Goal: Use online tool/utility: Utilize a website feature to perform a specific function

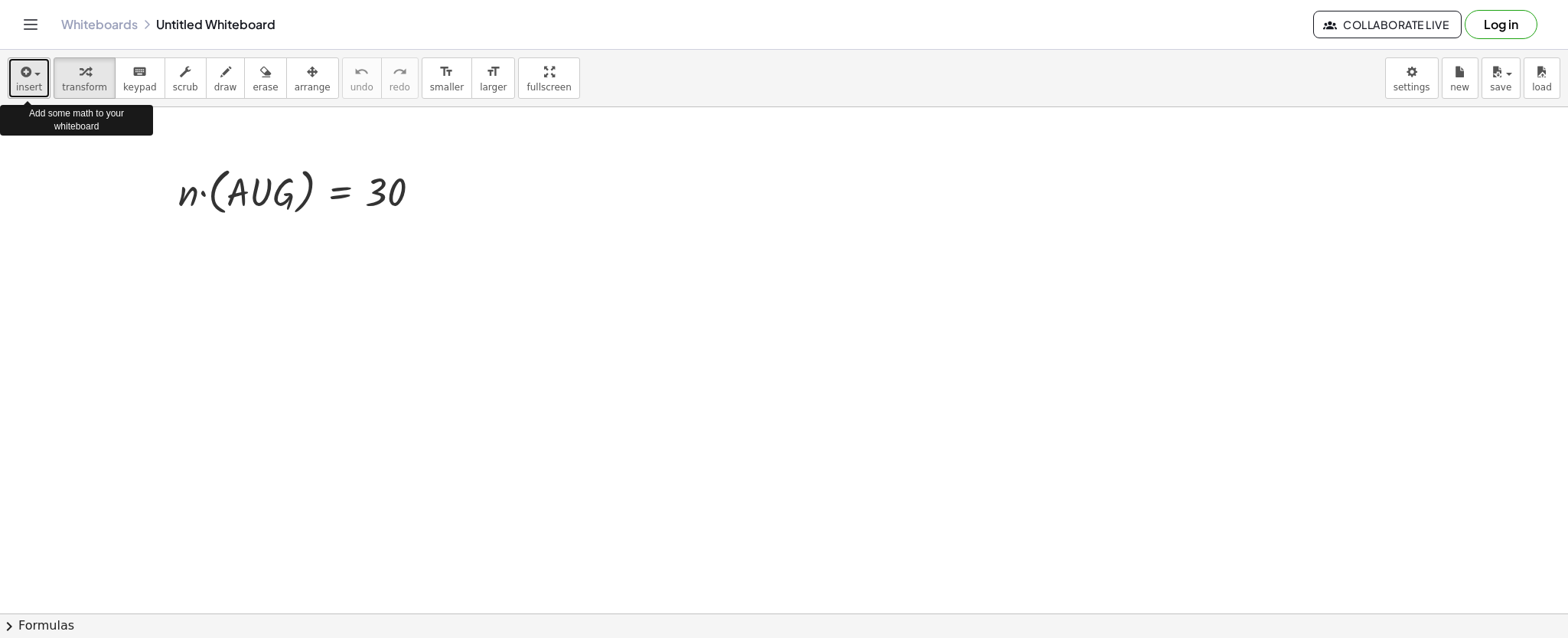
click at [21, 65] on icon "button" at bounding box center [24, 71] width 14 height 19
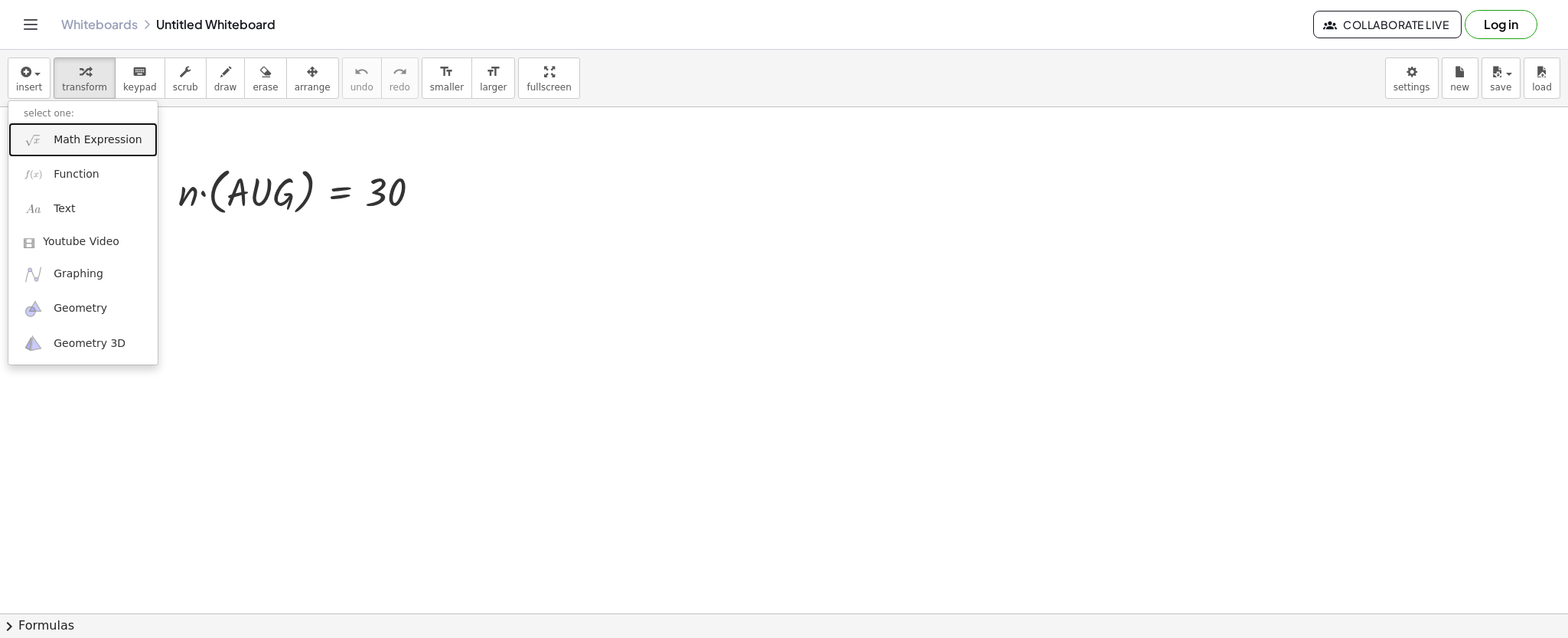
click at [37, 140] on img at bounding box center [33, 140] width 20 height 20
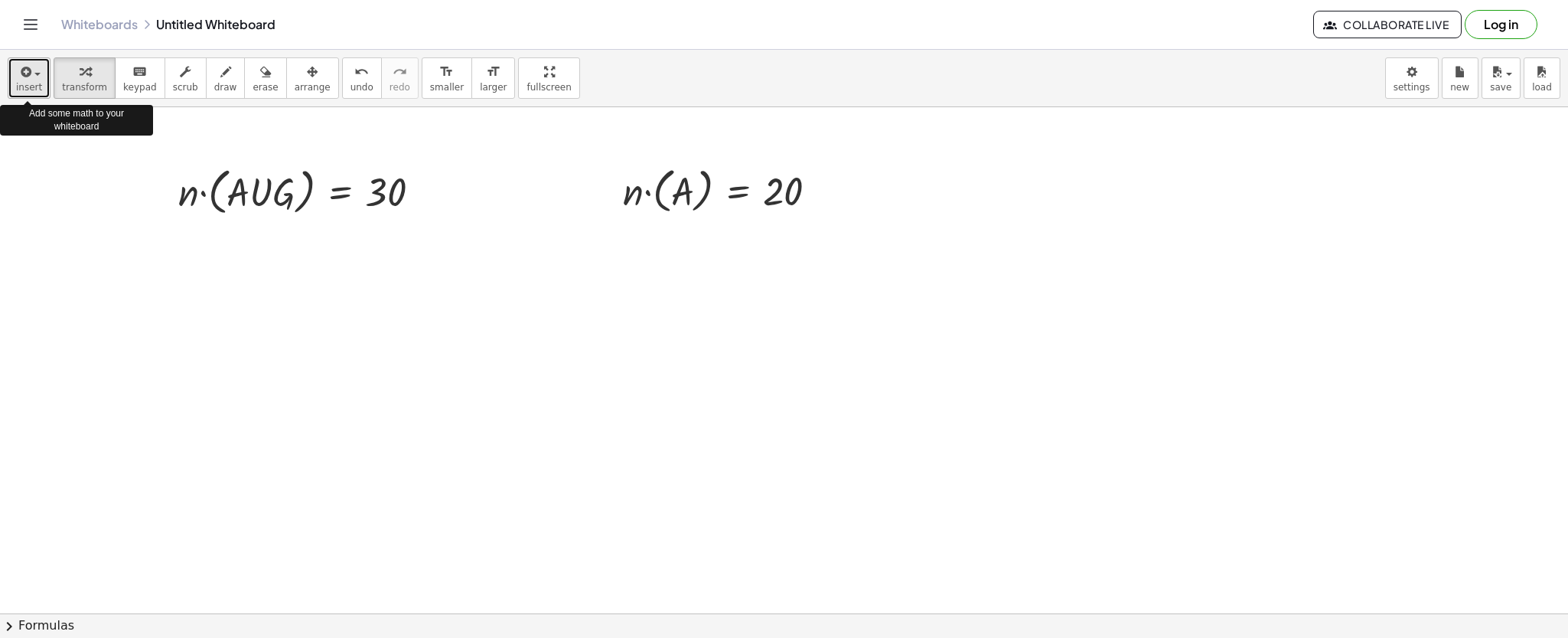
click at [26, 64] on icon "button" at bounding box center [24, 71] width 14 height 19
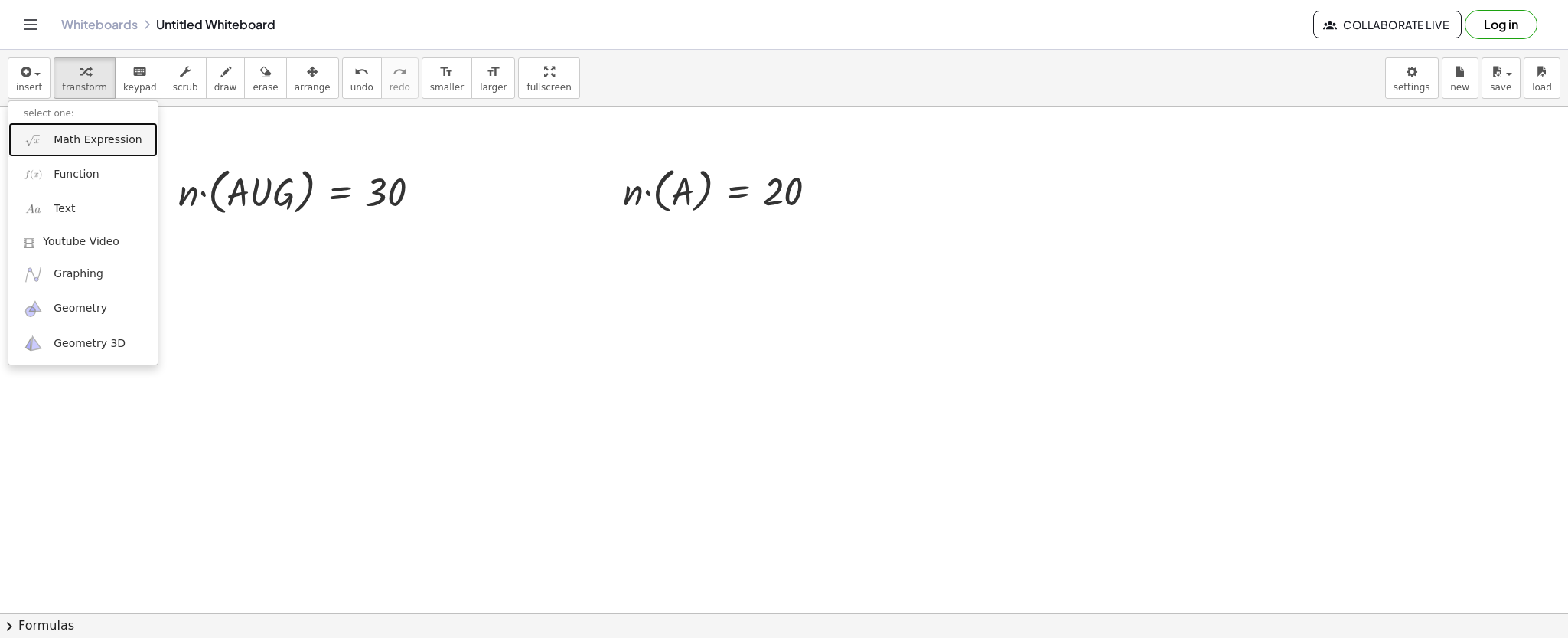
click at [30, 132] on img at bounding box center [33, 140] width 20 height 20
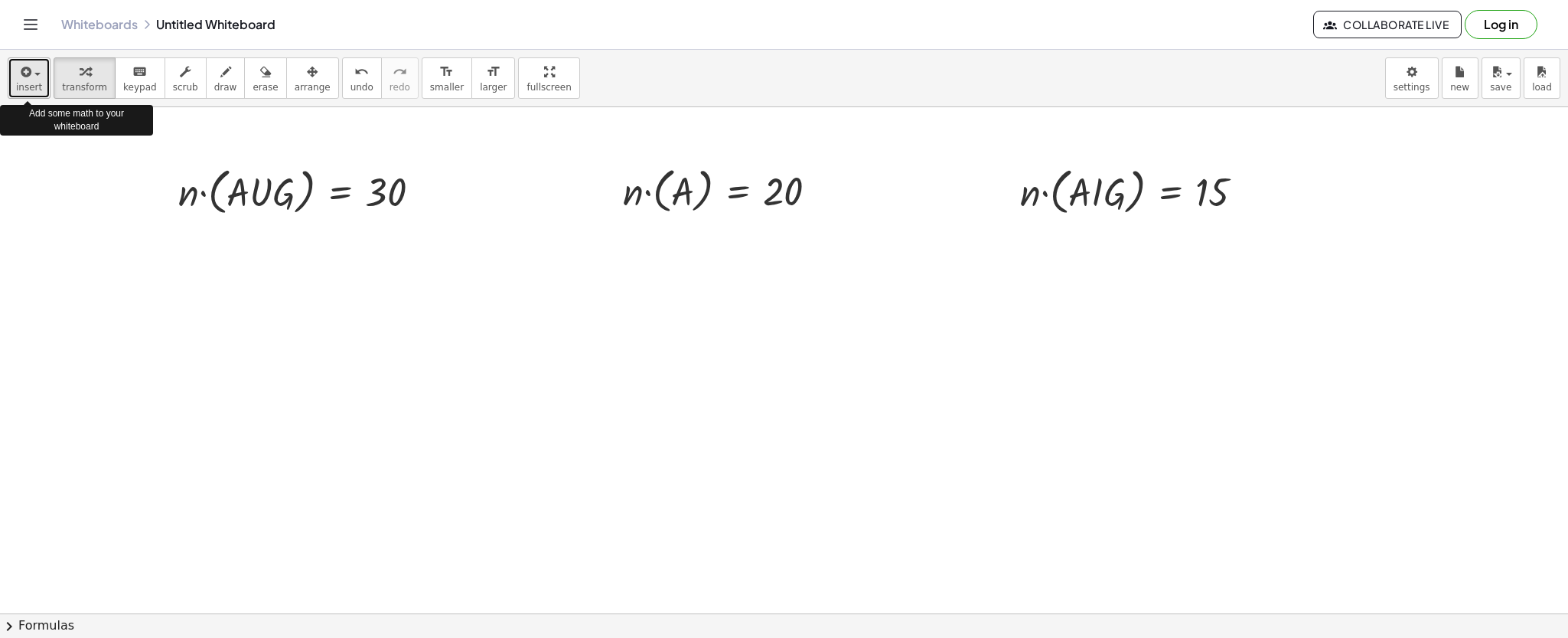
click at [20, 60] on button "insert" at bounding box center [29, 78] width 43 height 41
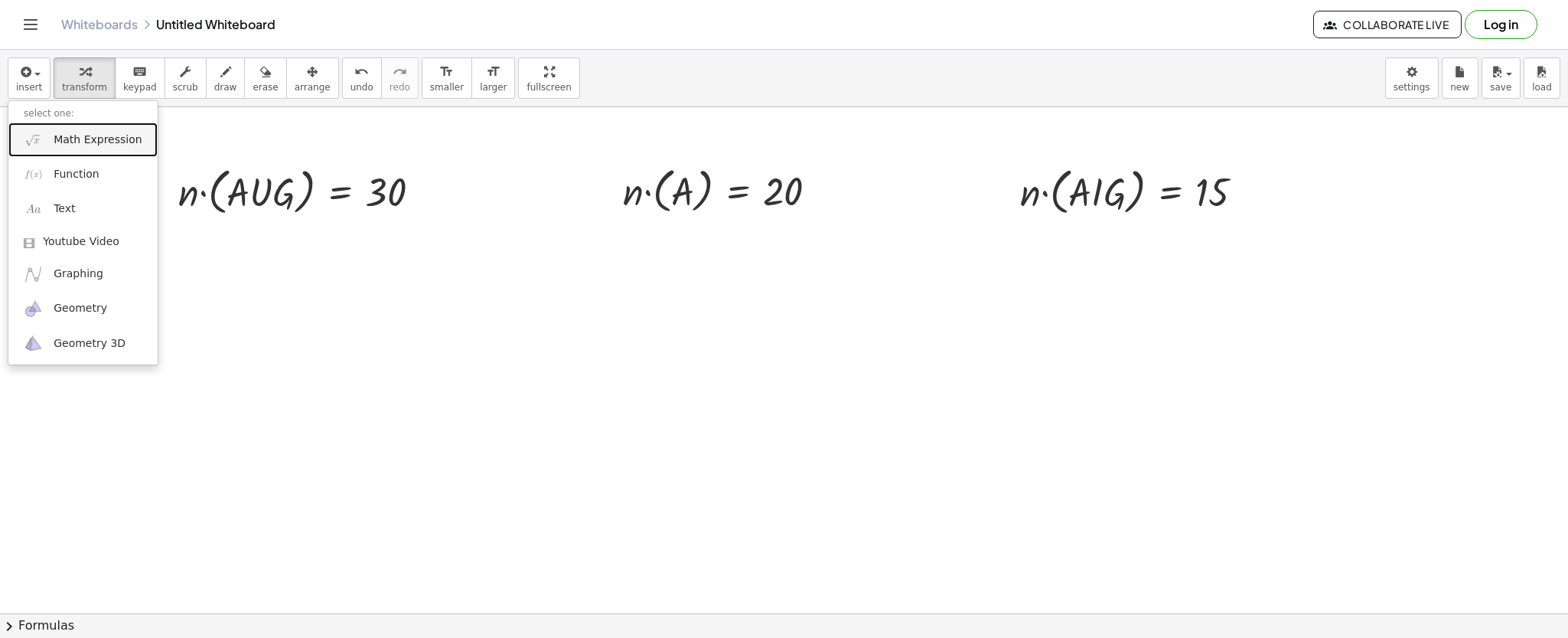
click at [32, 130] on img at bounding box center [33, 140] width 20 height 20
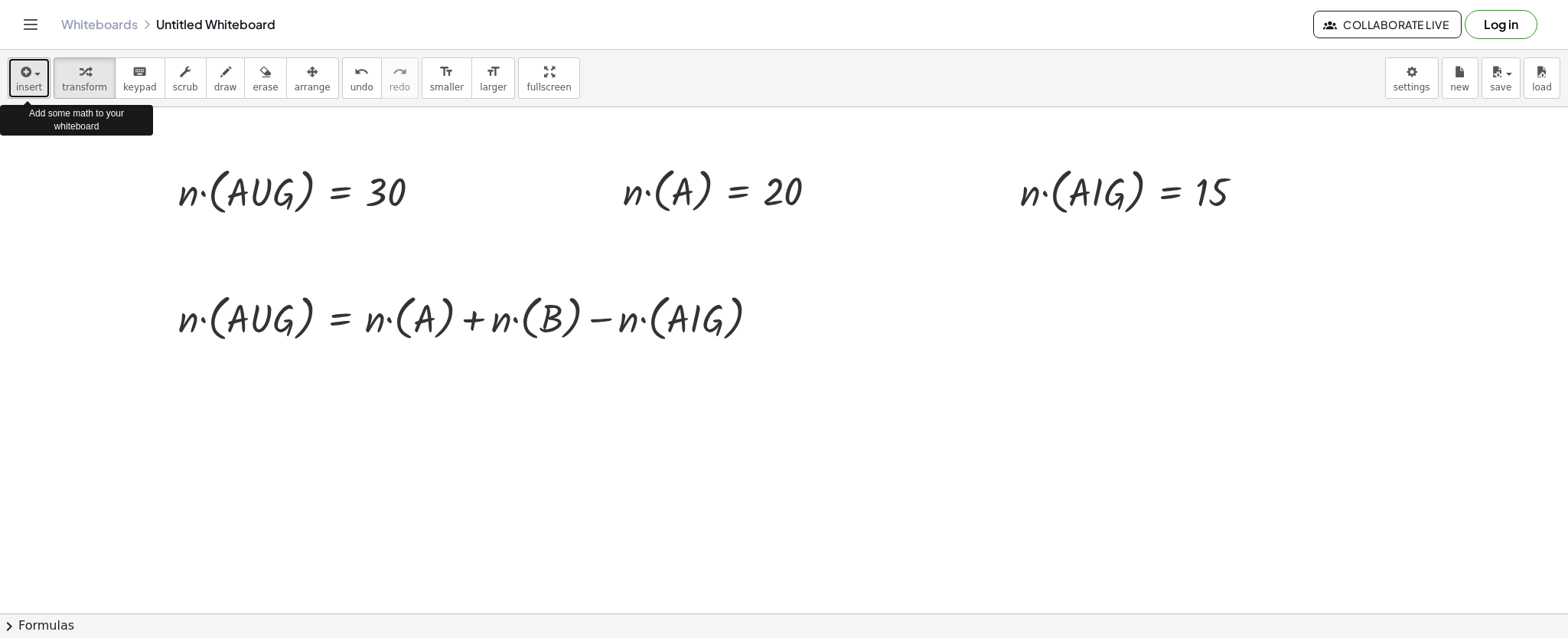
click at [20, 60] on button "insert" at bounding box center [29, 78] width 43 height 41
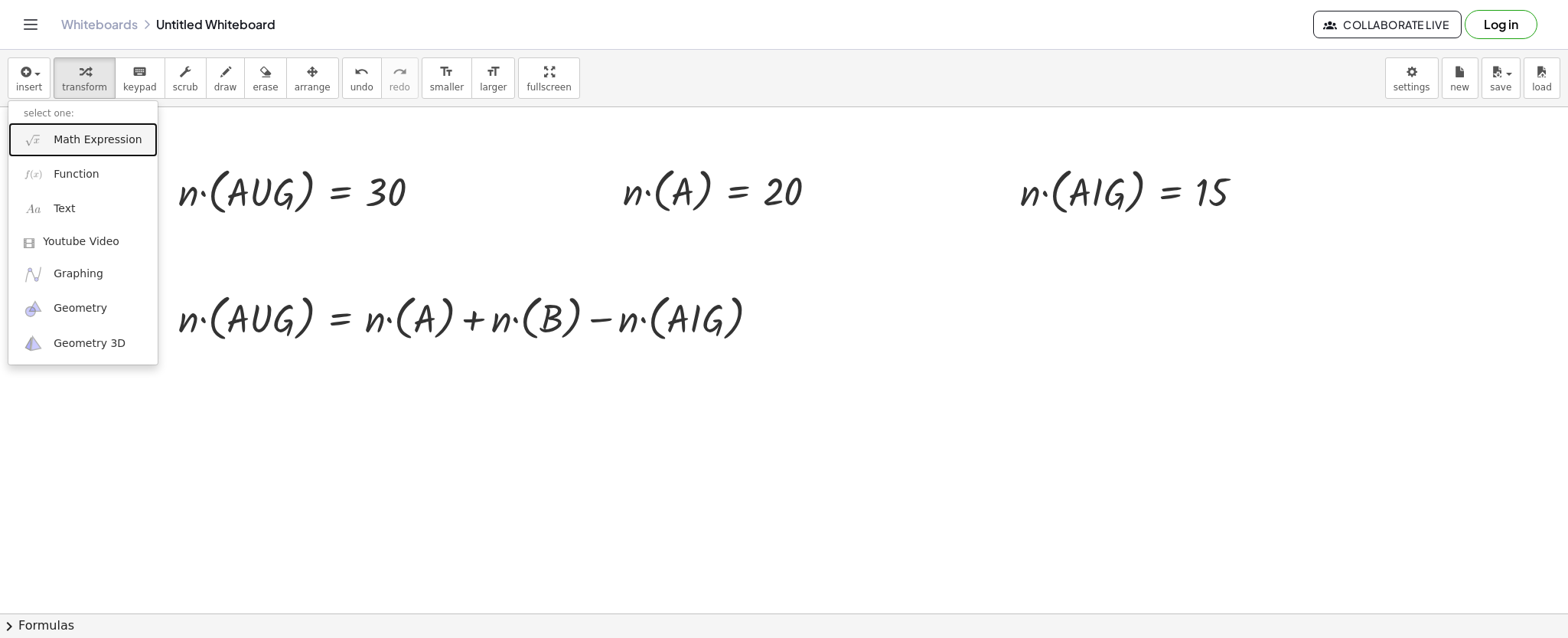
click at [34, 132] on img at bounding box center [33, 140] width 20 height 20
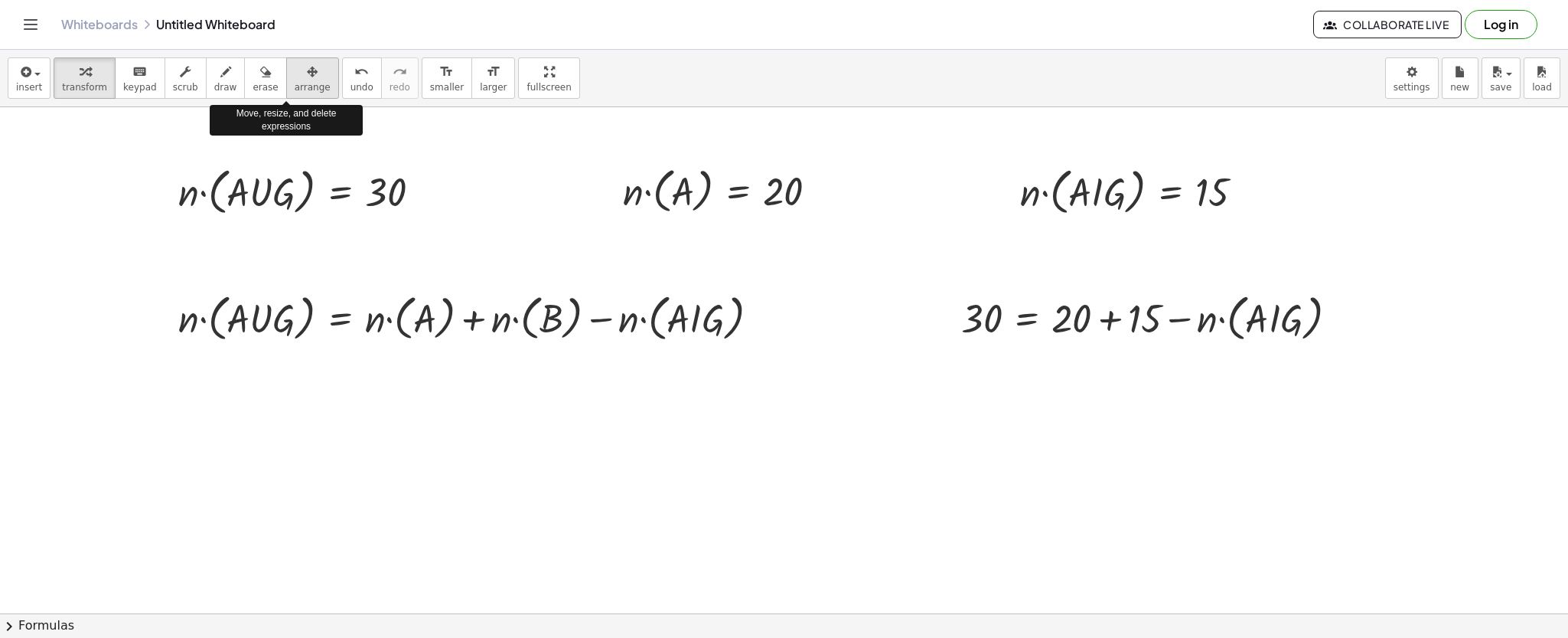
click at [294, 62] on div "button" at bounding box center [312, 71] width 36 height 19
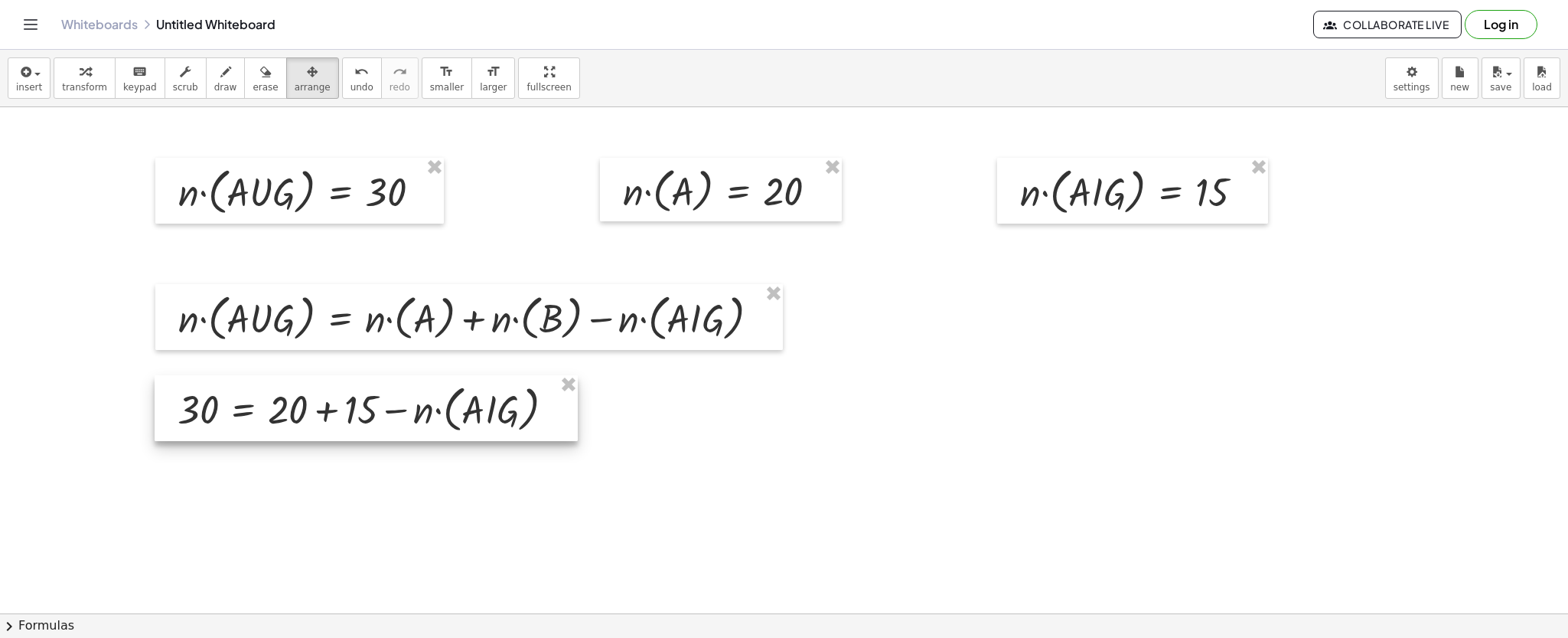
drag, startPoint x: 1073, startPoint y: 303, endPoint x: 290, endPoint y: 395, distance: 788.4
click at [290, 395] on div at bounding box center [366, 407] width 423 height 65
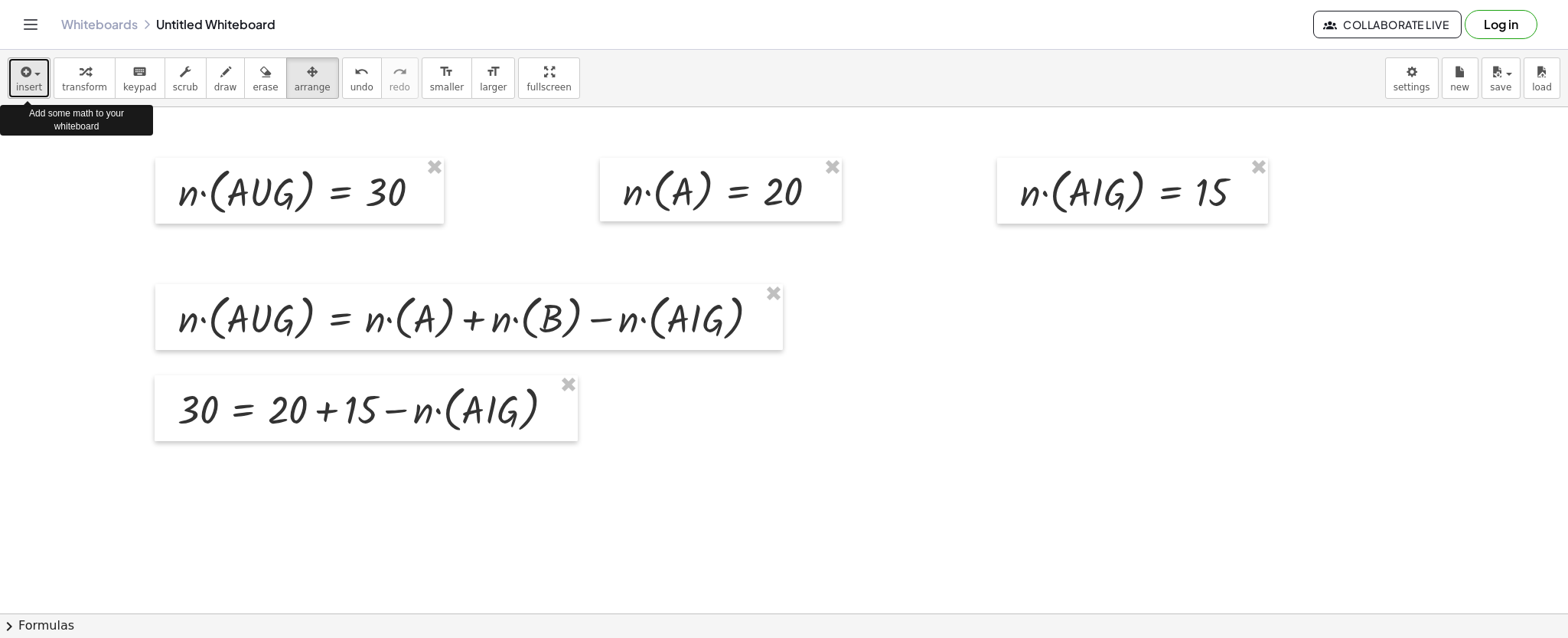
click at [21, 62] on icon "button" at bounding box center [24, 71] width 14 height 19
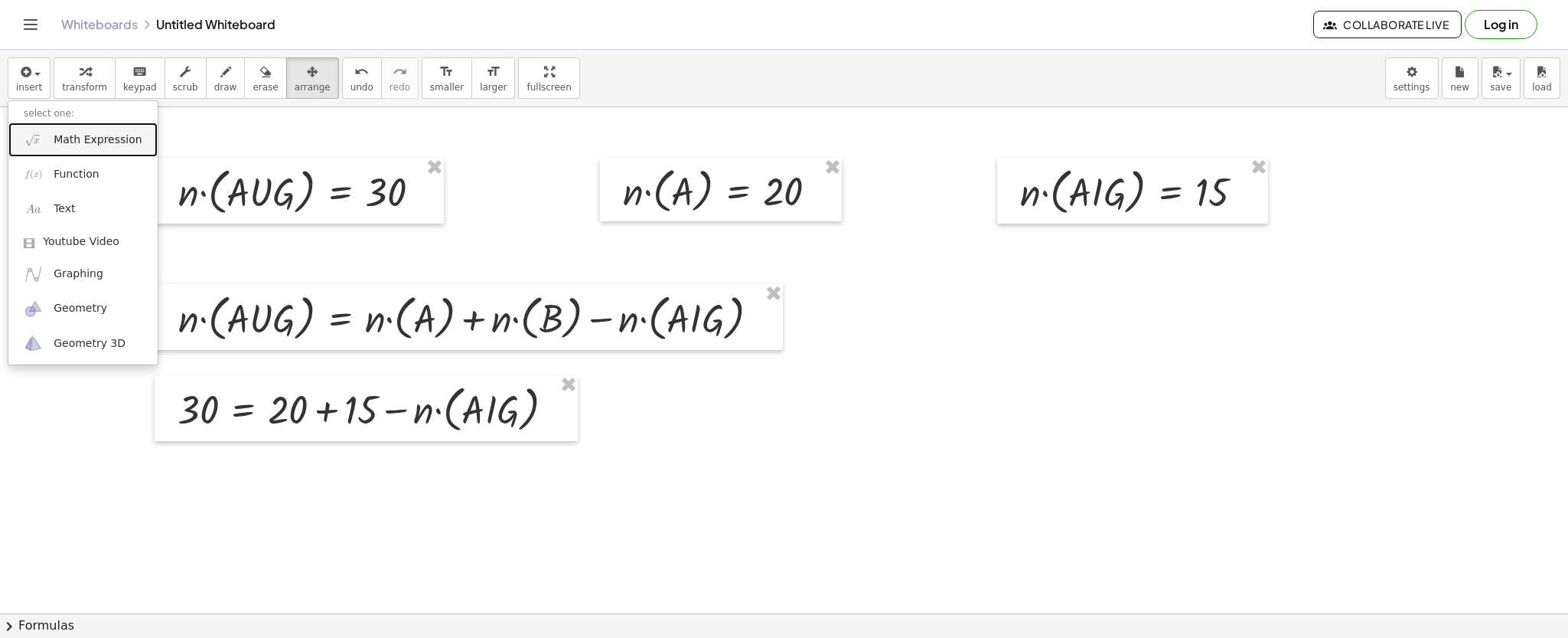
click at [32, 131] on img at bounding box center [33, 140] width 20 height 20
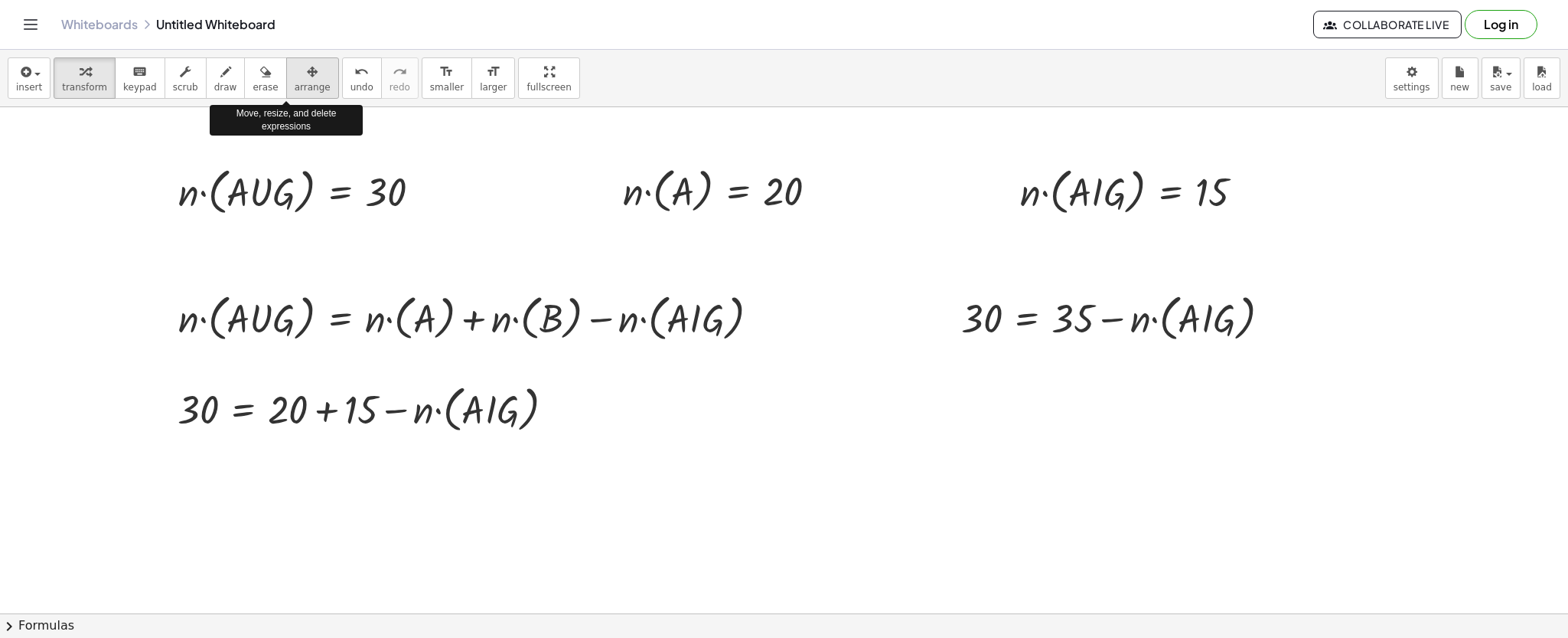
click at [286, 58] on button "arrange" at bounding box center [312, 78] width 53 height 41
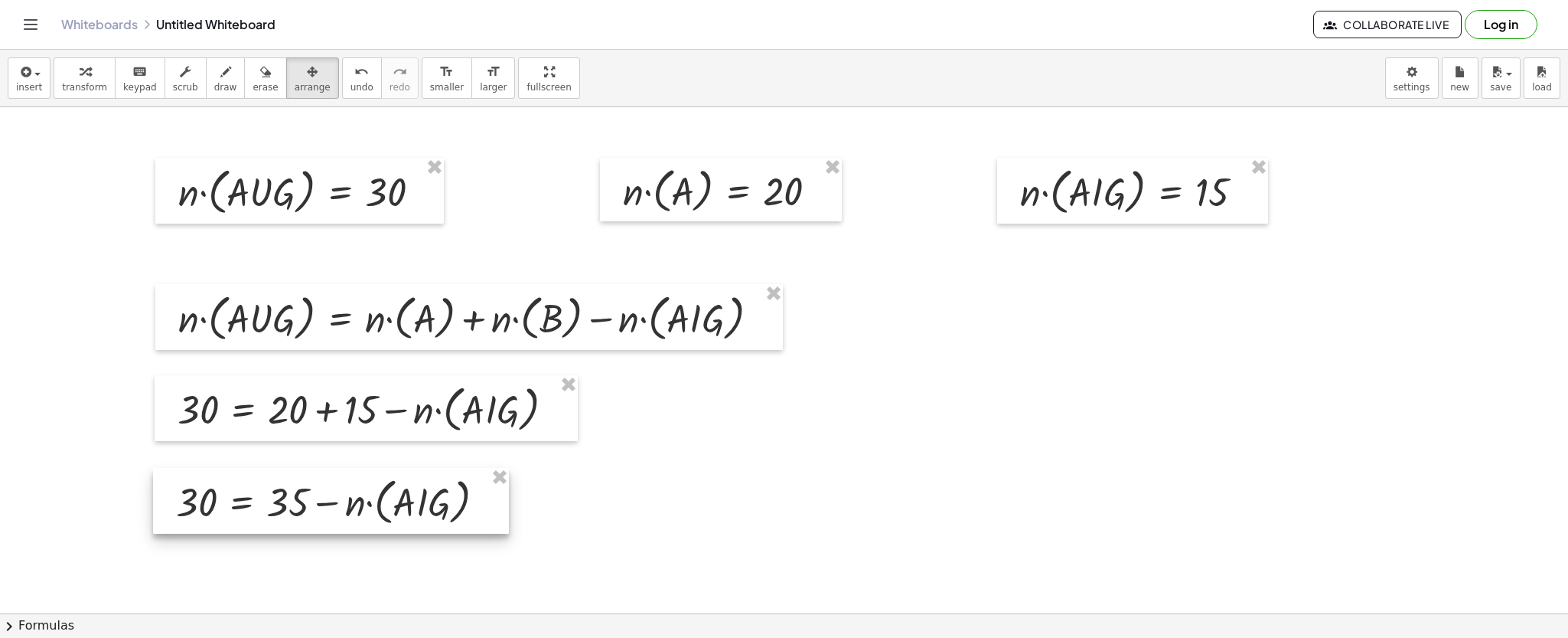
drag, startPoint x: 1107, startPoint y: 322, endPoint x: 322, endPoint y: 505, distance: 806.0
click at [322, 505] on div at bounding box center [331, 499] width 356 height 65
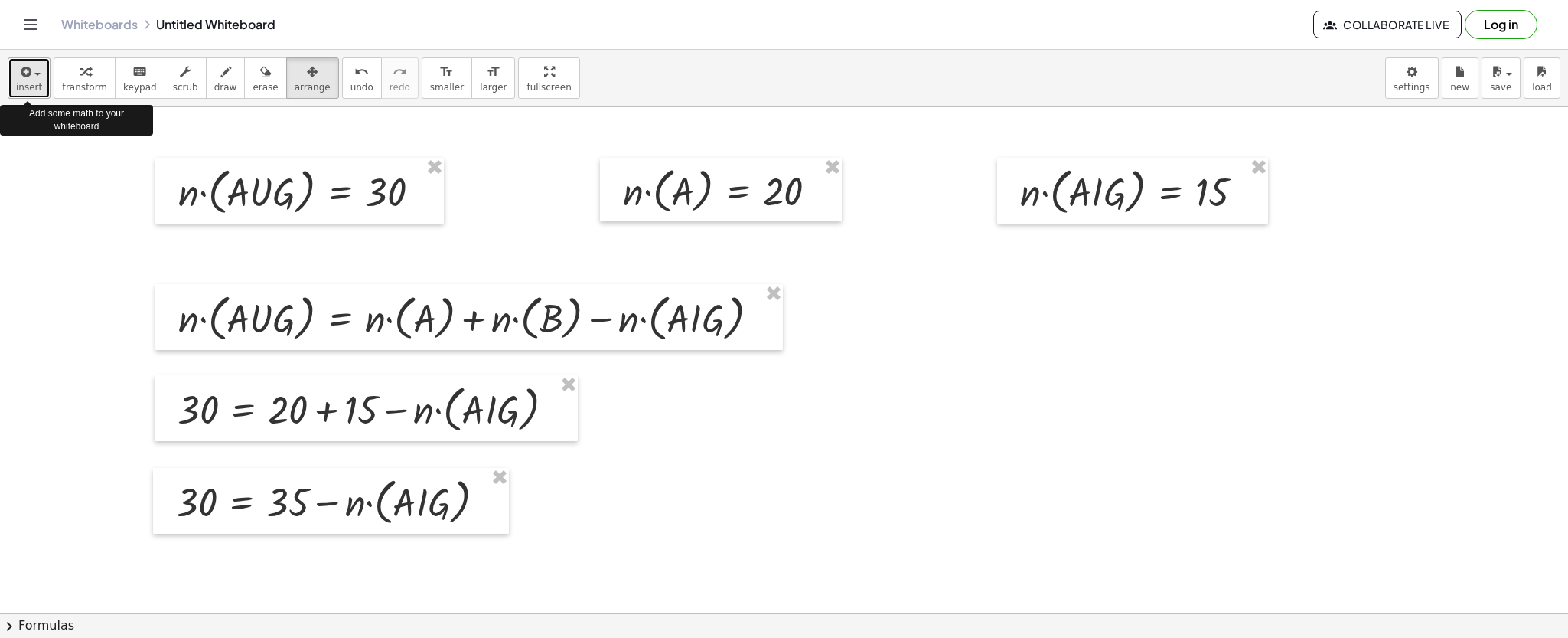
click at [20, 62] on div "button" at bounding box center [28, 71] width 26 height 19
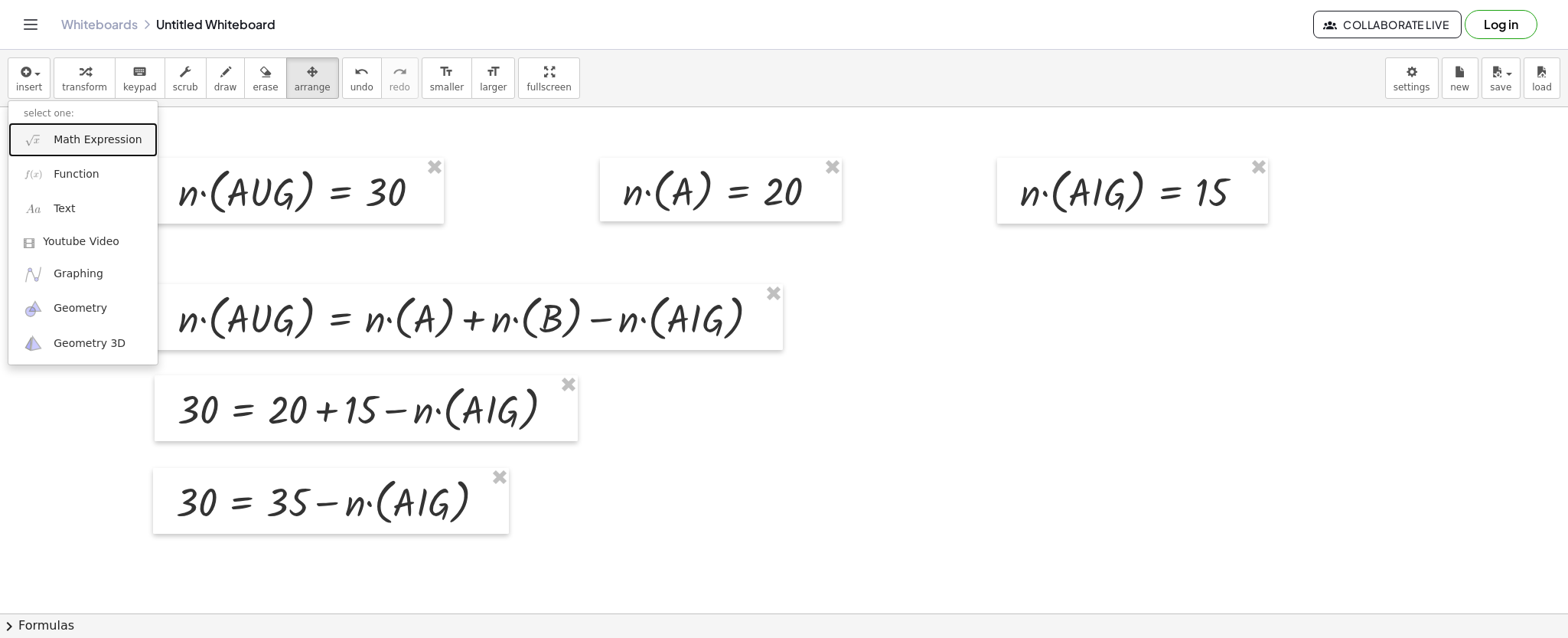
click at [30, 130] on img at bounding box center [33, 140] width 20 height 20
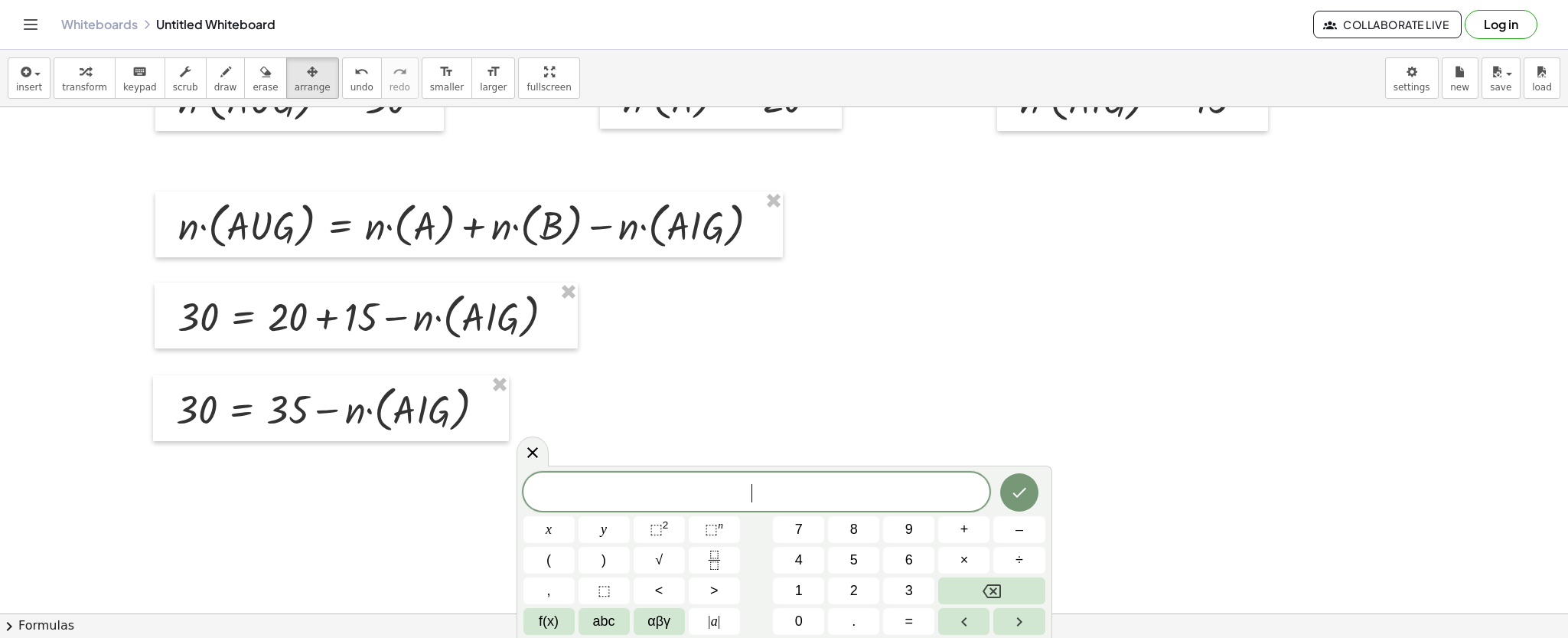
scroll to position [98, 0]
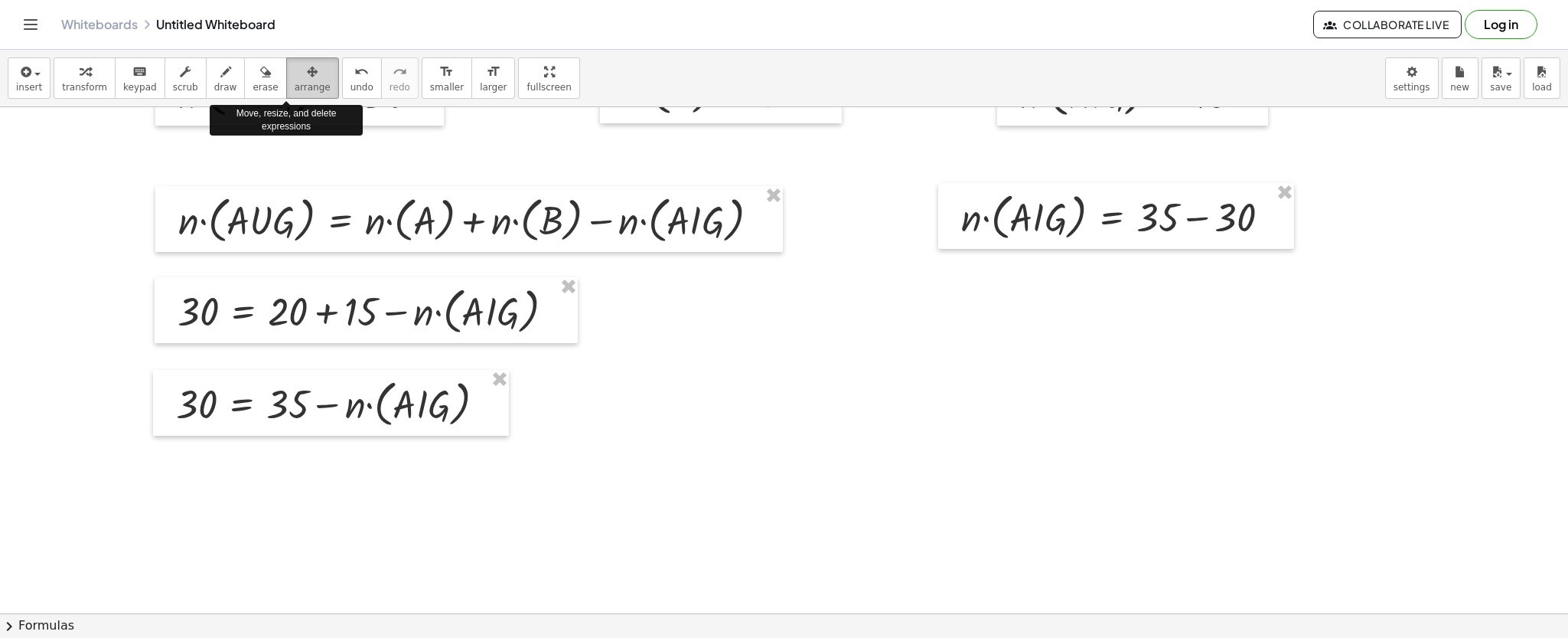
click at [307, 65] on icon "button" at bounding box center [312, 71] width 11 height 19
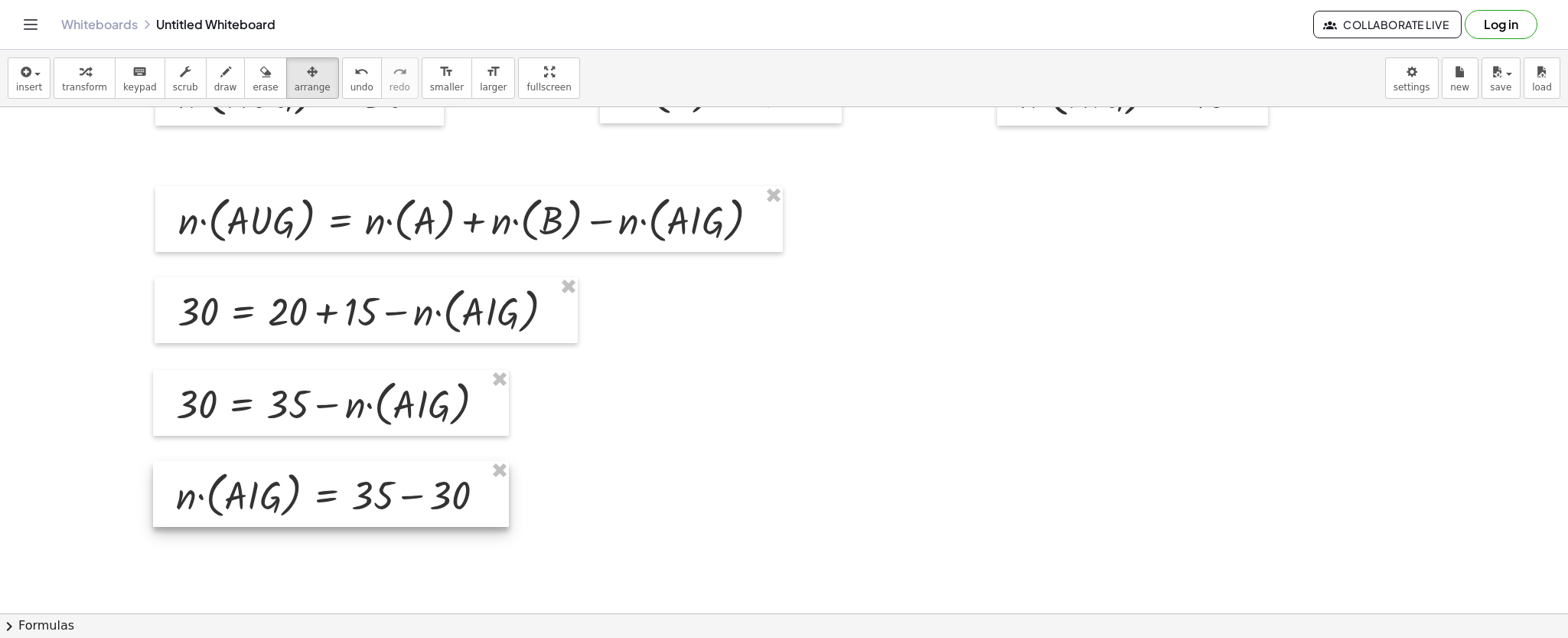
drag, startPoint x: 1185, startPoint y: 242, endPoint x: 400, endPoint y: 520, distance: 832.8
click at [400, 520] on div at bounding box center [331, 493] width 356 height 65
click at [21, 56] on div "insert select one: Math Expression Function Text Youtube Video Graphing Geometr…" at bounding box center [784, 78] width 1568 height 58
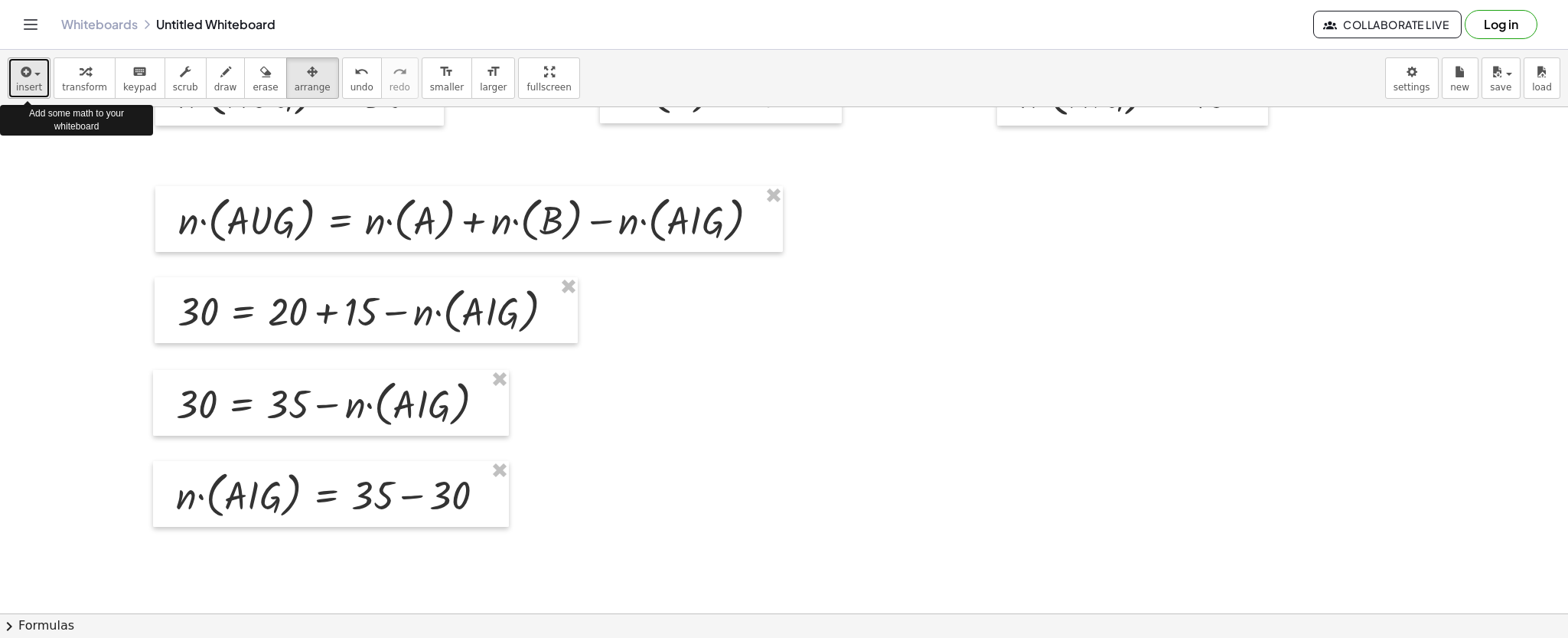
click at [20, 58] on button "insert" at bounding box center [29, 78] width 43 height 41
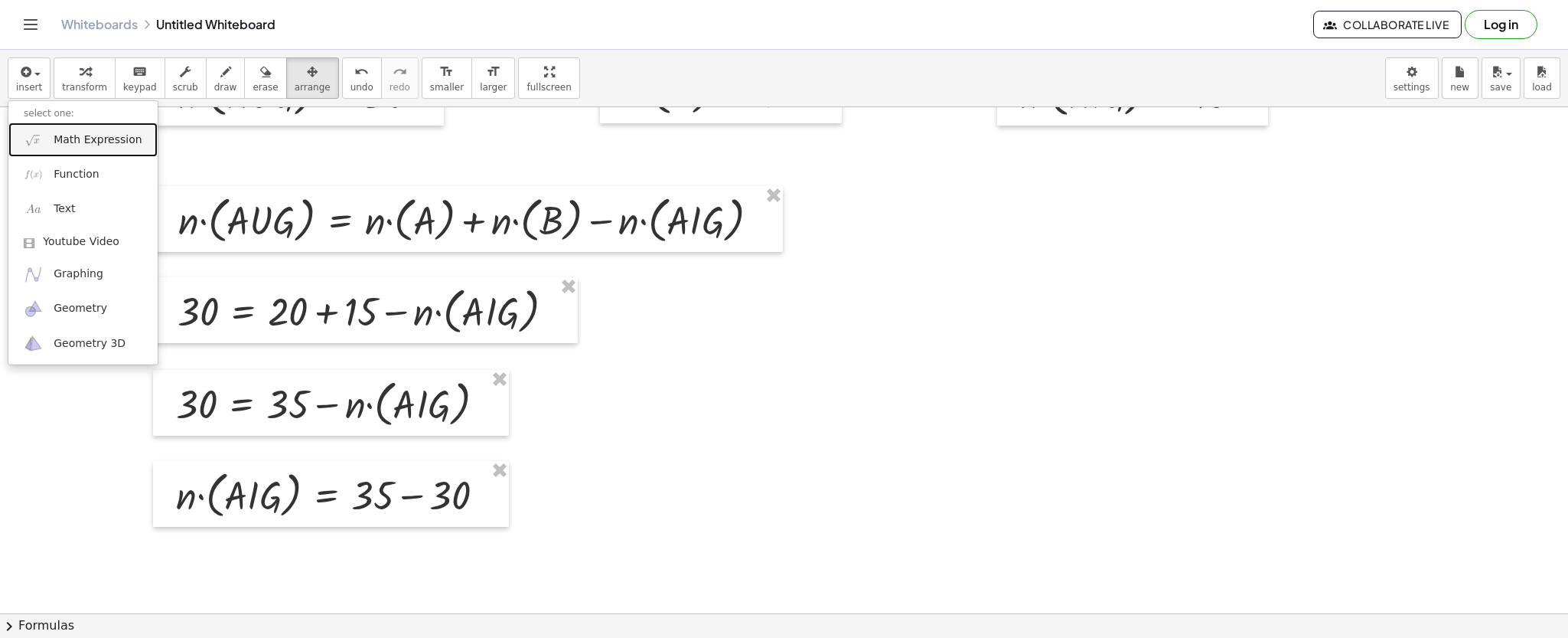
click at [26, 126] on link "Math Expression" at bounding box center [83, 140] width 149 height 34
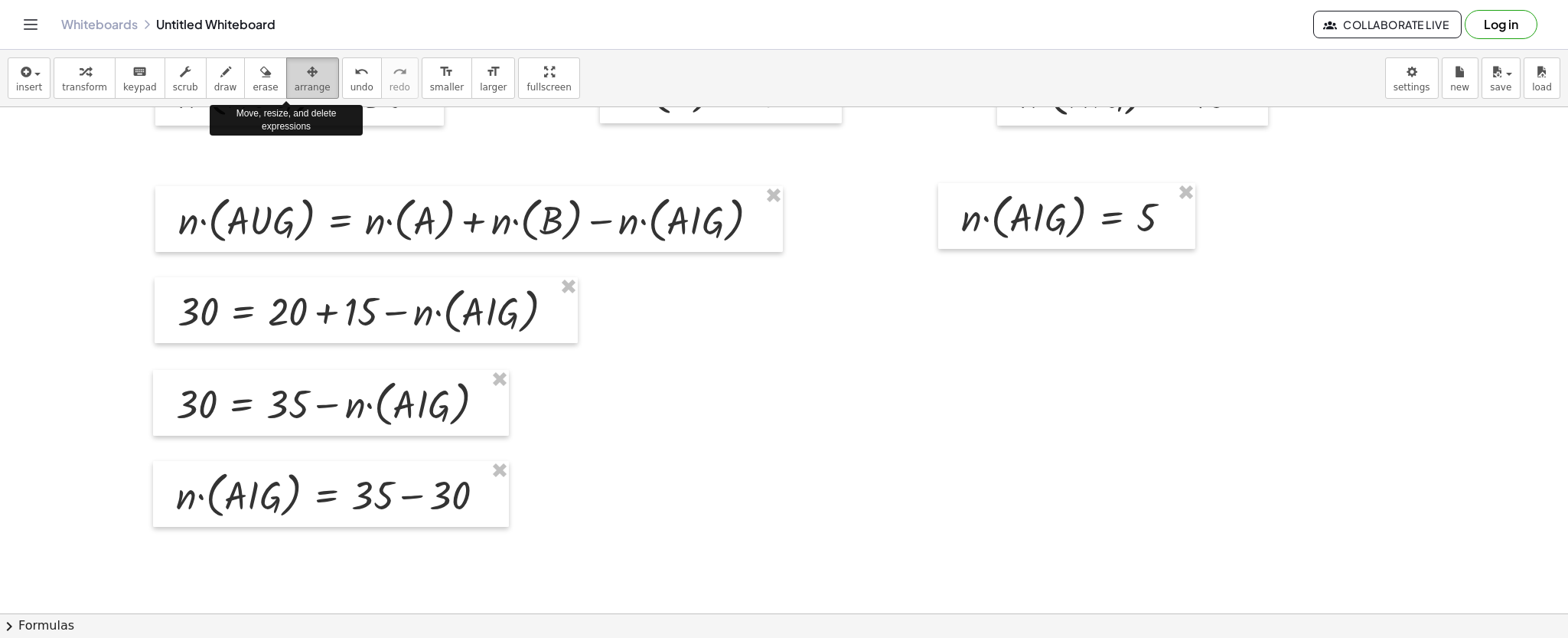
click at [286, 60] on button "arrange" at bounding box center [312, 78] width 53 height 41
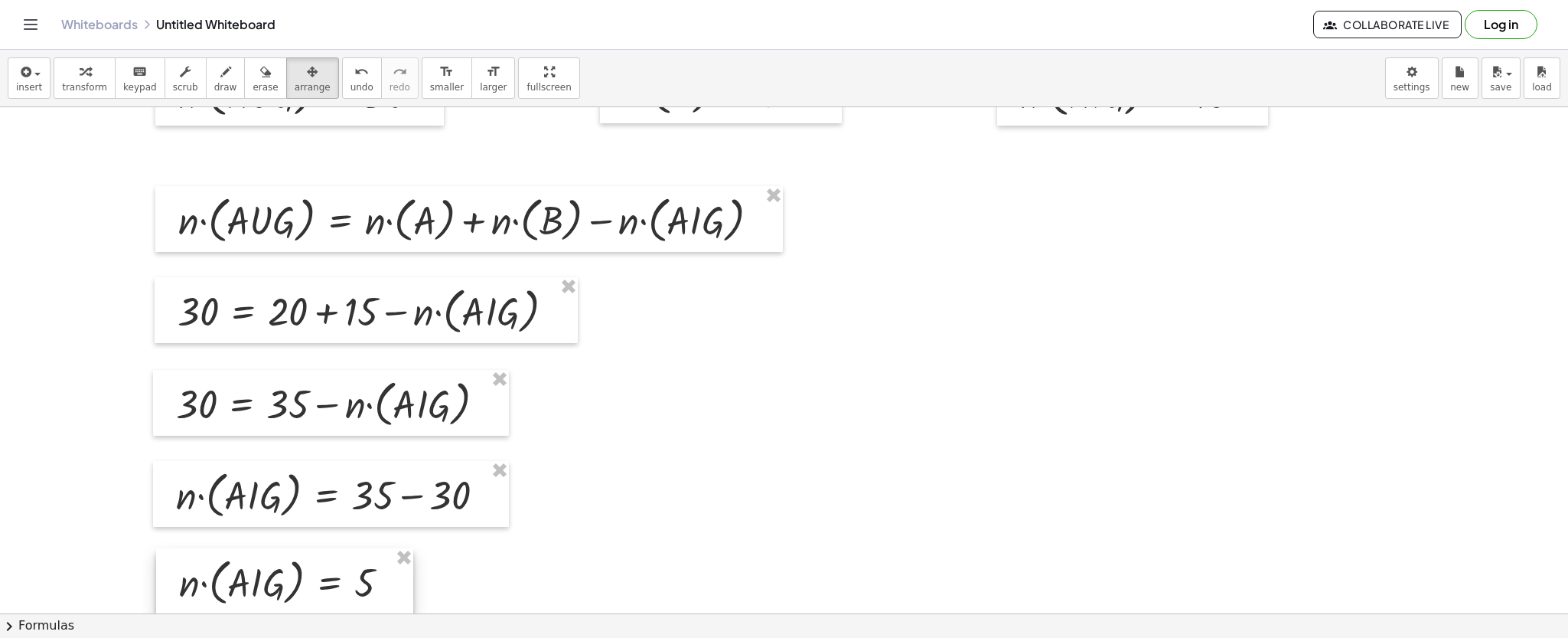
drag, startPoint x: 997, startPoint y: 229, endPoint x: 244, endPoint y: 578, distance: 829.9
click at [244, 578] on div at bounding box center [285, 580] width 257 height 65
click at [20, 62] on icon "button" at bounding box center [24, 71] width 14 height 19
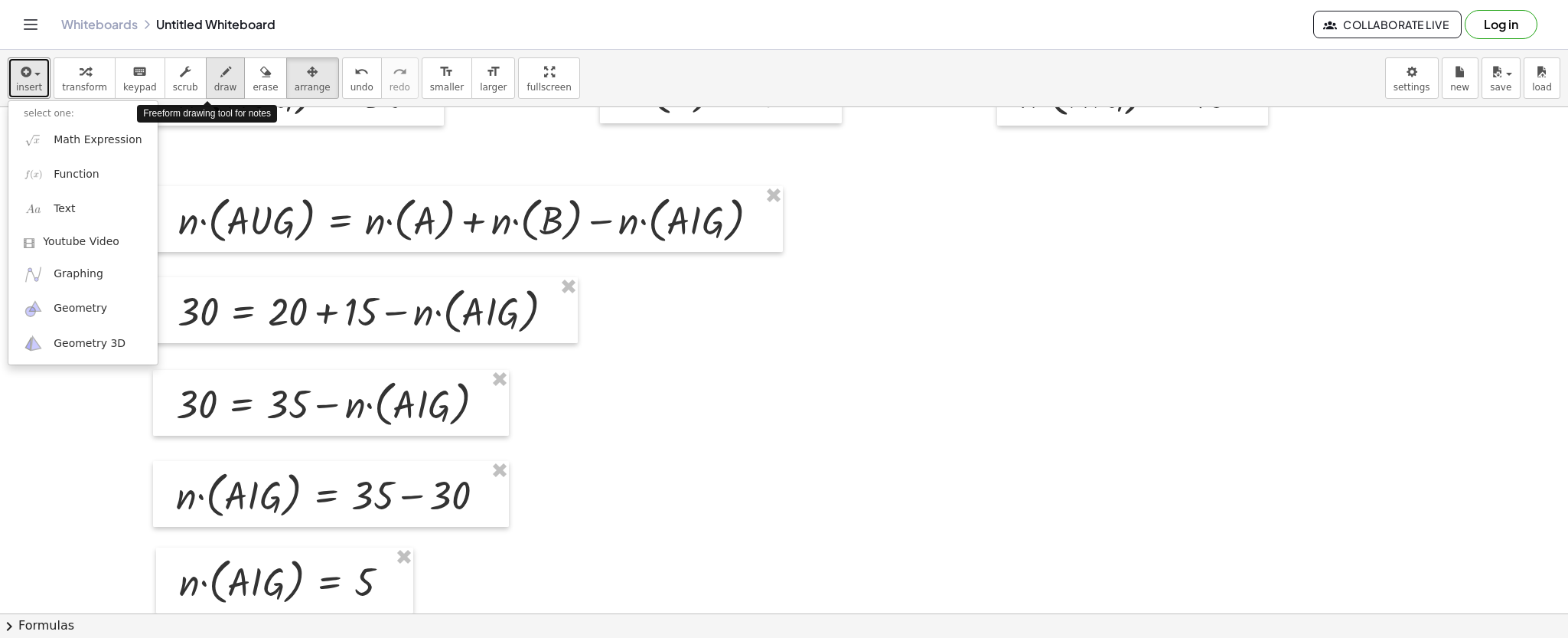
click at [215, 69] on div "button" at bounding box center [226, 71] width 23 height 19
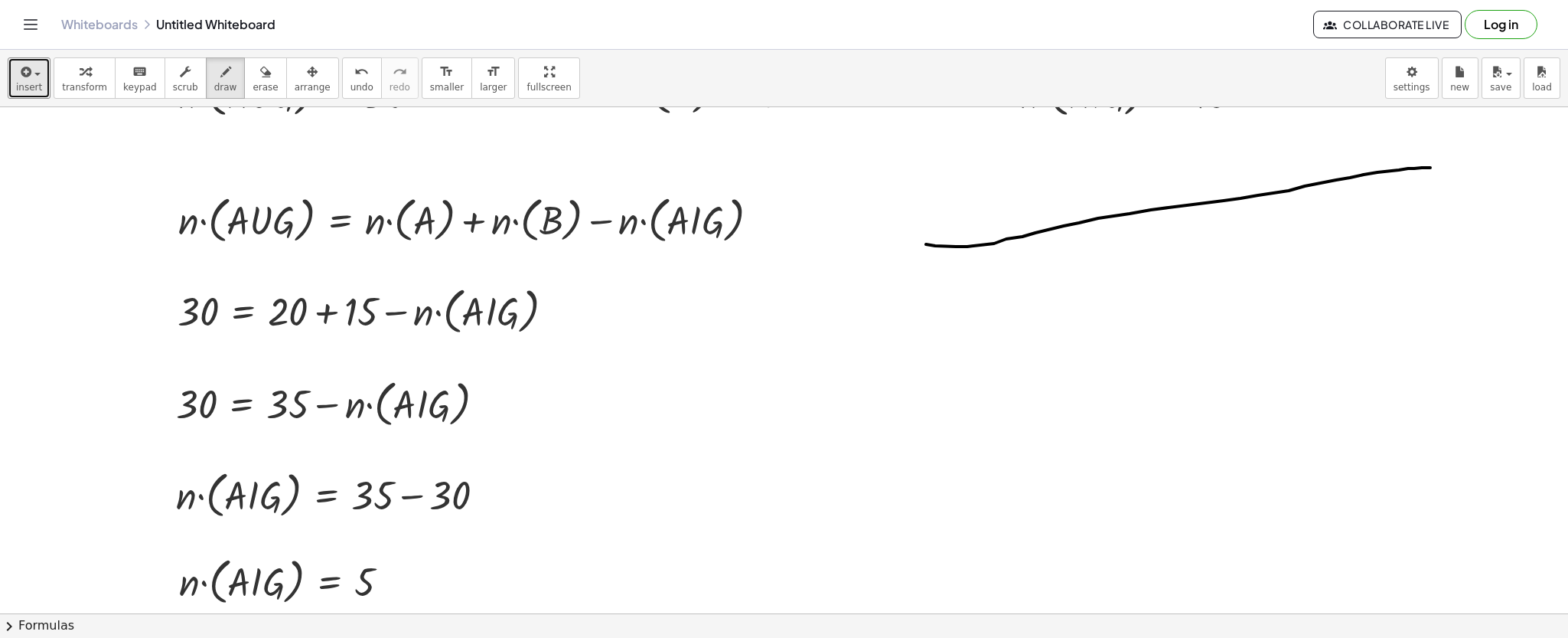
drag, startPoint x: 994, startPoint y: 244, endPoint x: 1430, endPoint y: 168, distance: 442.6
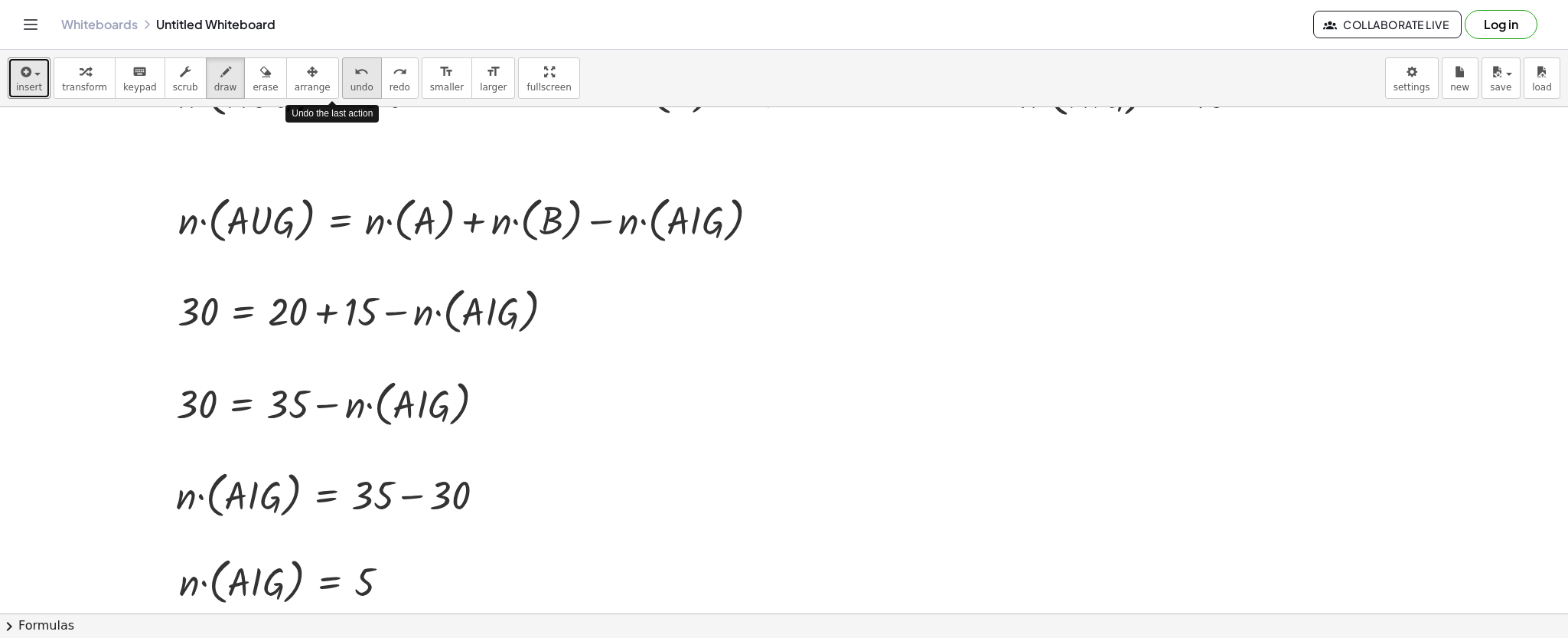
click at [350, 69] on div "undo" at bounding box center [362, 71] width 23 height 19
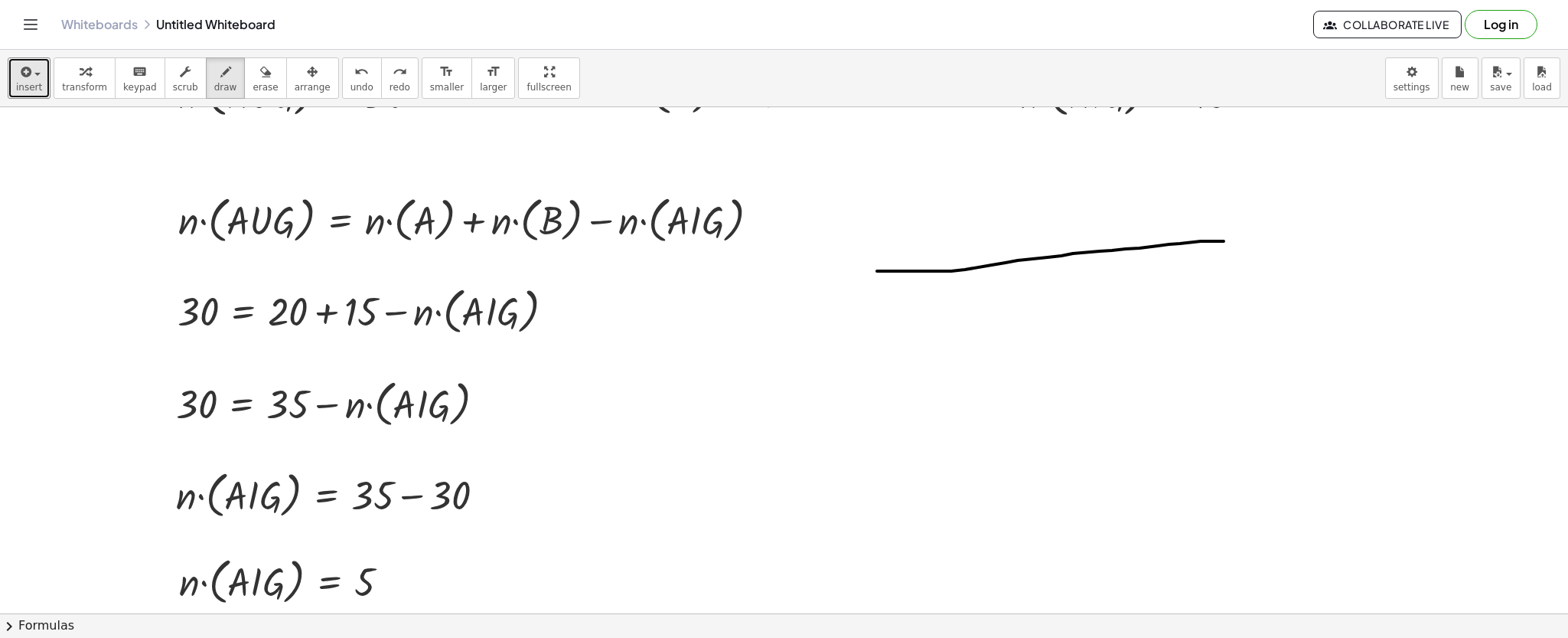
drag, startPoint x: 877, startPoint y: 271, endPoint x: 1224, endPoint y: 241, distance: 348.3
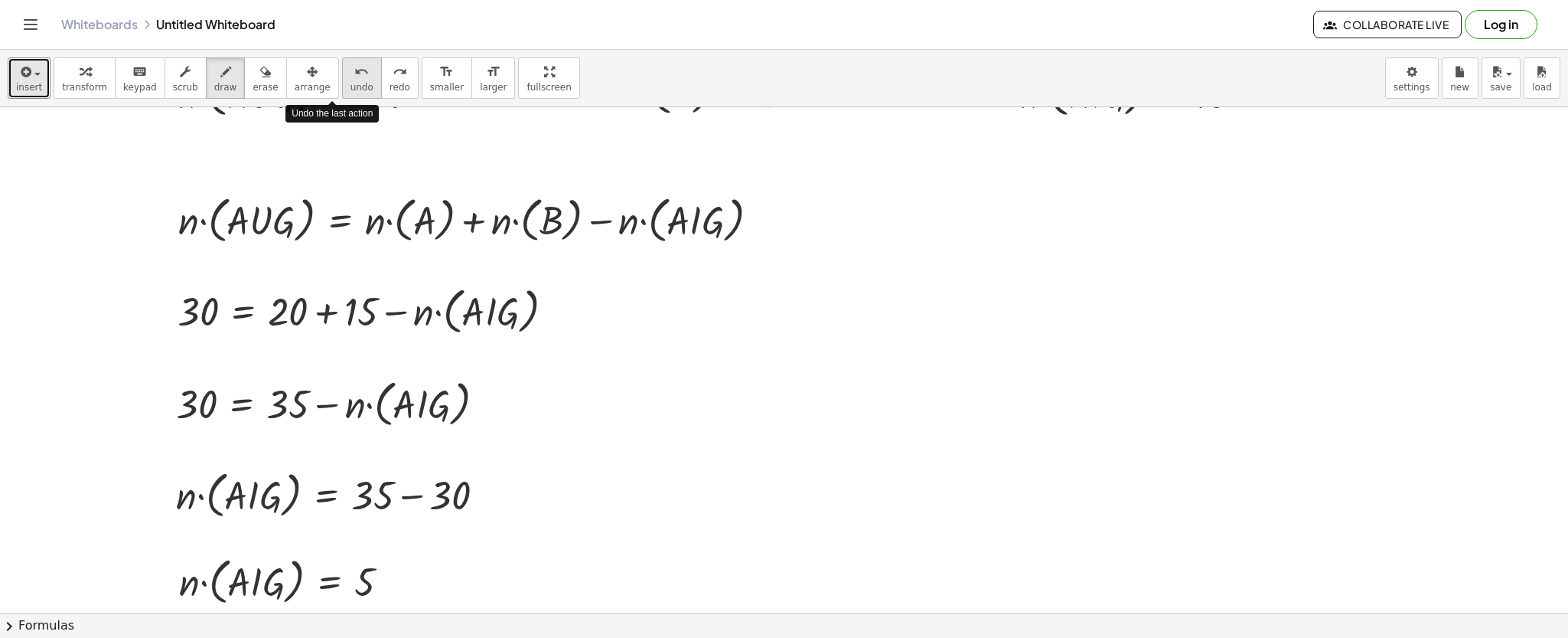
click at [354, 64] on icon "undo" at bounding box center [361, 71] width 15 height 19
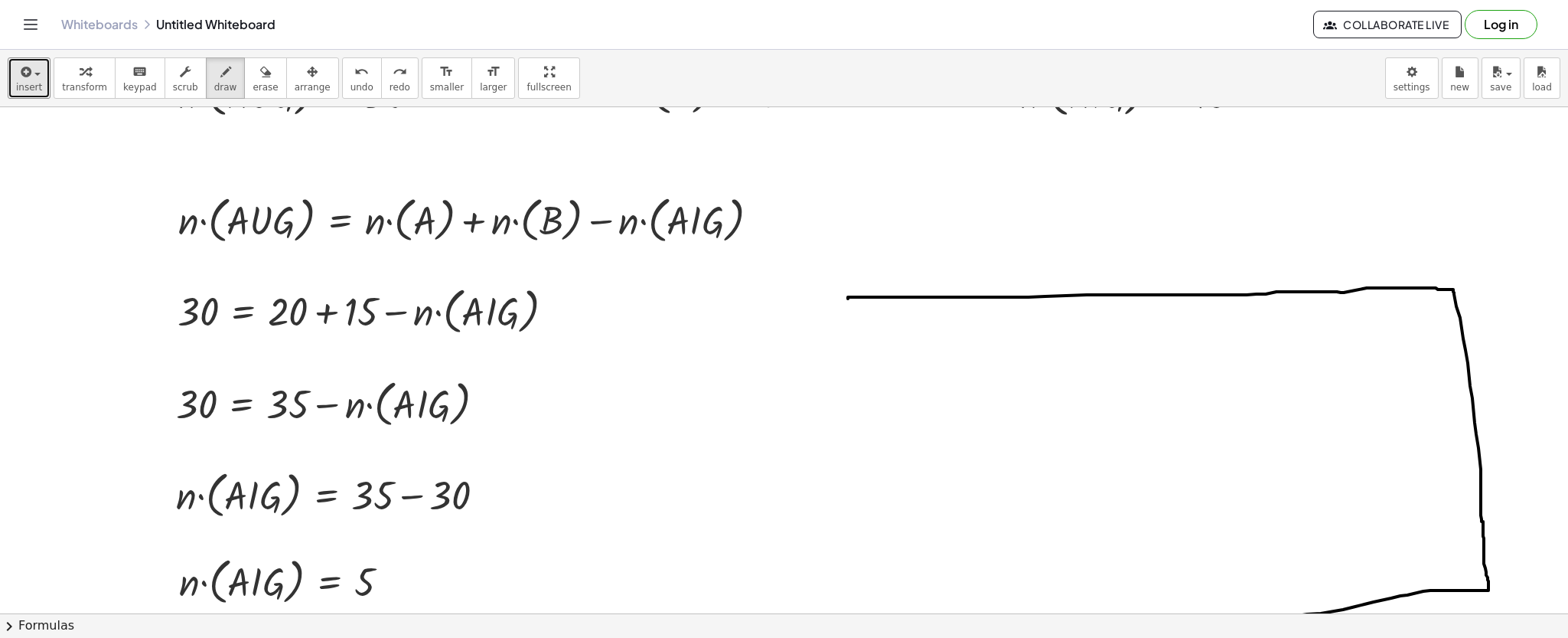
drag, startPoint x: 847, startPoint y: 299, endPoint x: 1046, endPoint y: 625, distance: 381.9
click at [1046, 625] on div "insert select one: Math Expression Function Text Youtube Video Graphing Geometr…" at bounding box center [784, 343] width 1568 height 588
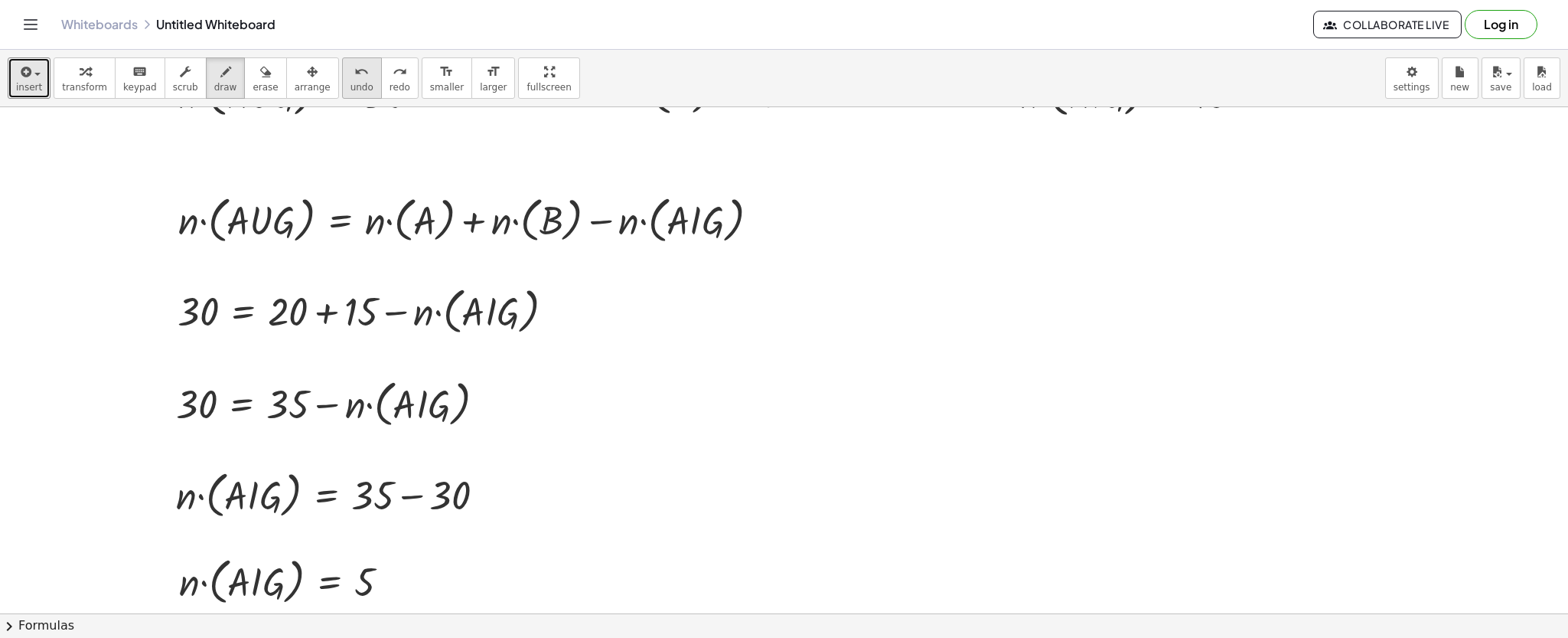
click at [350, 85] on span "undo" at bounding box center [362, 87] width 23 height 11
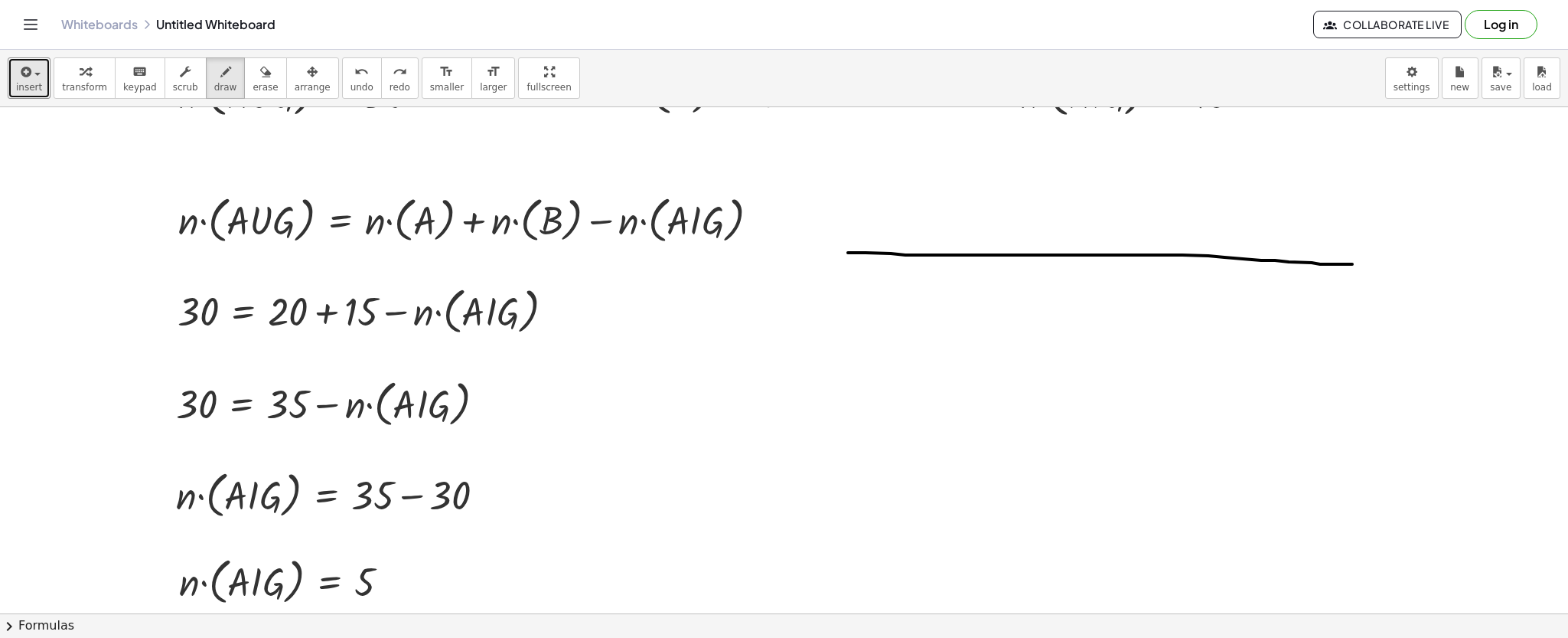
drag, startPoint x: 847, startPoint y: 253, endPoint x: 1361, endPoint y: 261, distance: 514.1
drag, startPoint x: 1361, startPoint y: 261, endPoint x: 1390, endPoint y: 500, distance: 240.8
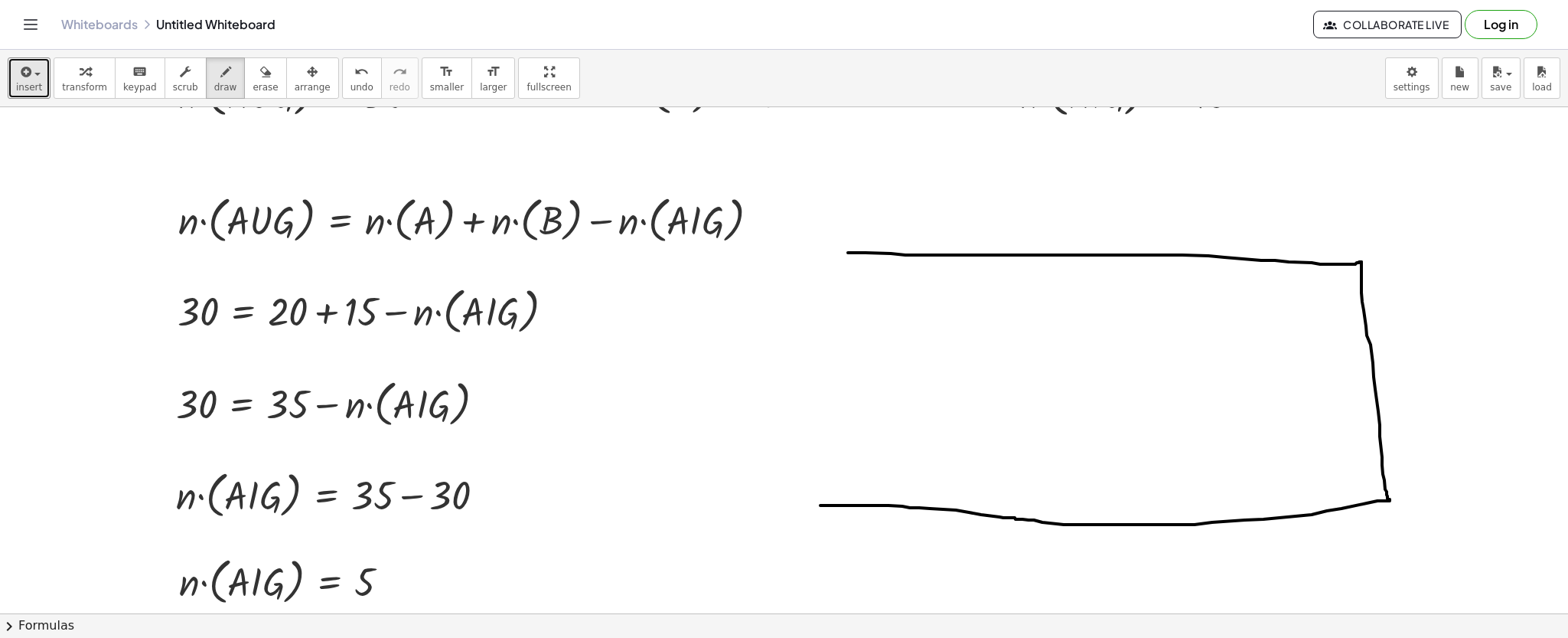
drag, startPoint x: 1389, startPoint y: 500, endPoint x: 820, endPoint y: 505, distance: 569.0
drag, startPoint x: 819, startPoint y: 502, endPoint x: 813, endPoint y: 253, distance: 249.1
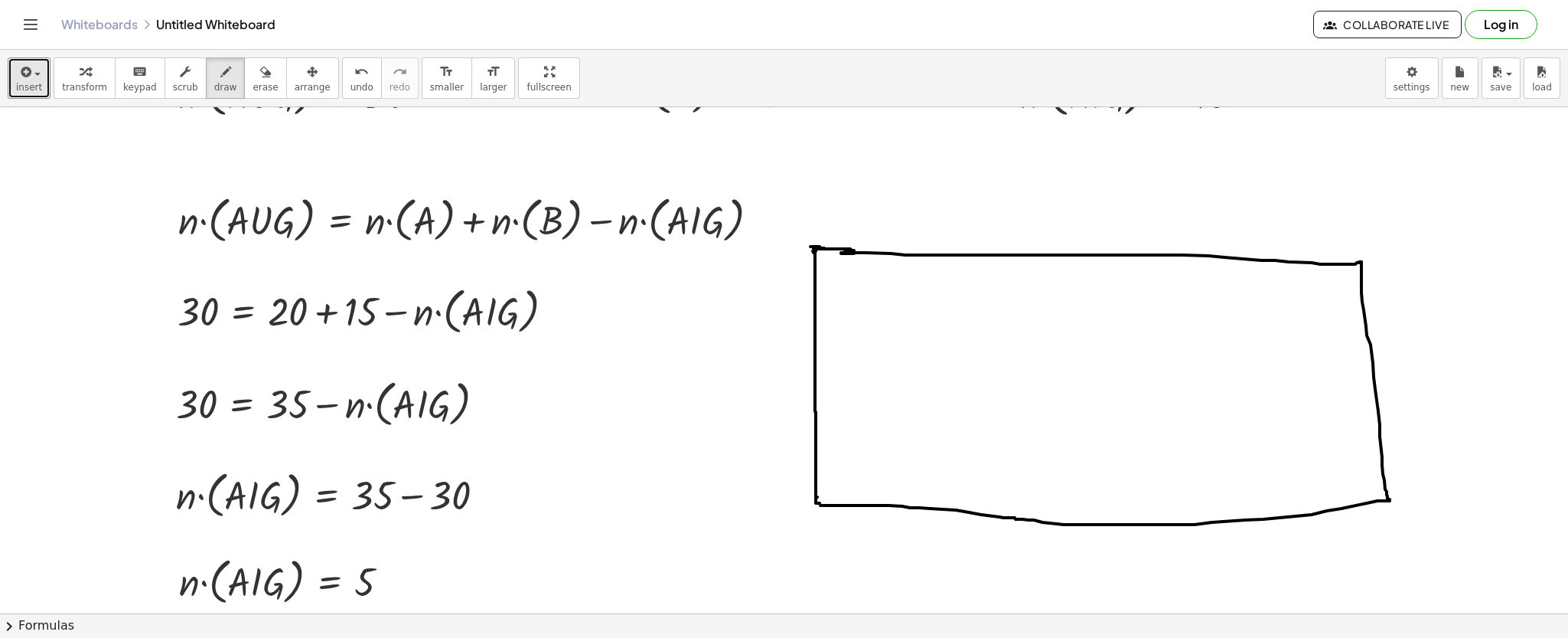
drag, startPoint x: 932, startPoint y: 287, endPoint x: 921, endPoint y: 290, distance: 11.4
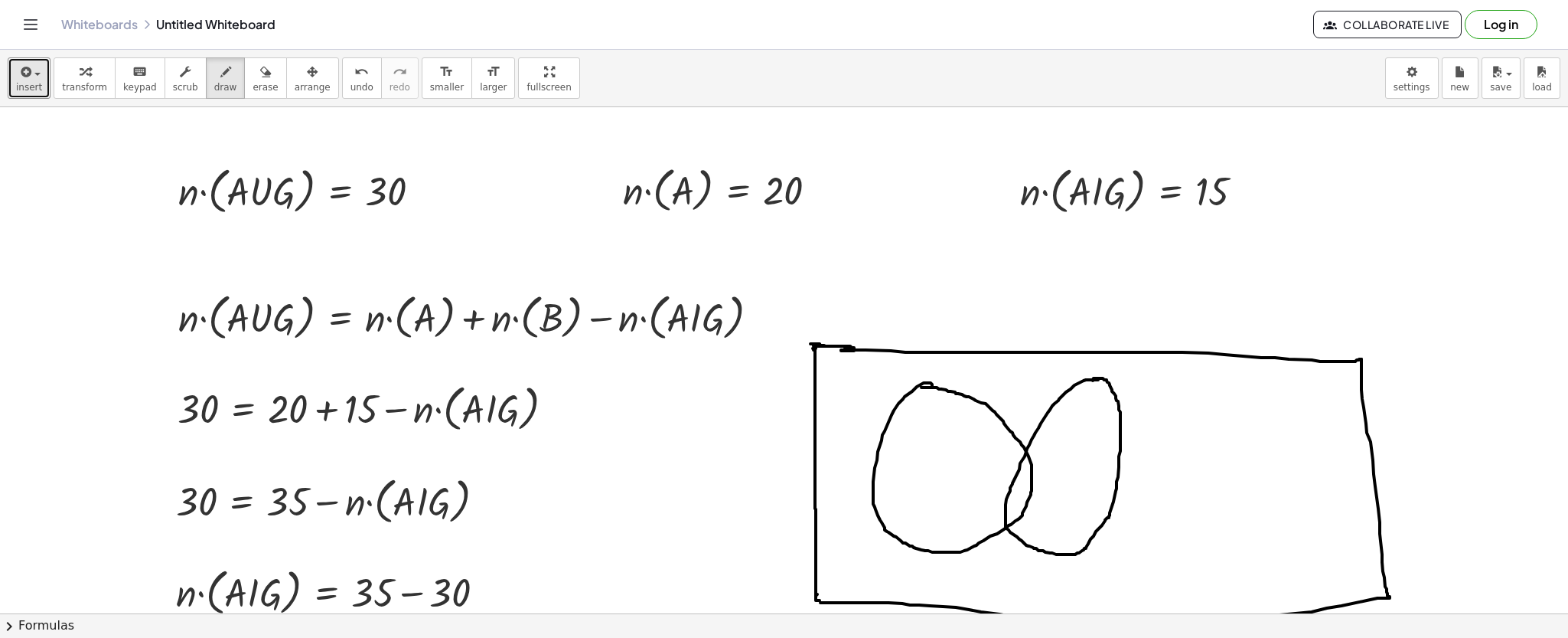
scroll to position [0, 0]
drag, startPoint x: 1064, startPoint y: 444, endPoint x: 1091, endPoint y: 513, distance: 74.1
drag, startPoint x: 932, startPoint y: 430, endPoint x: 955, endPoint y: 483, distance: 57.8
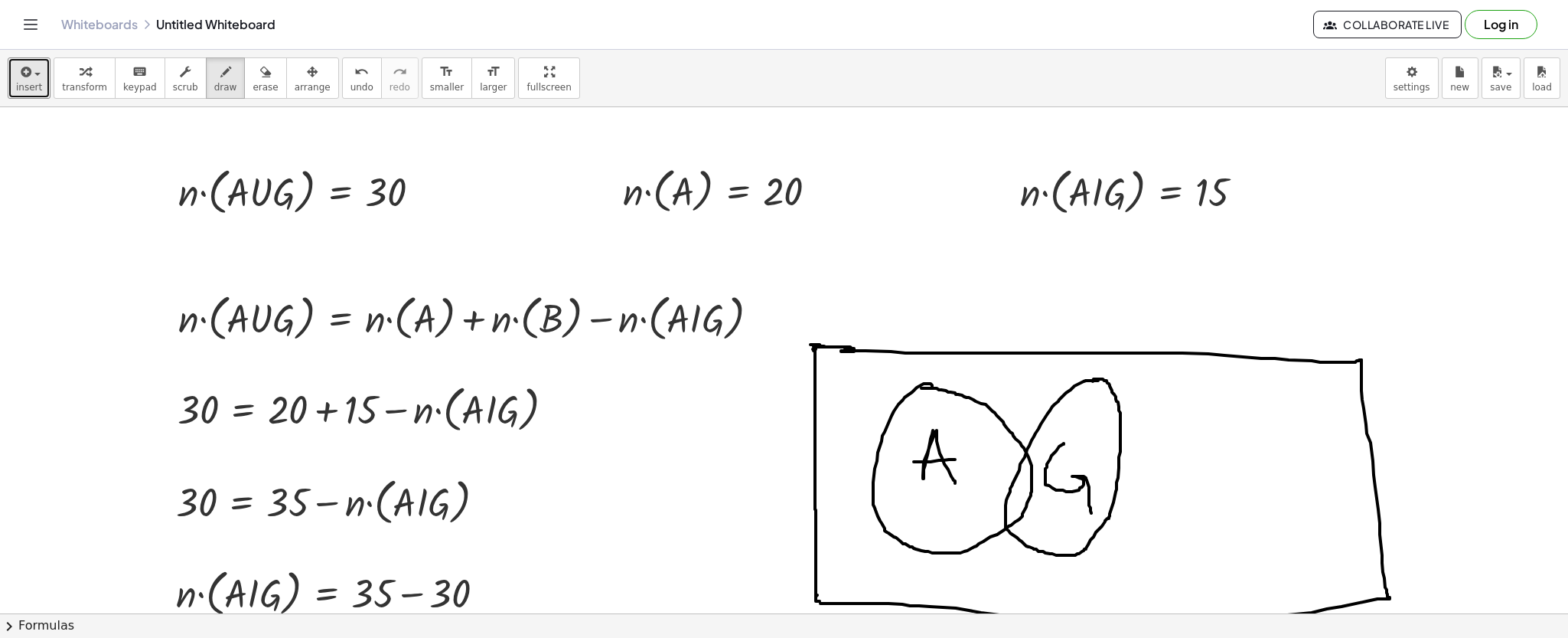
drag, startPoint x: 914, startPoint y: 461, endPoint x: 955, endPoint y: 459, distance: 41.0
drag, startPoint x: 1061, startPoint y: 441, endPoint x: 1075, endPoint y: 443, distance: 14.1
drag, startPoint x: 1092, startPoint y: 393, endPoint x: 1081, endPoint y: 439, distance: 47.3
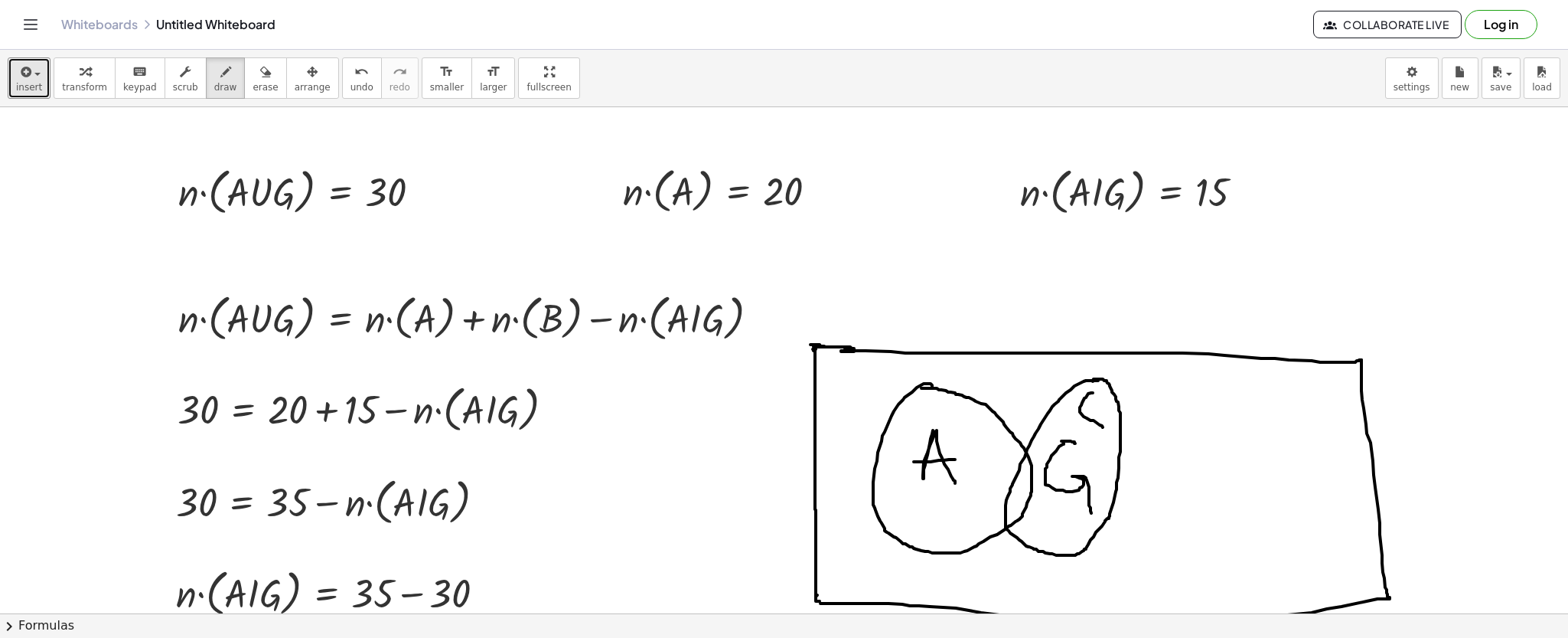
drag, startPoint x: 901, startPoint y: 499, endPoint x: 921, endPoint y: 531, distance: 37.7
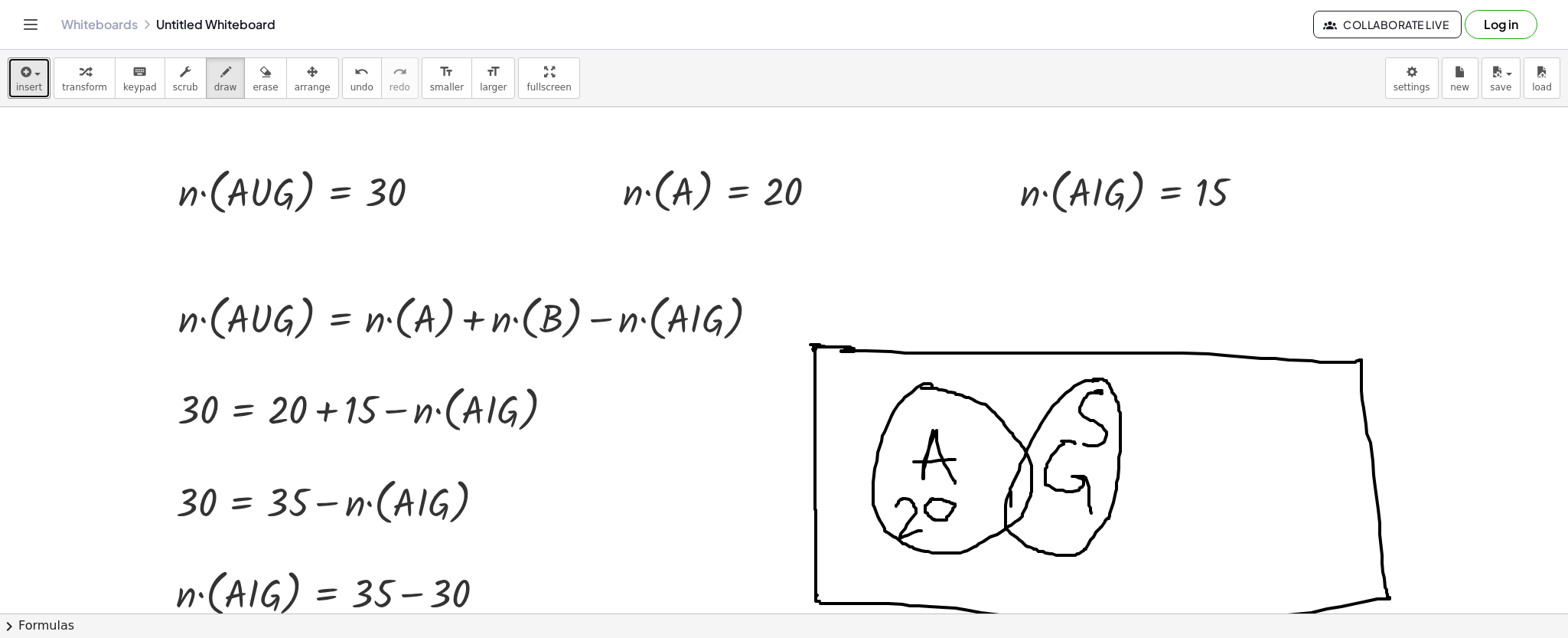
drag, startPoint x: 1010, startPoint y: 492, endPoint x: 1010, endPoint y: 506, distance: 14.0
drag, startPoint x: 1018, startPoint y: 487, endPoint x: 1015, endPoint y: 500, distance: 13.3
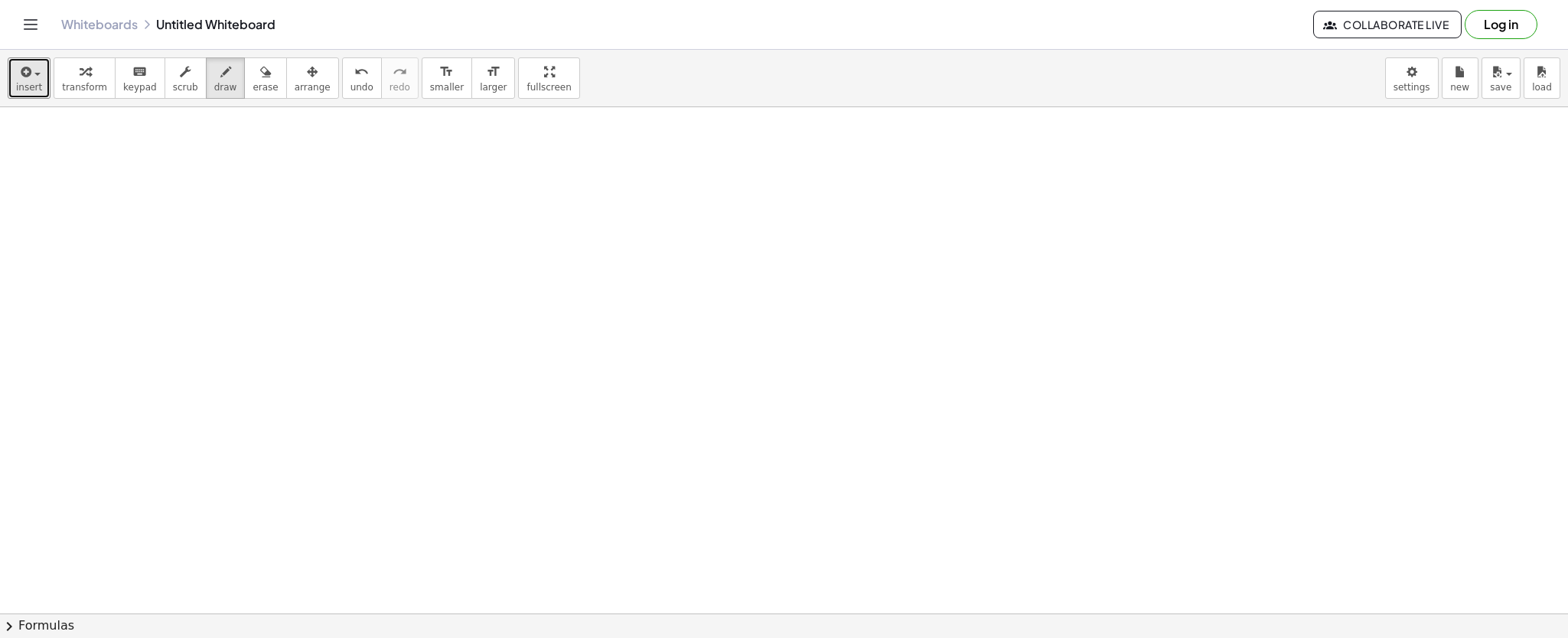
scroll to position [723, 0]
click at [20, 74] on icon "button" at bounding box center [24, 71] width 14 height 19
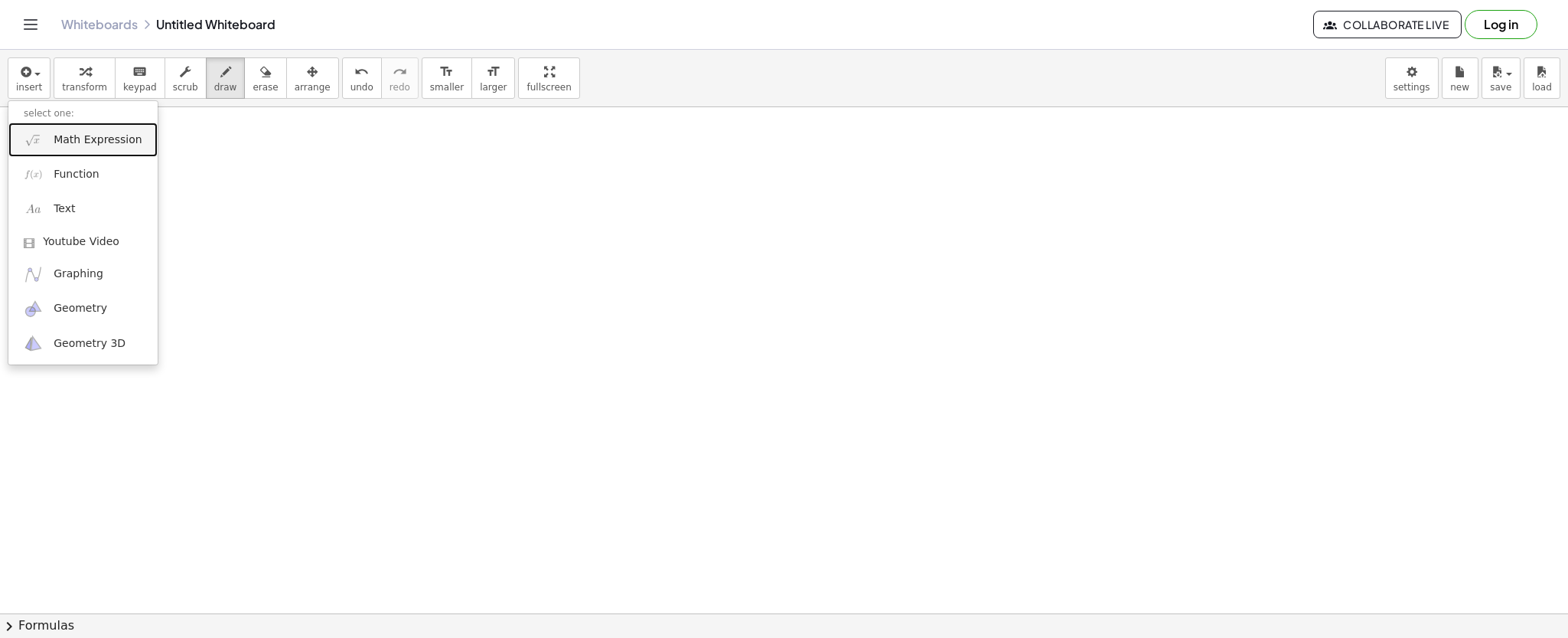
click at [30, 136] on img at bounding box center [33, 140] width 20 height 20
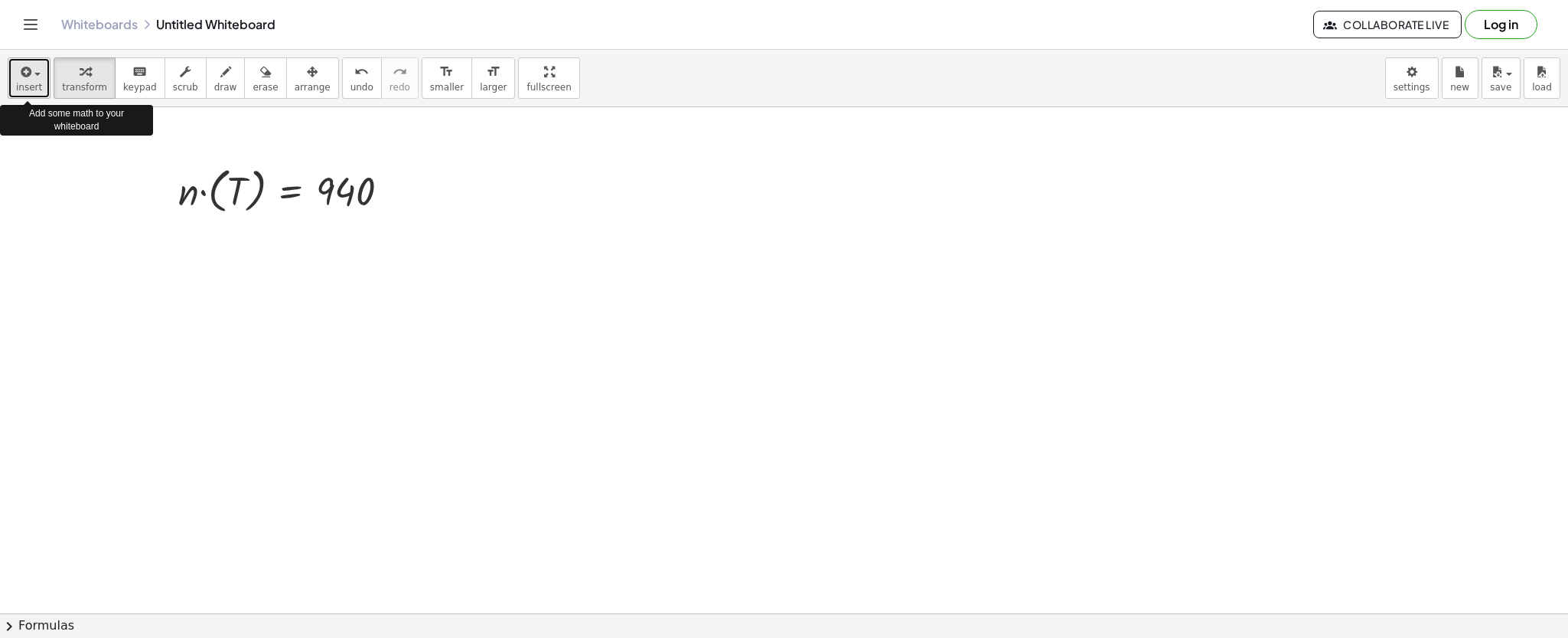
click at [20, 64] on icon "button" at bounding box center [24, 71] width 14 height 19
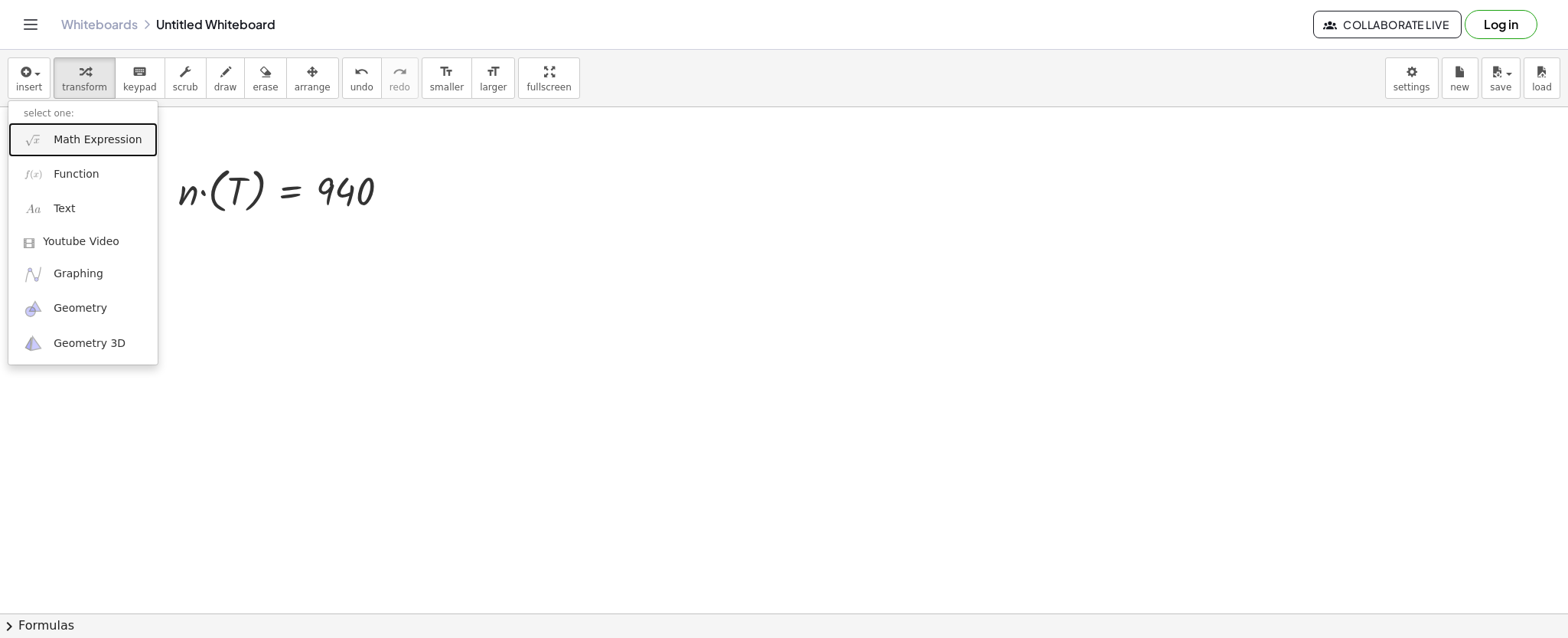
click at [27, 130] on img at bounding box center [33, 140] width 20 height 20
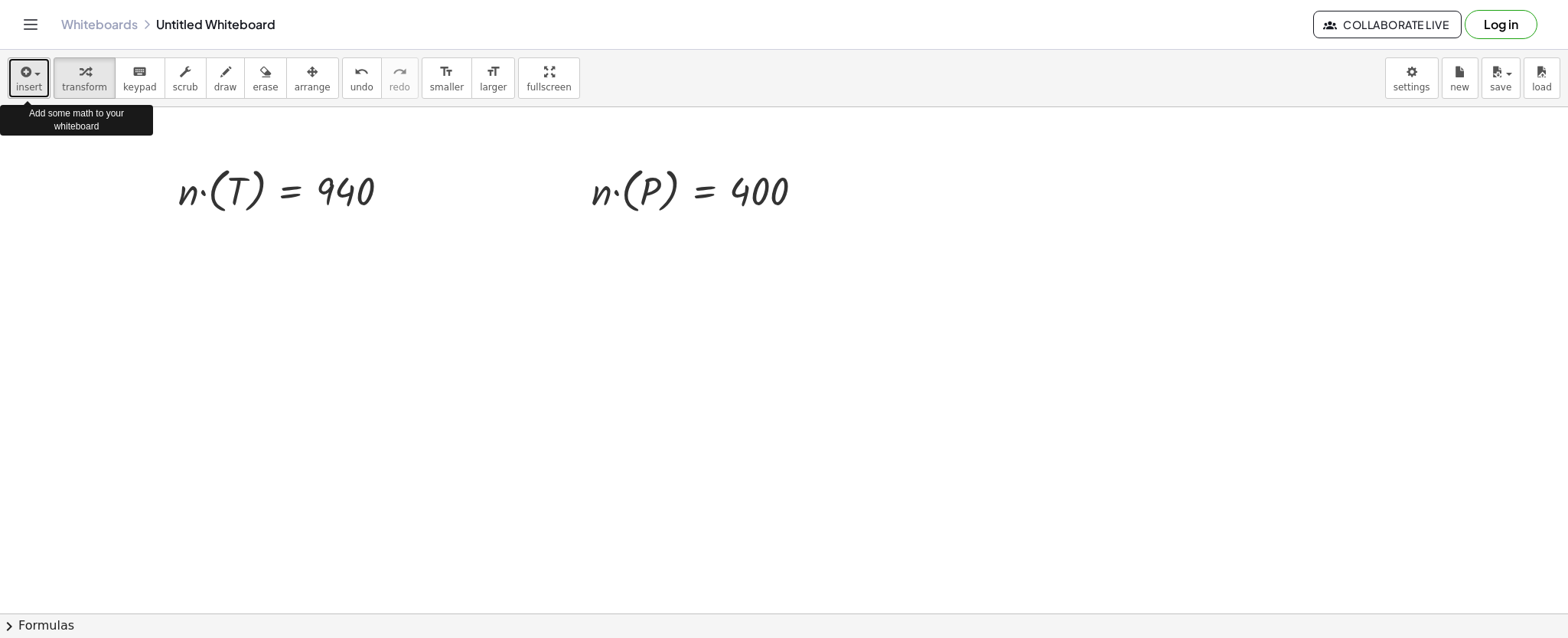
click at [23, 62] on icon "button" at bounding box center [24, 71] width 14 height 19
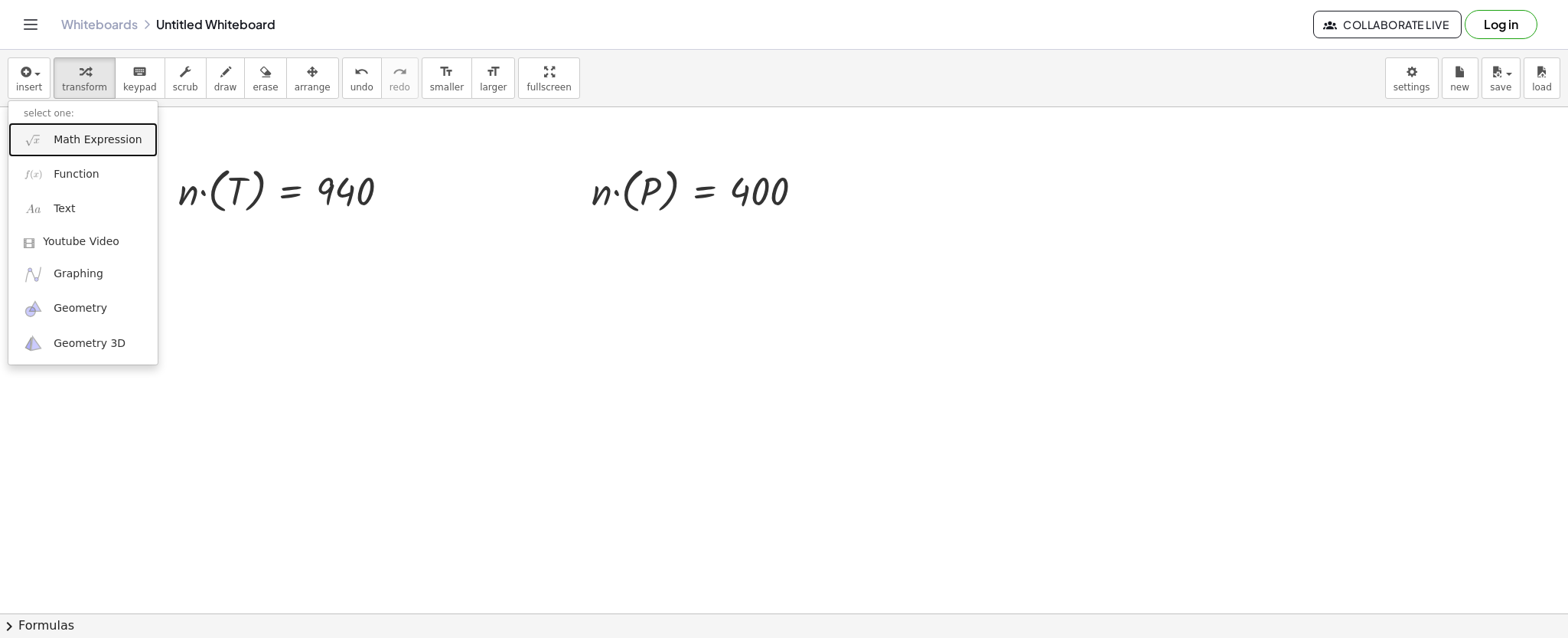
click at [35, 129] on link "Math Expression" at bounding box center [83, 140] width 149 height 34
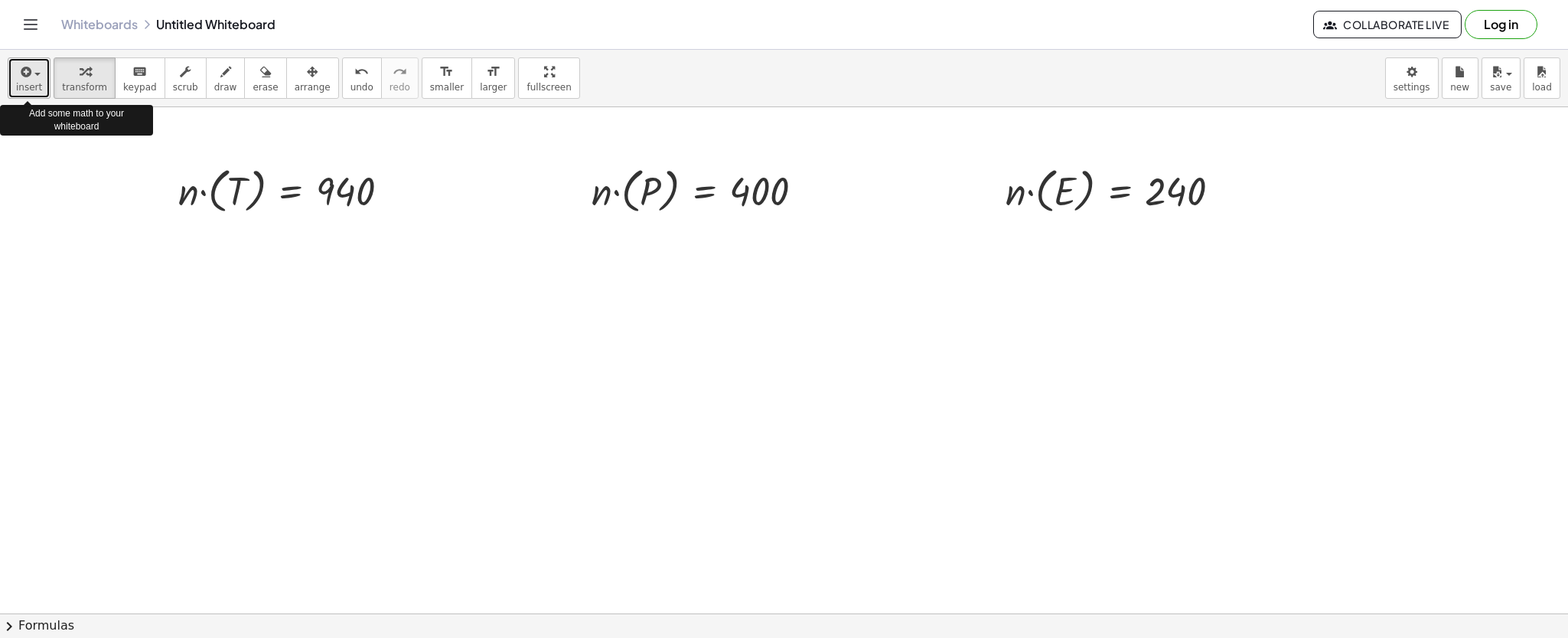
click at [20, 62] on div "button" at bounding box center [28, 71] width 26 height 19
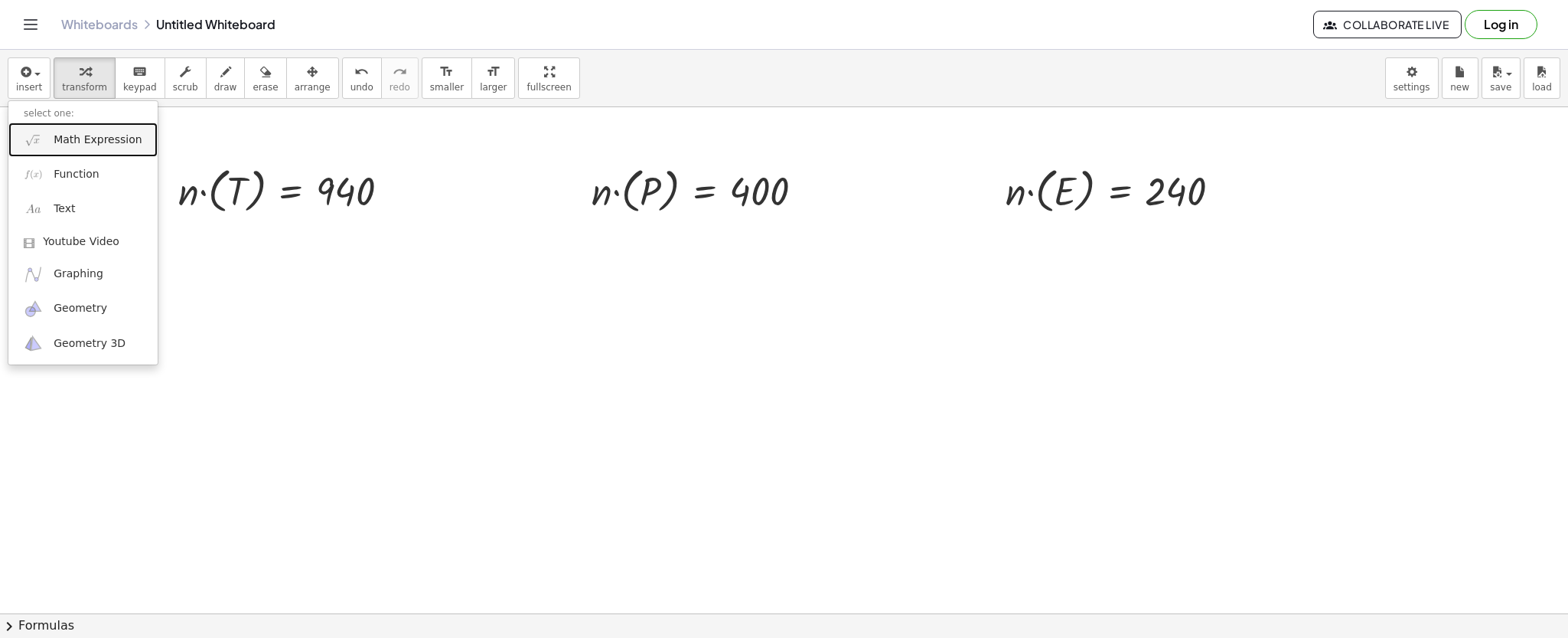
click at [32, 132] on img at bounding box center [33, 140] width 20 height 20
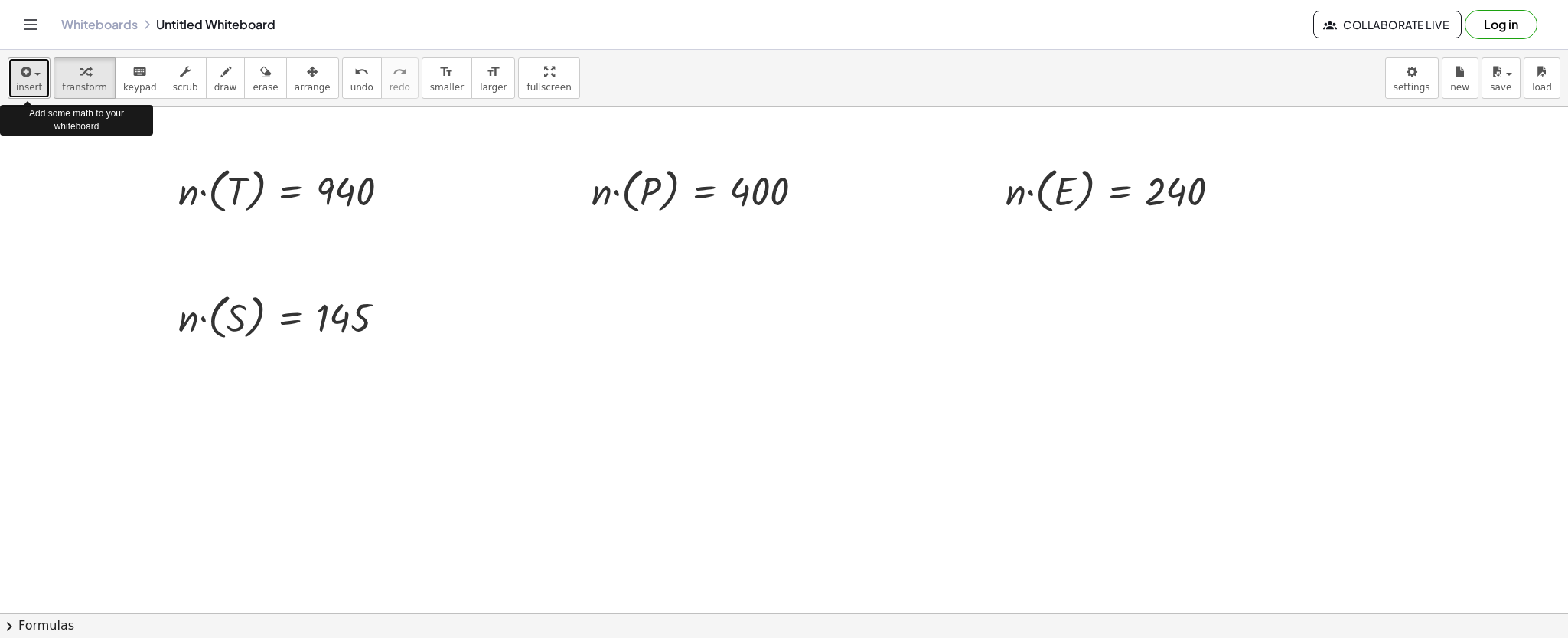
click at [26, 65] on icon "button" at bounding box center [24, 71] width 14 height 19
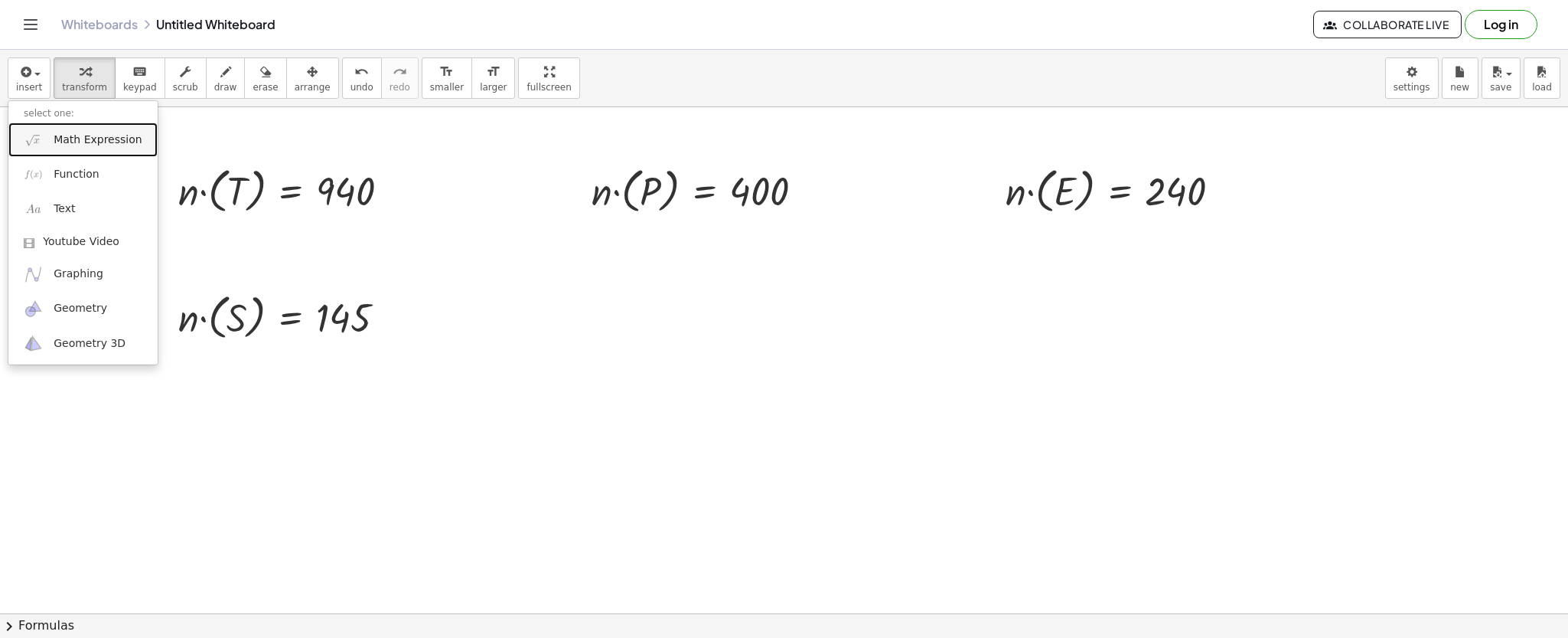
click at [35, 140] on img at bounding box center [33, 140] width 20 height 20
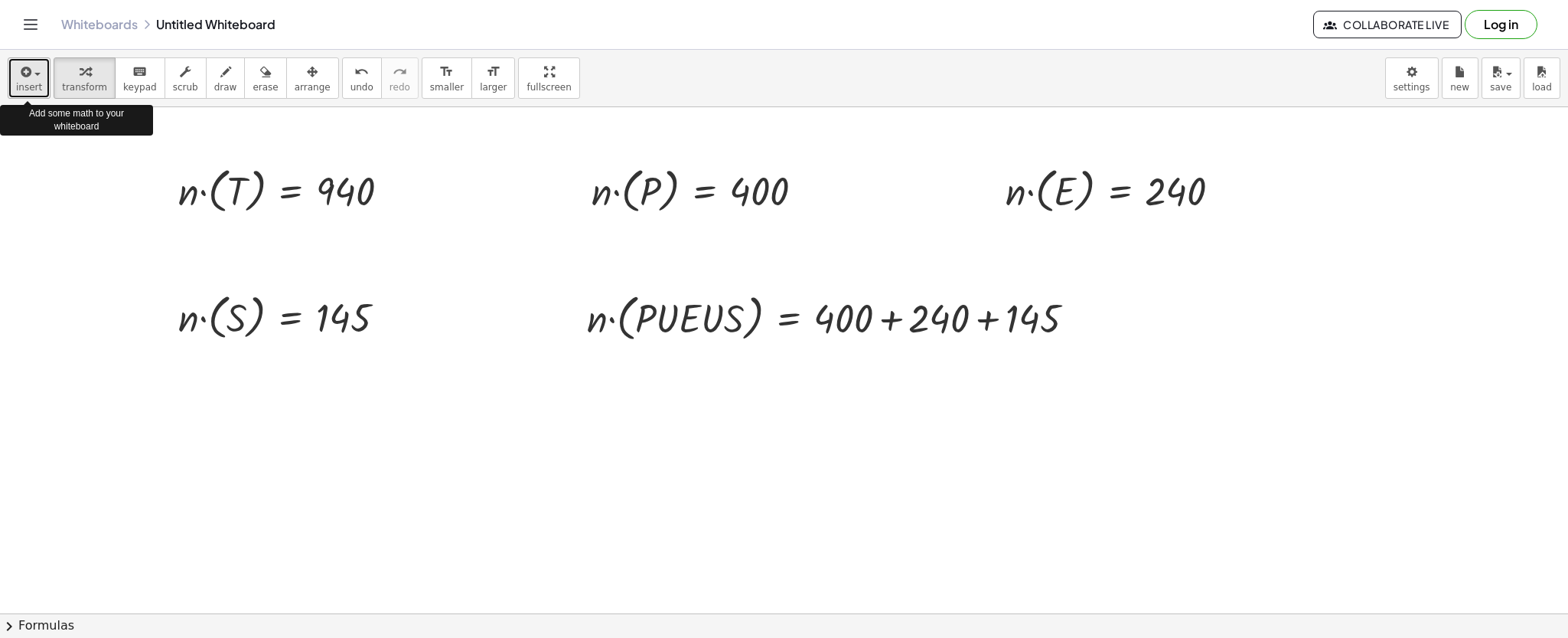
click at [21, 60] on button "insert" at bounding box center [29, 78] width 43 height 41
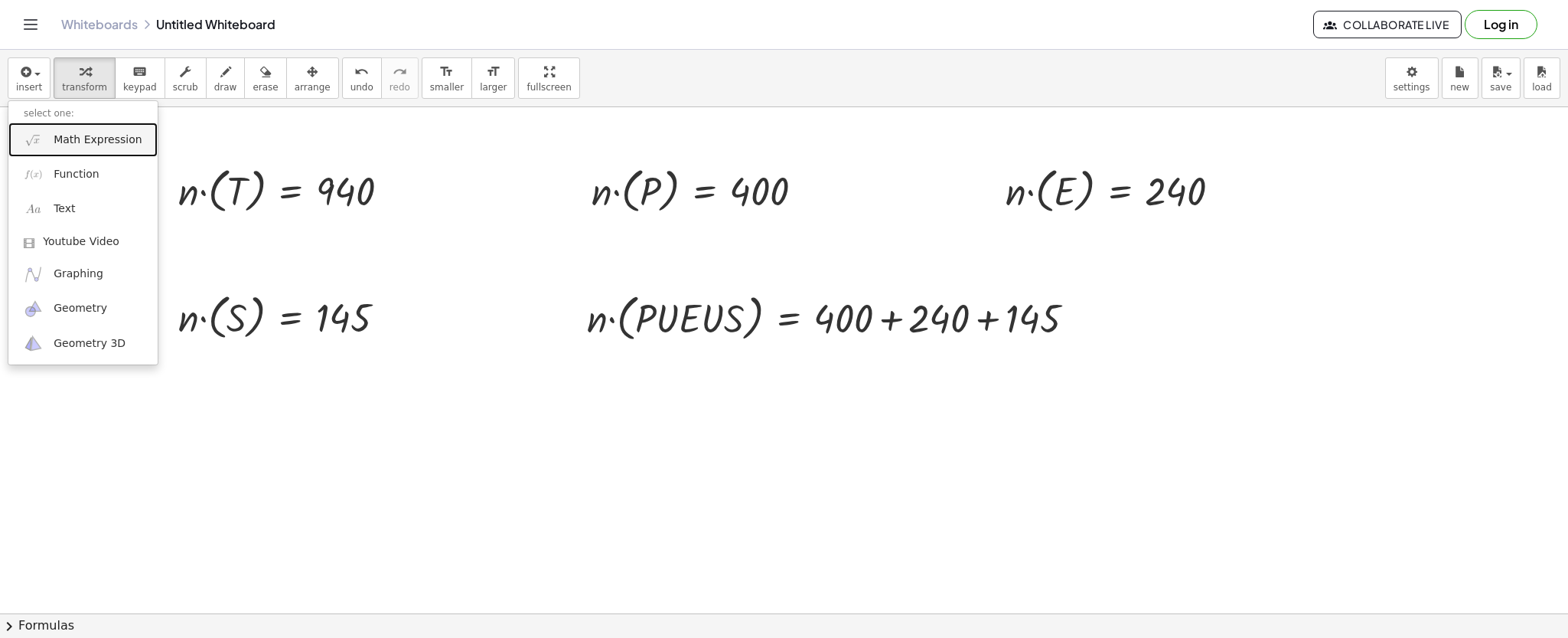
click at [32, 130] on img at bounding box center [33, 140] width 20 height 20
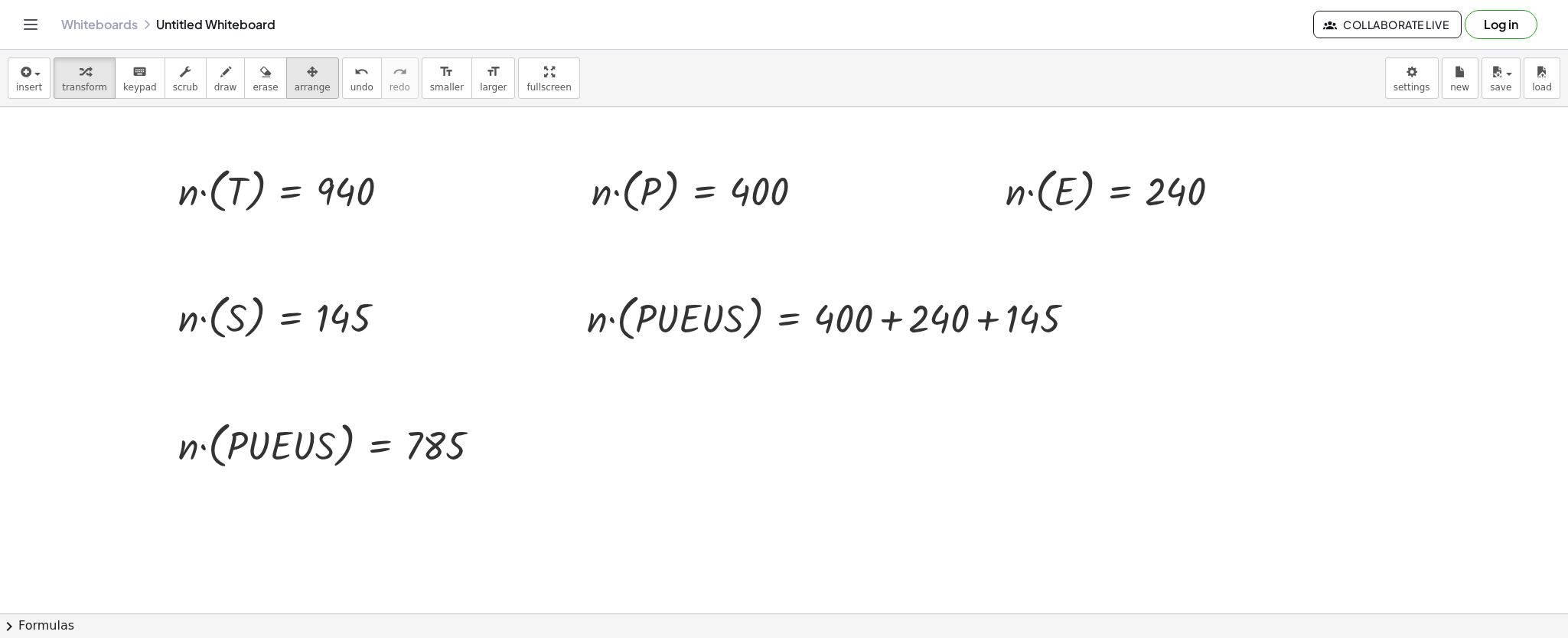
click at [286, 60] on button "arrange" at bounding box center [312, 78] width 53 height 41
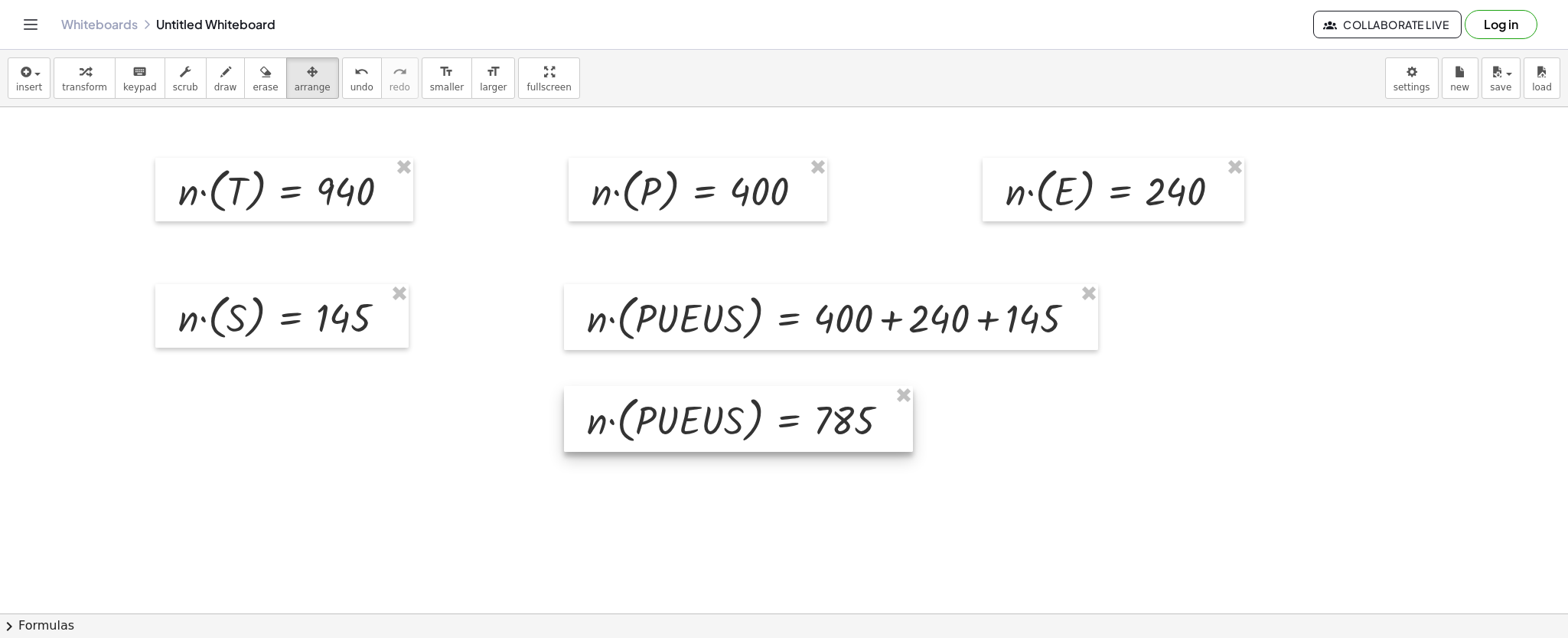
drag, startPoint x: 416, startPoint y: 453, endPoint x: 826, endPoint y: 427, distance: 410.8
click at [826, 427] on div at bounding box center [738, 418] width 349 height 65
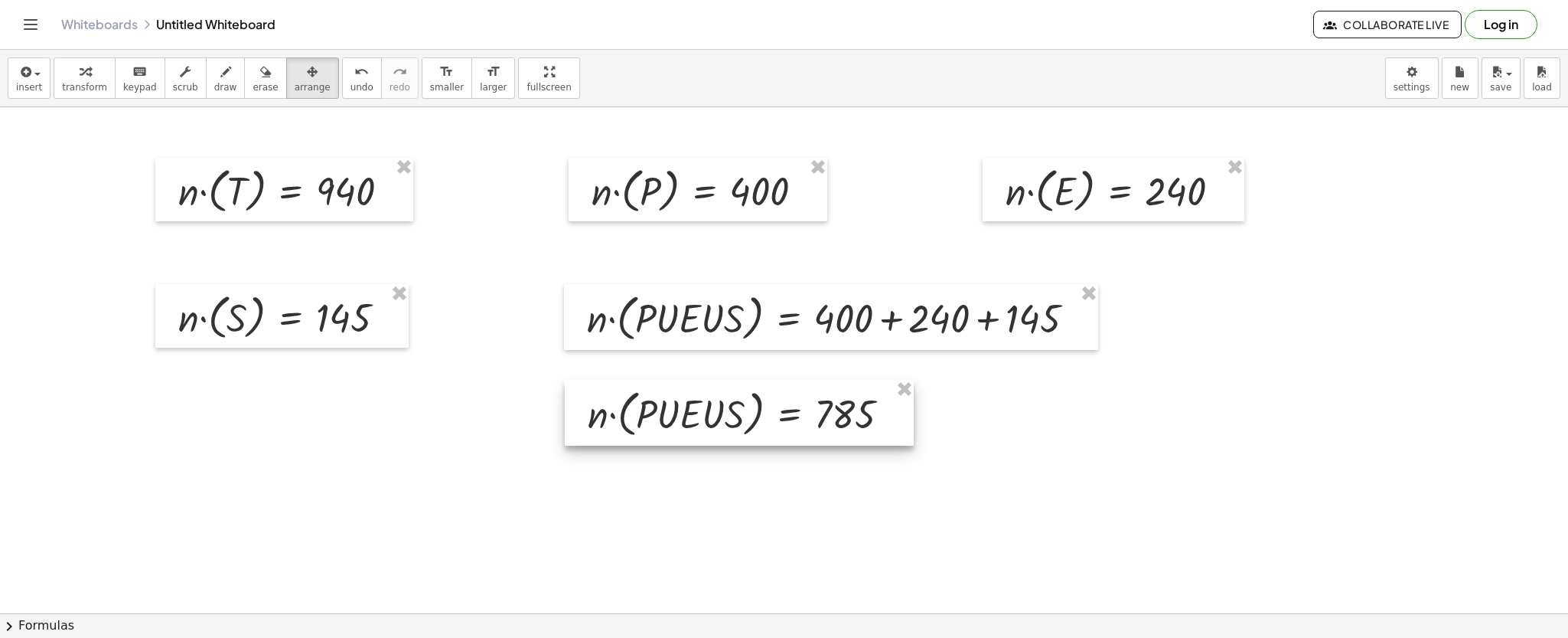
click at [827, 421] on div at bounding box center [739, 412] width 349 height 65
click at [25, 84] on span "insert" at bounding box center [28, 87] width 26 height 11
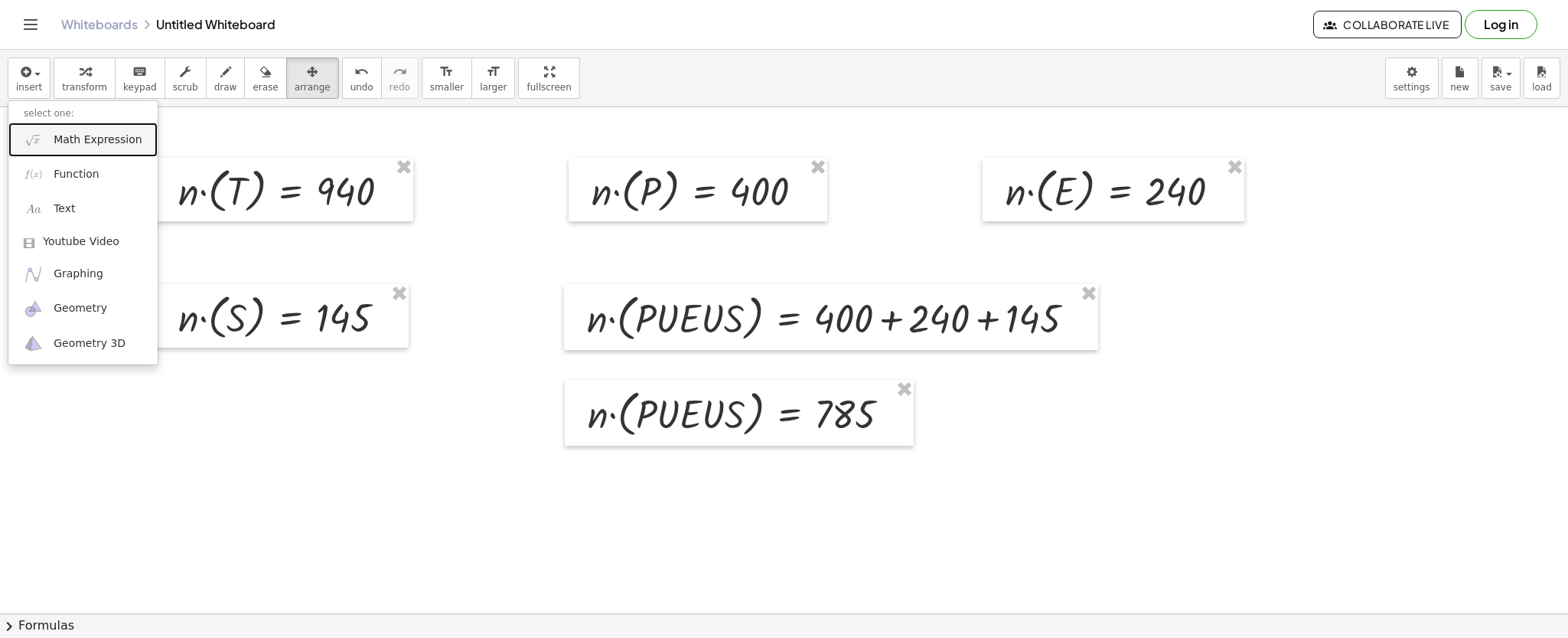
click at [35, 140] on img at bounding box center [33, 140] width 20 height 20
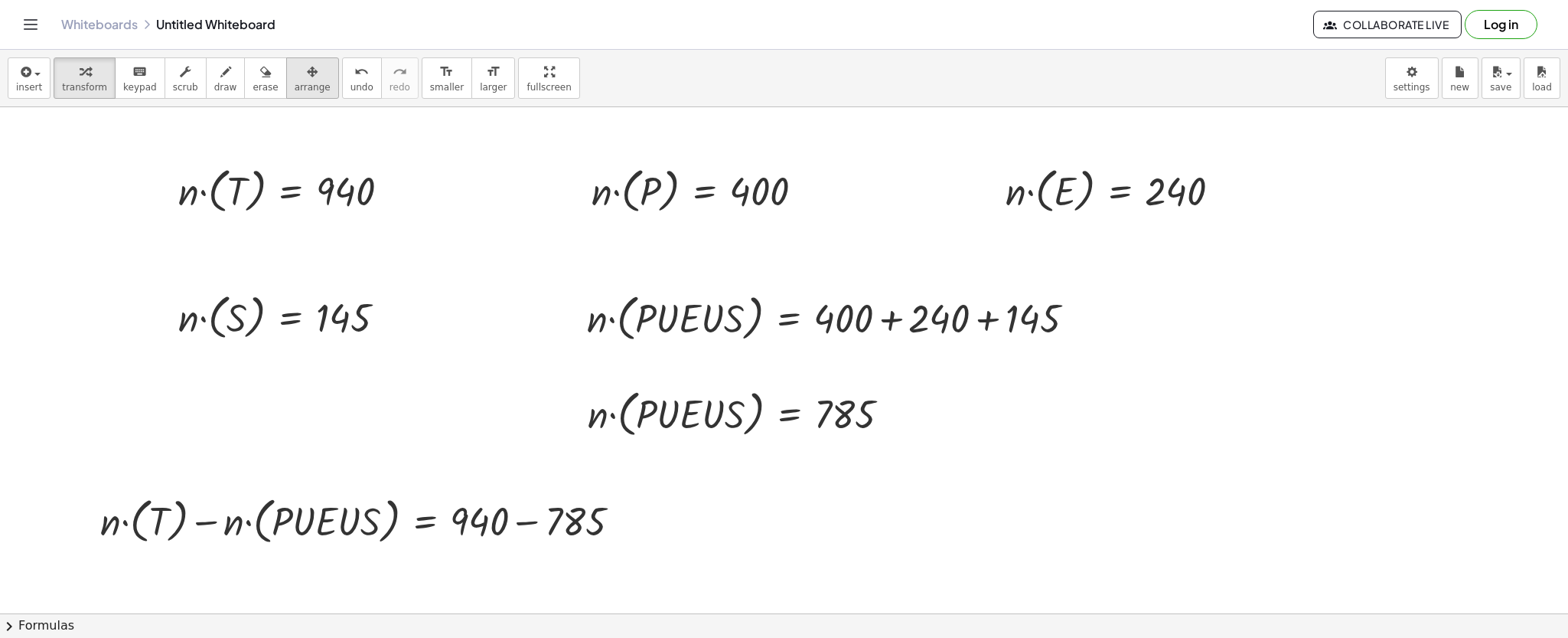
click at [286, 58] on button "arrange" at bounding box center [312, 78] width 53 height 41
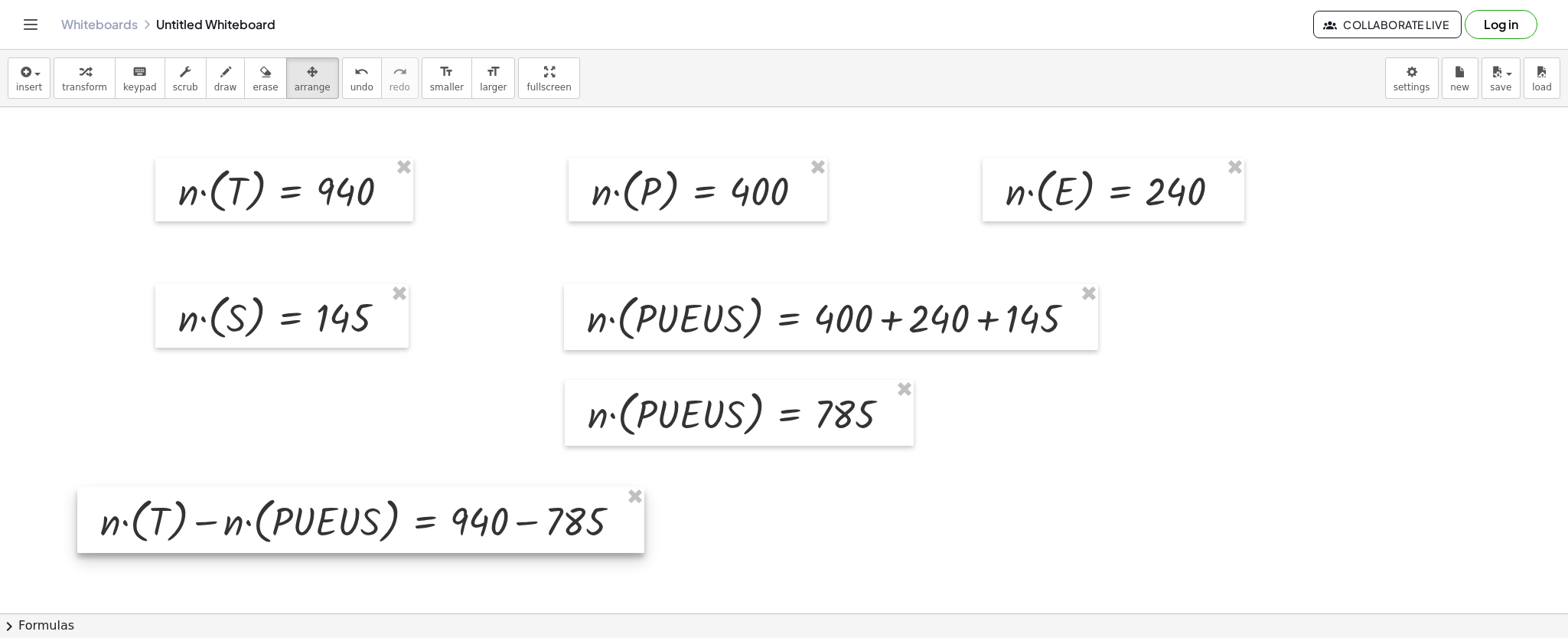
click at [449, 549] on div "· n · ( · A · U · G ) = 30 · n · ( A ) = 20 · n · ( · A · I · G ) = 15 · n · ( …" at bounding box center [784, 228] width 1568 height 1690
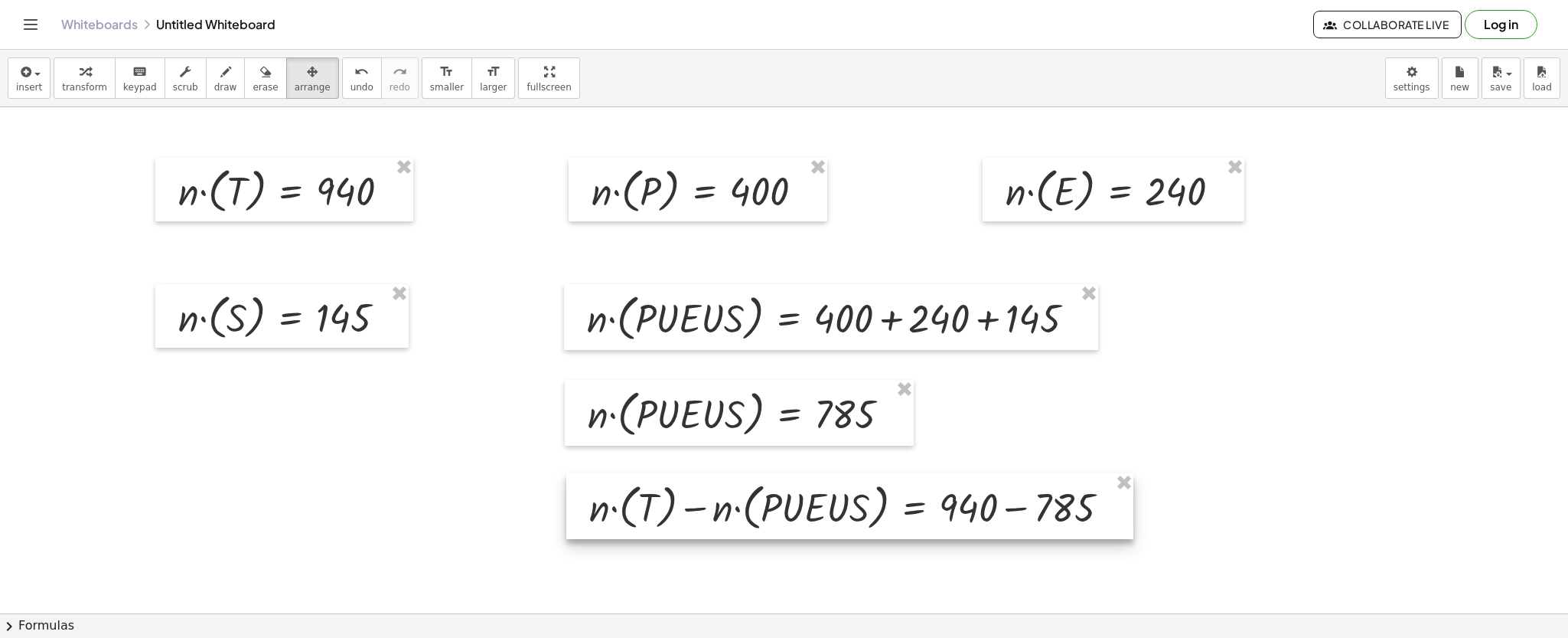
drag, startPoint x: 449, startPoint y: 546, endPoint x: 937, endPoint y: 534, distance: 488.1
click at [937, 534] on div at bounding box center [849, 505] width 567 height 65
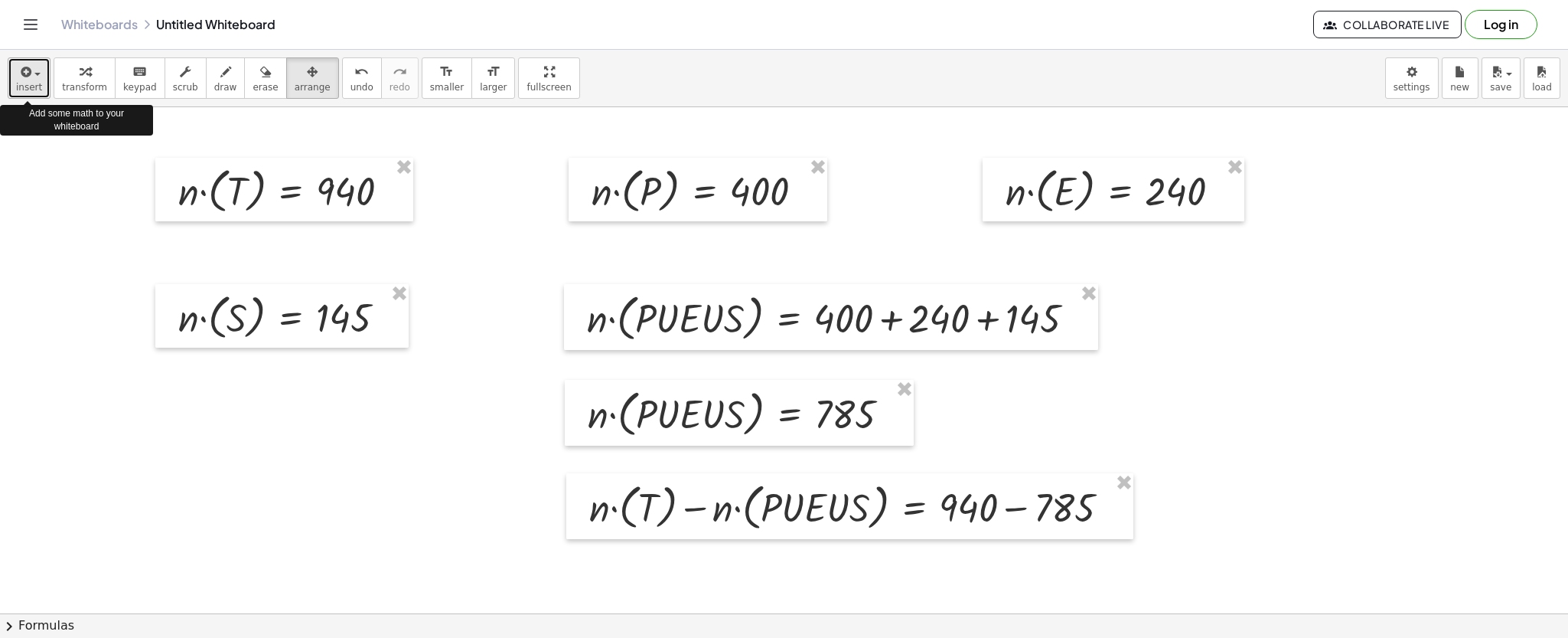
click at [20, 59] on button "insert" at bounding box center [29, 78] width 43 height 41
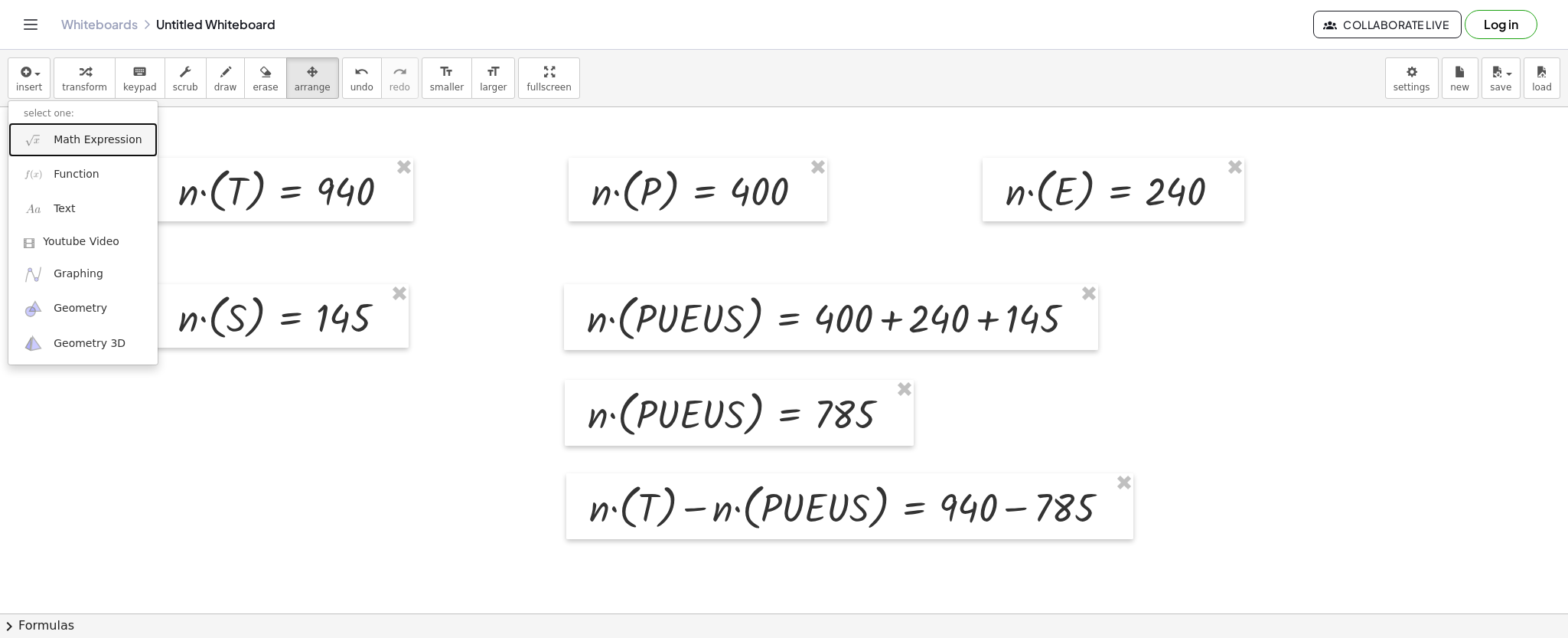
click at [30, 136] on img at bounding box center [33, 140] width 20 height 20
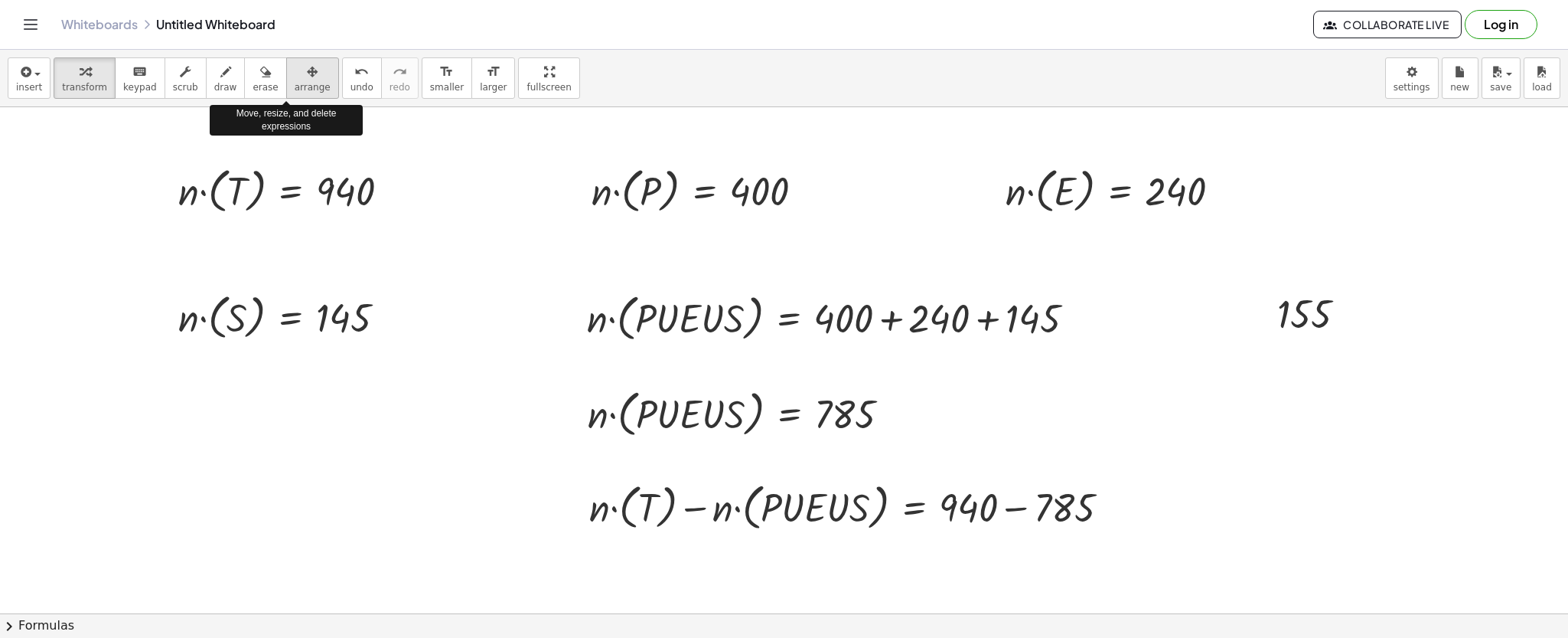
click at [286, 60] on button "arrange" at bounding box center [312, 78] width 53 height 41
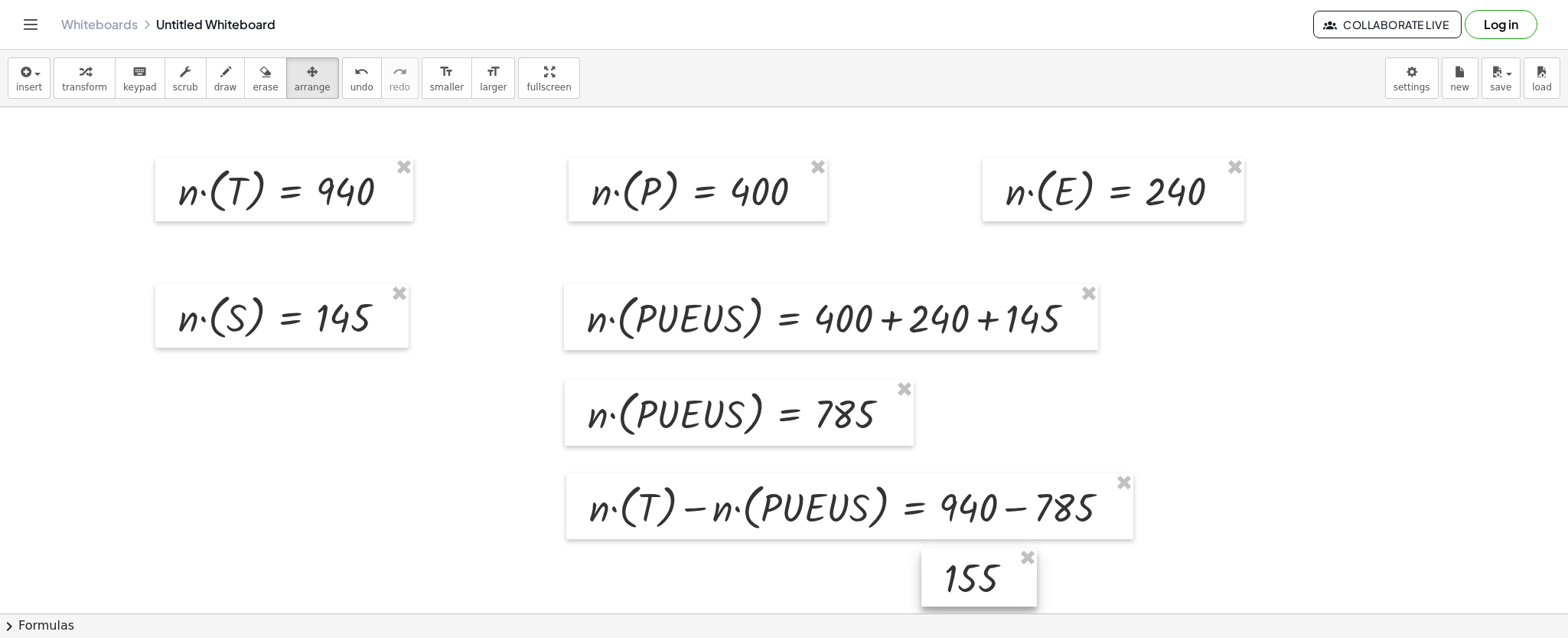
drag, startPoint x: 1300, startPoint y: 297, endPoint x: 966, endPoint y: 560, distance: 425.1
click at [966, 560] on div at bounding box center [979, 578] width 115 height 59
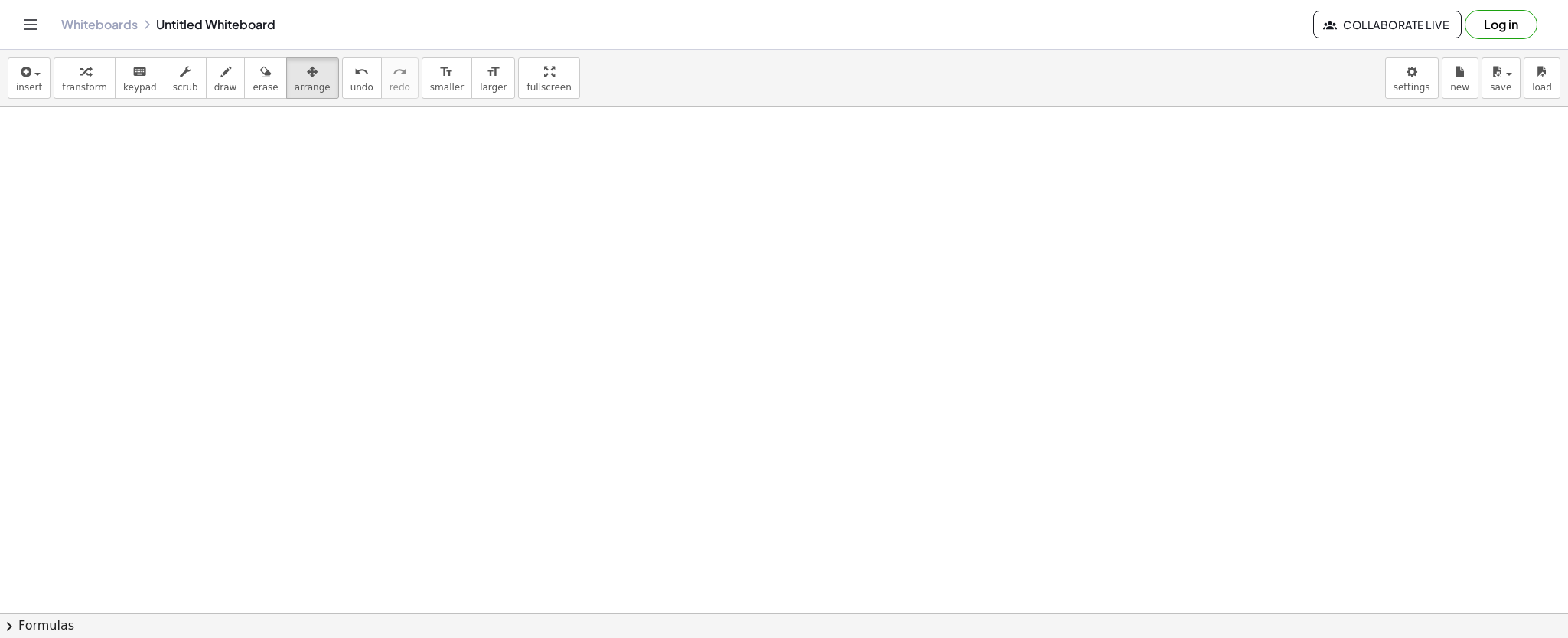
scroll to position [1274, 0]
click at [215, 69] on div "button" at bounding box center [226, 71] width 23 height 19
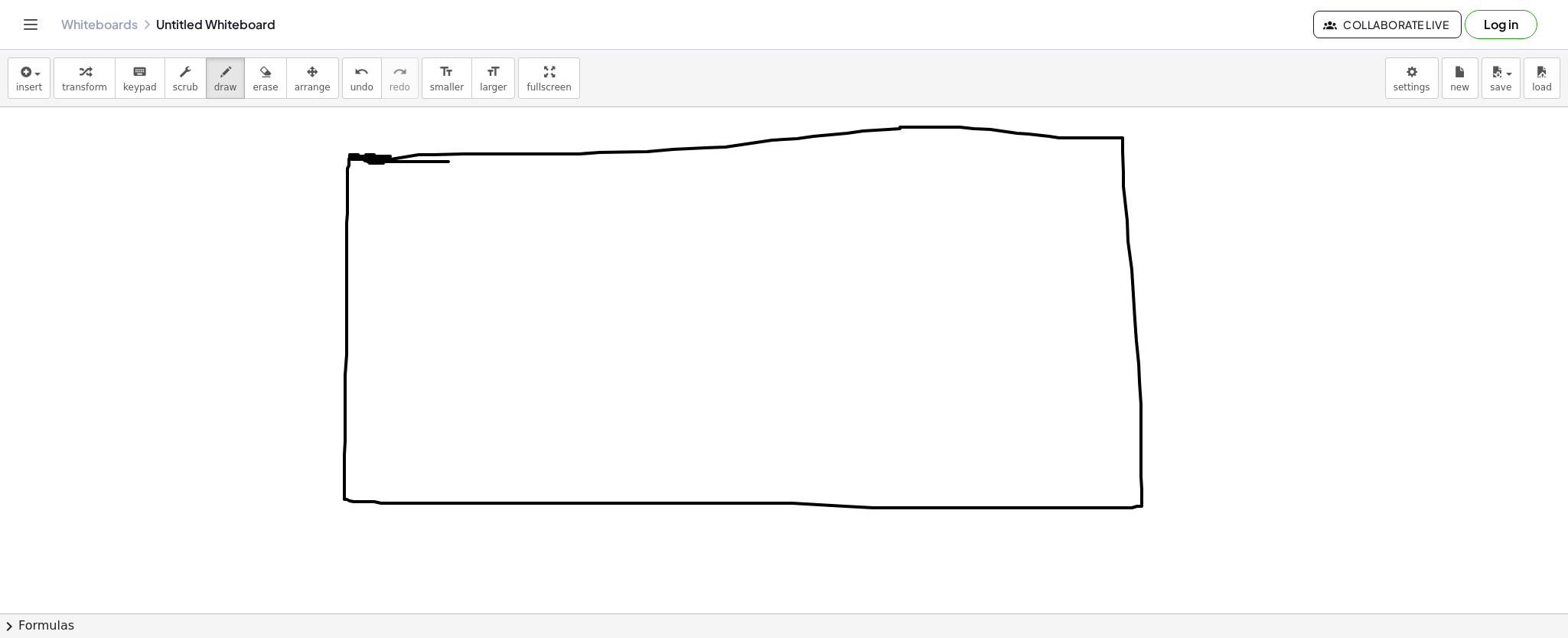
drag, startPoint x: 428, startPoint y: 162, endPoint x: 384, endPoint y: 159, distance: 44.1
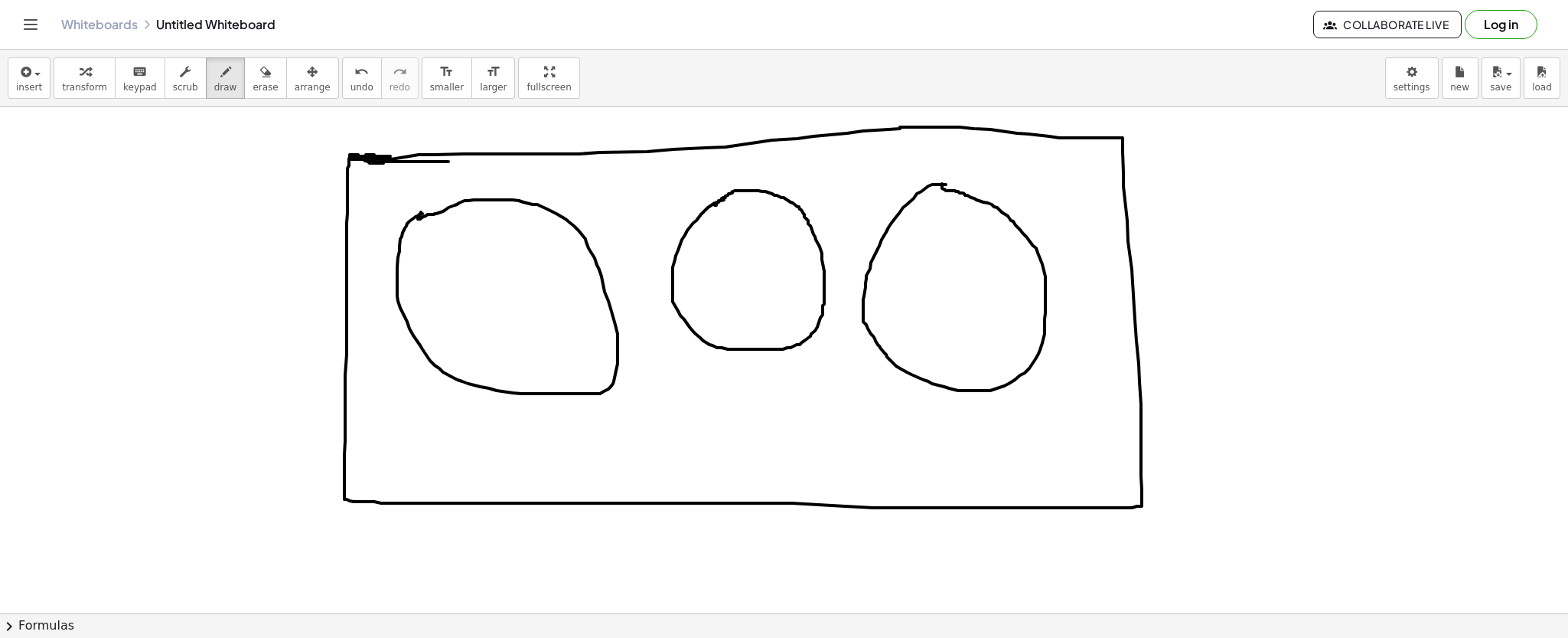
drag, startPoint x: 456, startPoint y: 271, endPoint x: 460, endPoint y: 286, distance: 15.5
drag, startPoint x: 452, startPoint y: 267, endPoint x: 462, endPoint y: 295, distance: 29.7
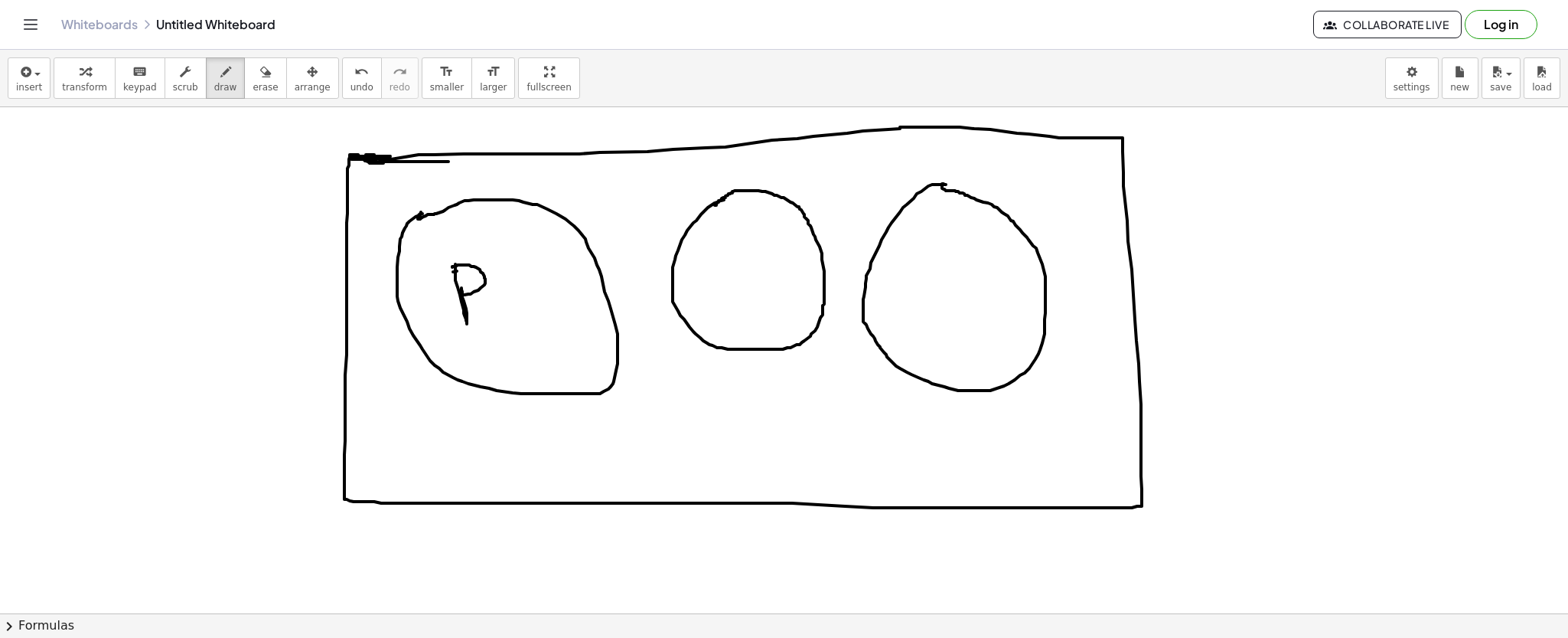
drag, startPoint x: 455, startPoint y: 264, endPoint x: 452, endPoint y: 272, distance: 8.5
drag, startPoint x: 698, startPoint y: 253, endPoint x: 712, endPoint y: 283, distance: 33.1
drag, startPoint x: 700, startPoint y: 262, endPoint x: 720, endPoint y: 259, distance: 20.2
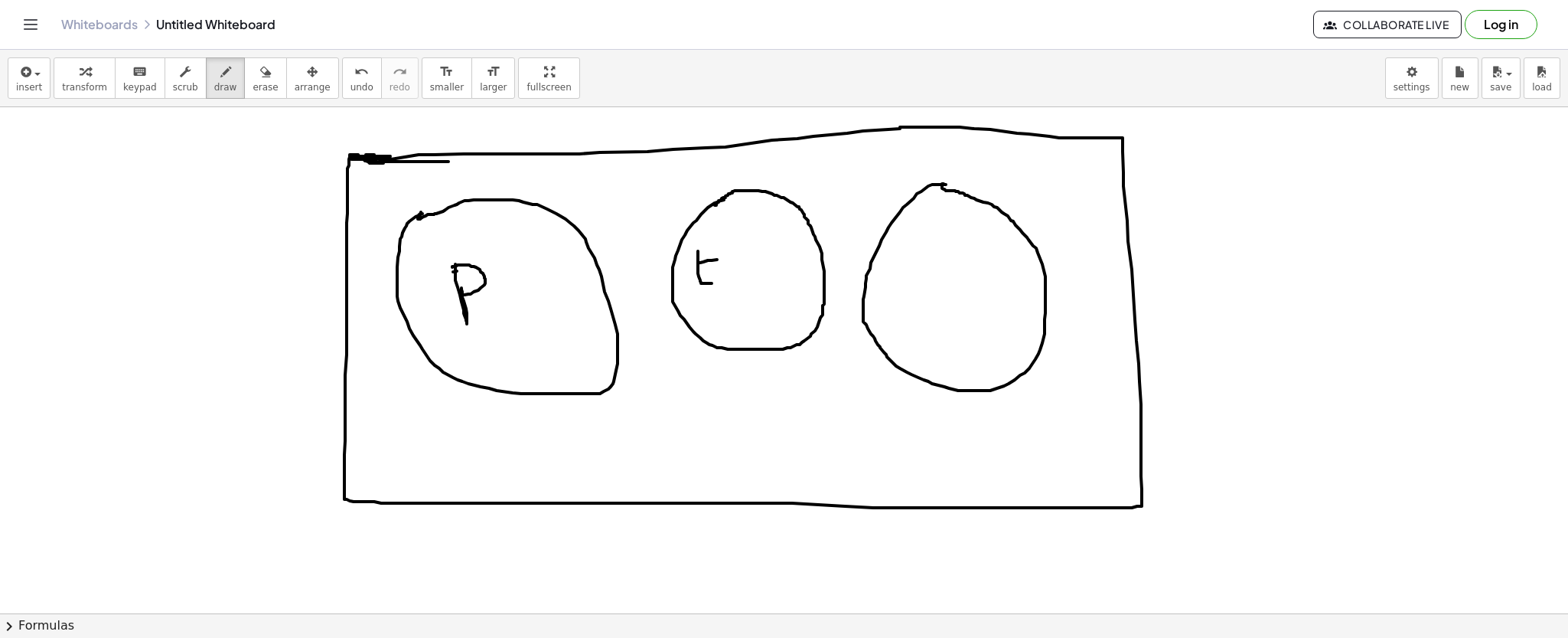
drag, startPoint x: 694, startPoint y: 251, endPoint x: 730, endPoint y: 241, distance: 37.4
drag, startPoint x: 707, startPoint y: 283, endPoint x: 730, endPoint y: 275, distance: 24.4
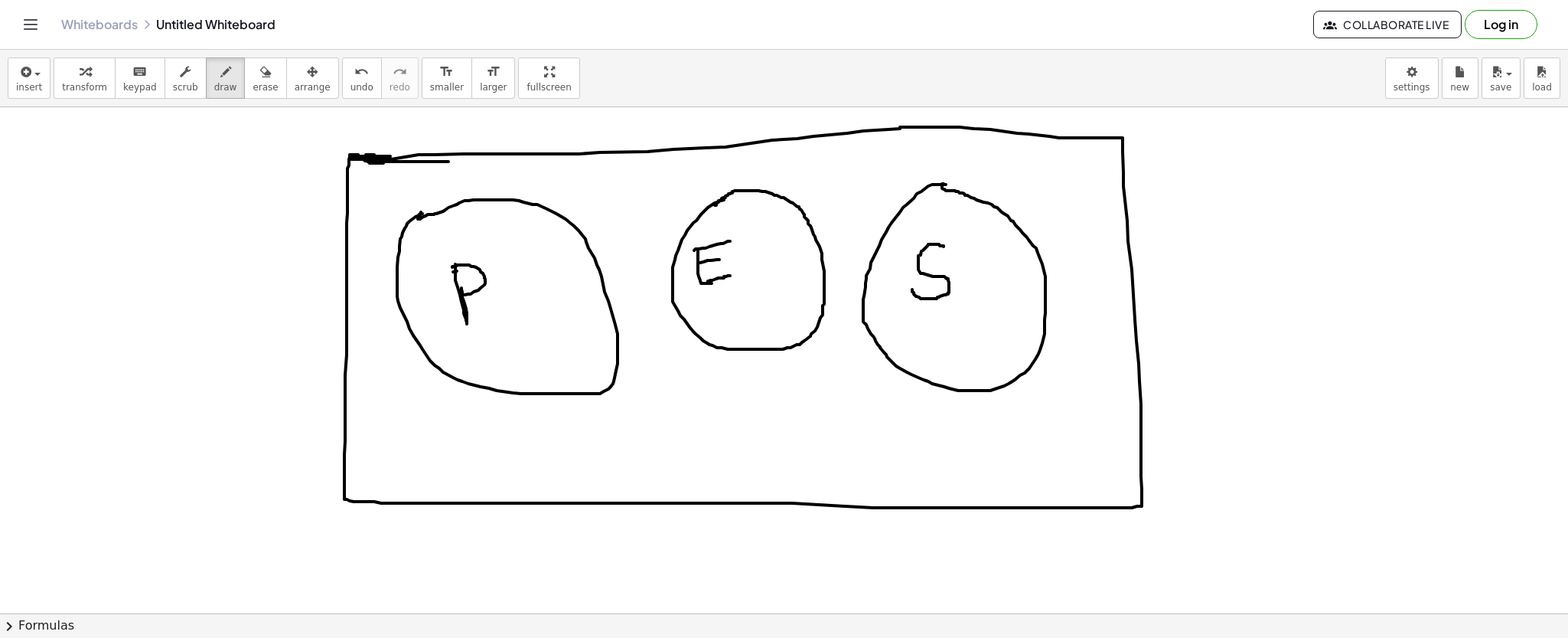
drag, startPoint x: 943, startPoint y: 247, endPoint x: 912, endPoint y: 287, distance: 50.6
drag, startPoint x: 467, startPoint y: 343, endPoint x: 489, endPoint y: 363, distance: 29.7
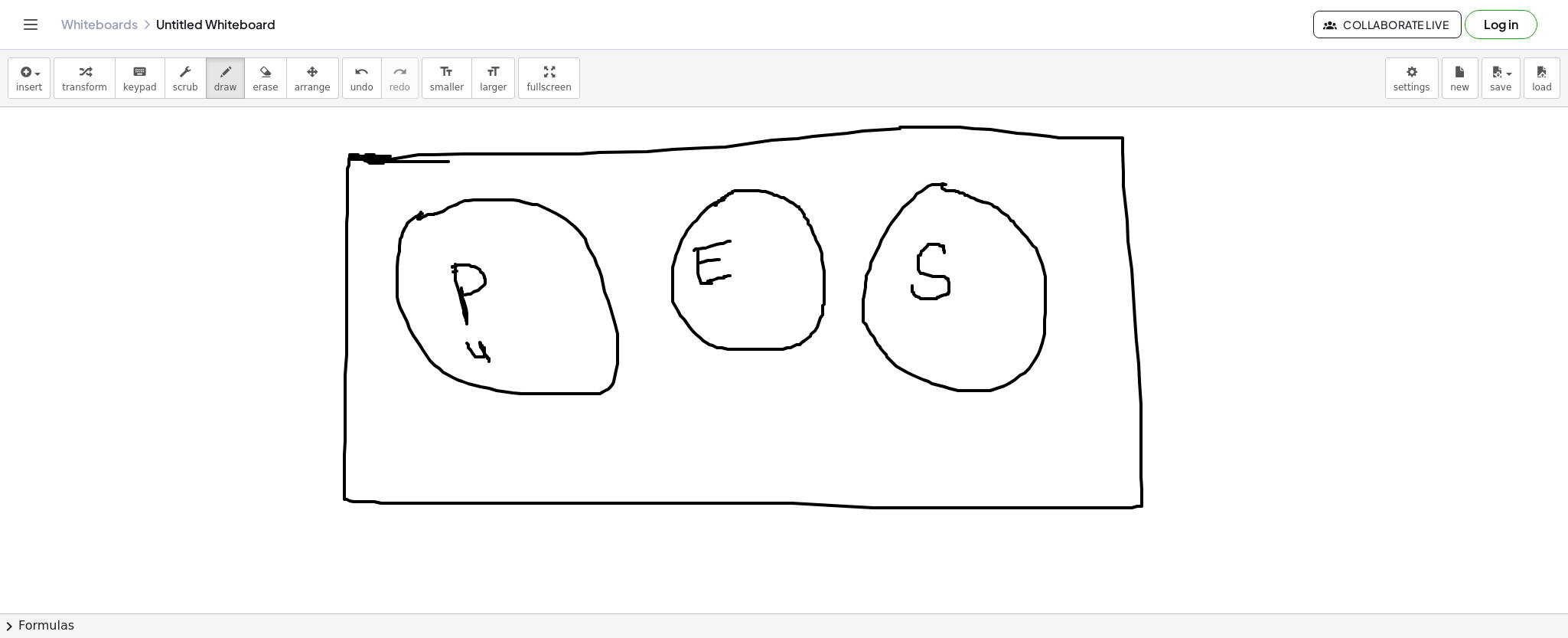
drag, startPoint x: 701, startPoint y: 305, endPoint x: 725, endPoint y: 329, distance: 33.9
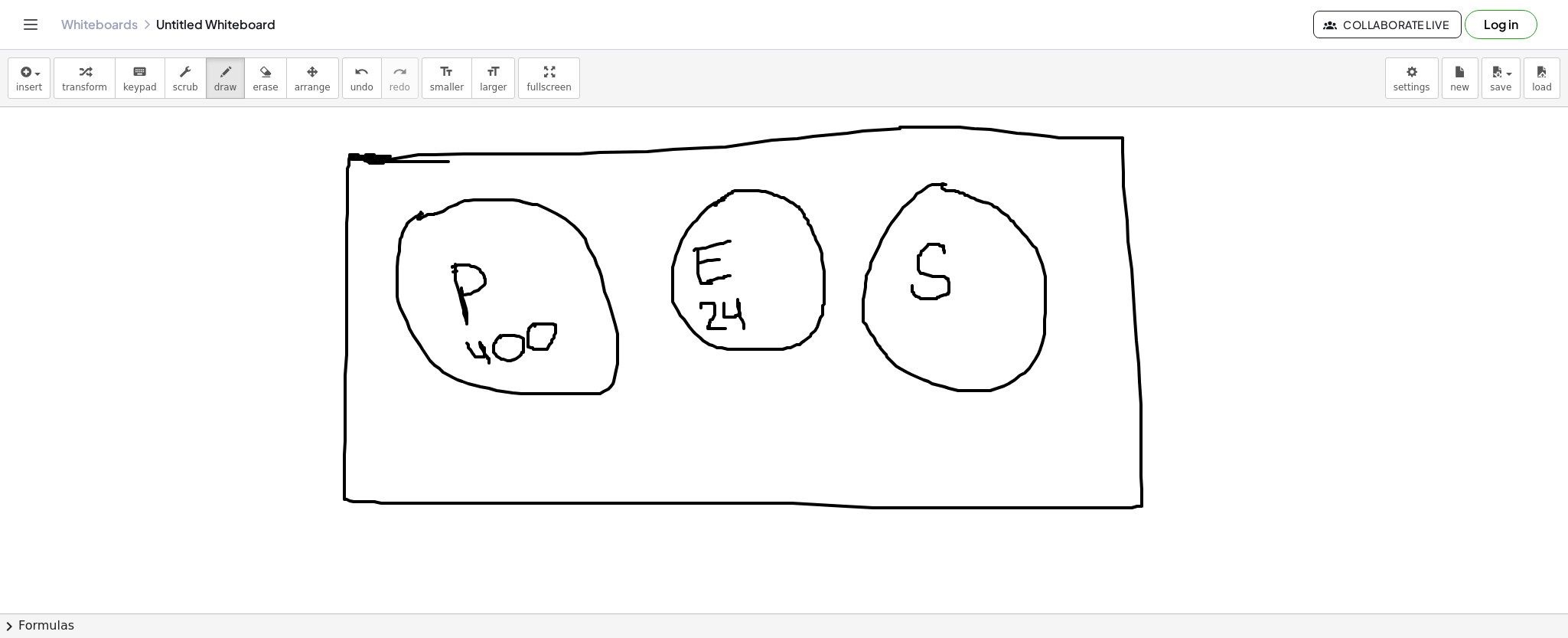
drag, startPoint x: 724, startPoint y: 303, endPoint x: 744, endPoint y: 329, distance: 32.8
drag, startPoint x: 911, startPoint y: 333, endPoint x: 909, endPoint y: 368, distance: 35.1
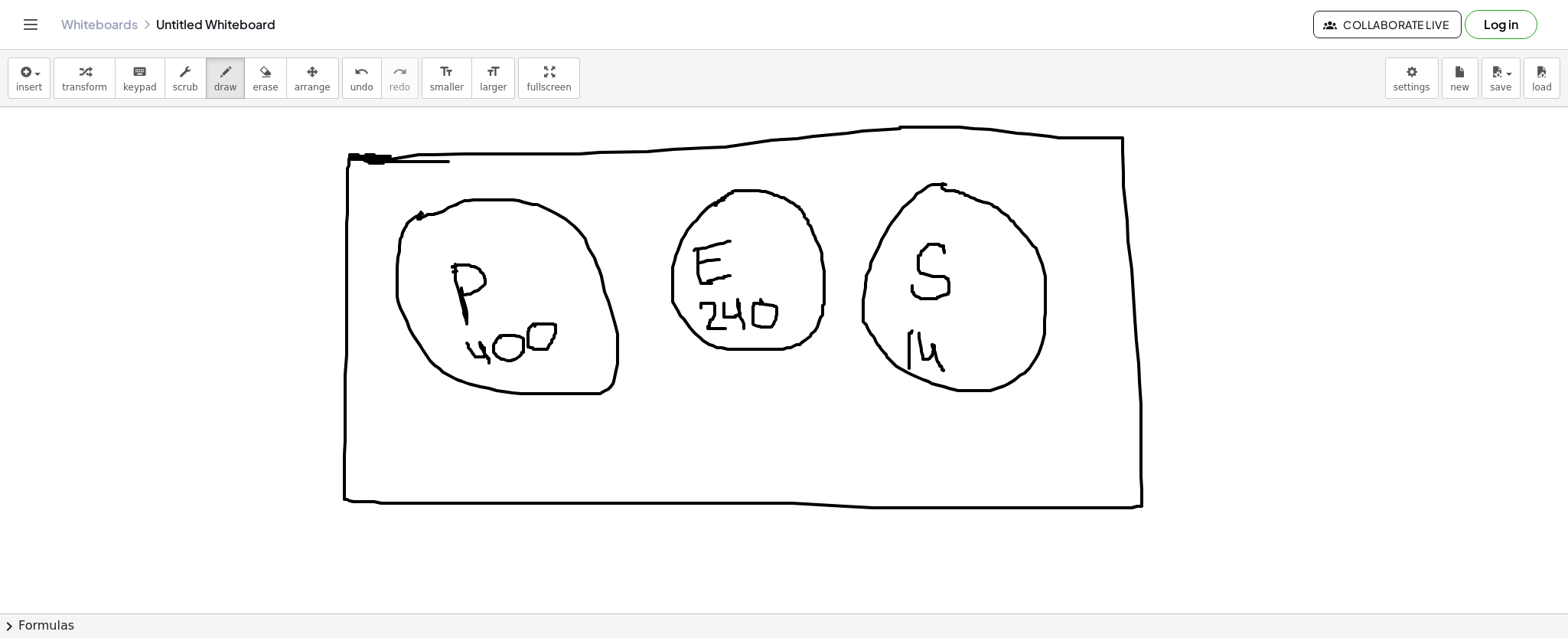
drag, startPoint x: 919, startPoint y: 333, endPoint x: 943, endPoint y: 371, distance: 44.9
drag, startPoint x: 942, startPoint y: 327, endPoint x: 948, endPoint y: 357, distance: 30.6
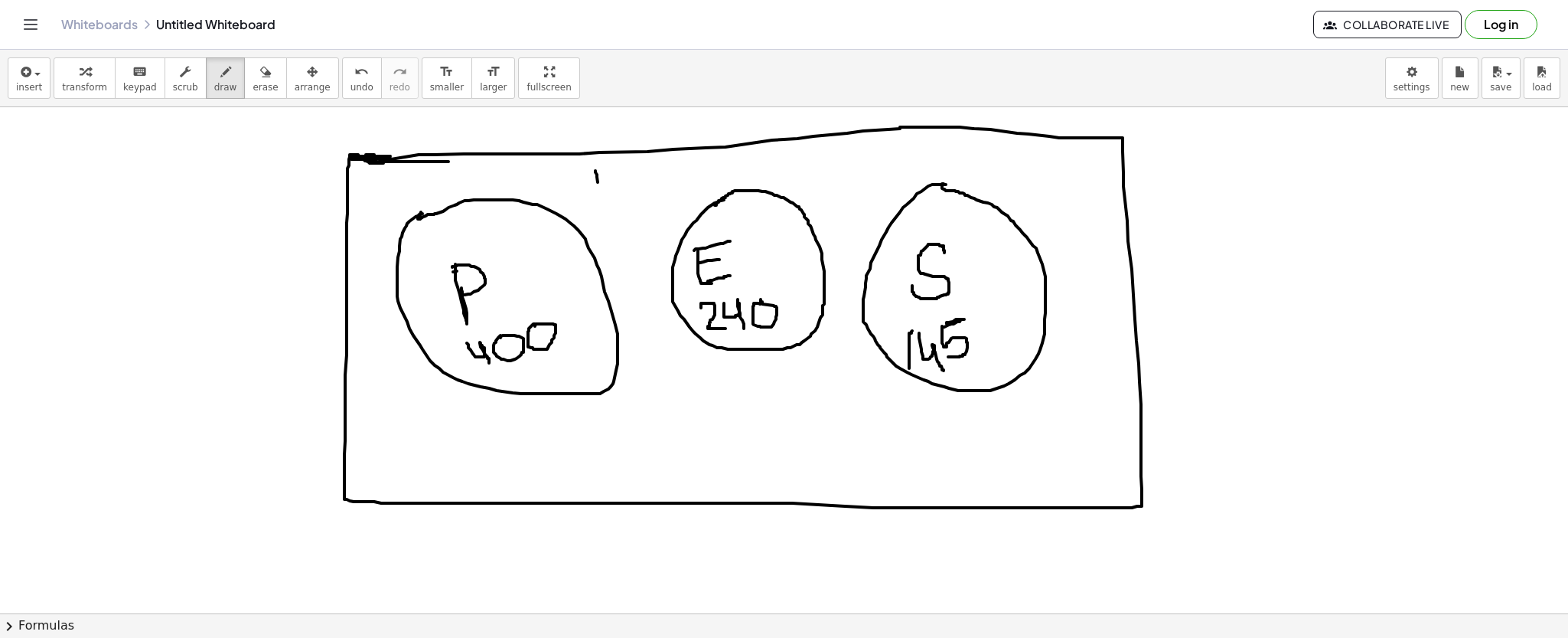
drag, startPoint x: 595, startPoint y: 171, endPoint x: 604, endPoint y: 196, distance: 26.6
drag, startPoint x: 607, startPoint y: 171, endPoint x: 611, endPoint y: 196, distance: 25.3
drag, startPoint x: 578, startPoint y: 176, endPoint x: 605, endPoint y: 210, distance: 43.4
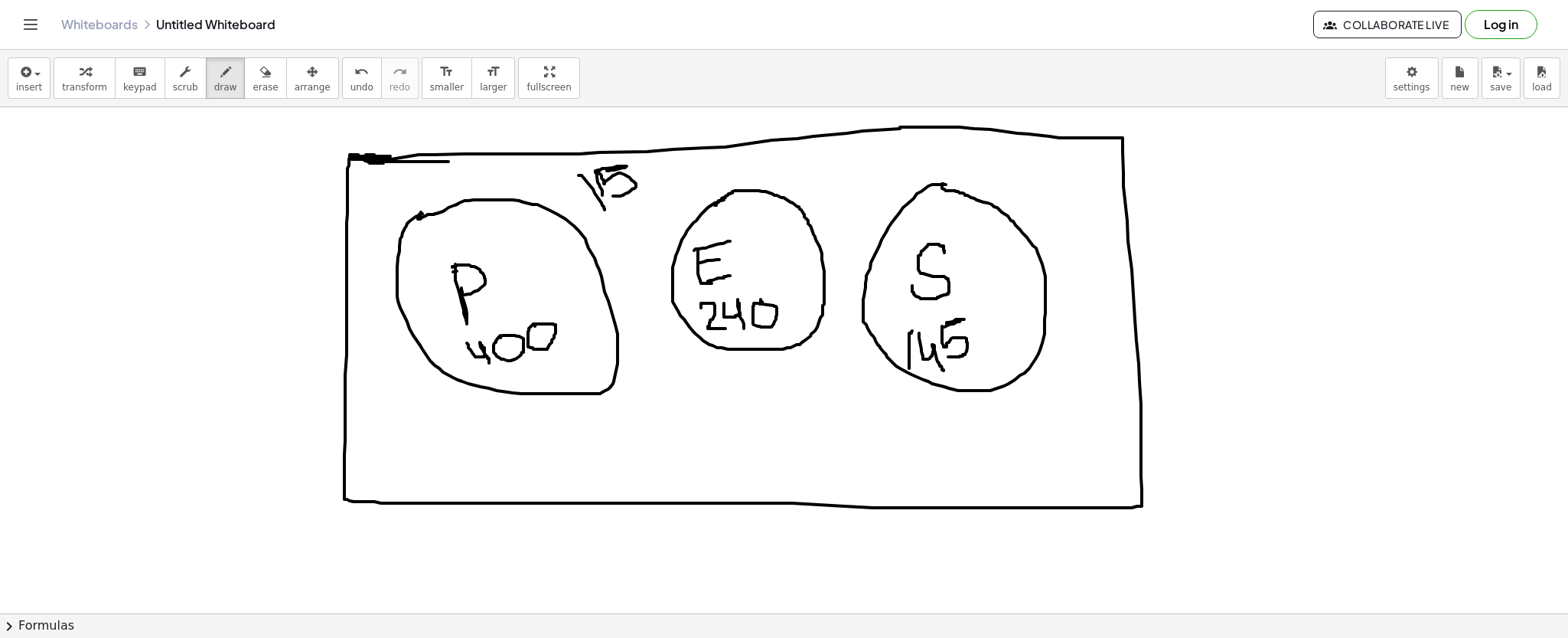
drag, startPoint x: 636, startPoint y: 163, endPoint x: 639, endPoint y: 188, distance: 25.2
drag, startPoint x: 632, startPoint y: 164, endPoint x: 645, endPoint y: 159, distance: 13.9
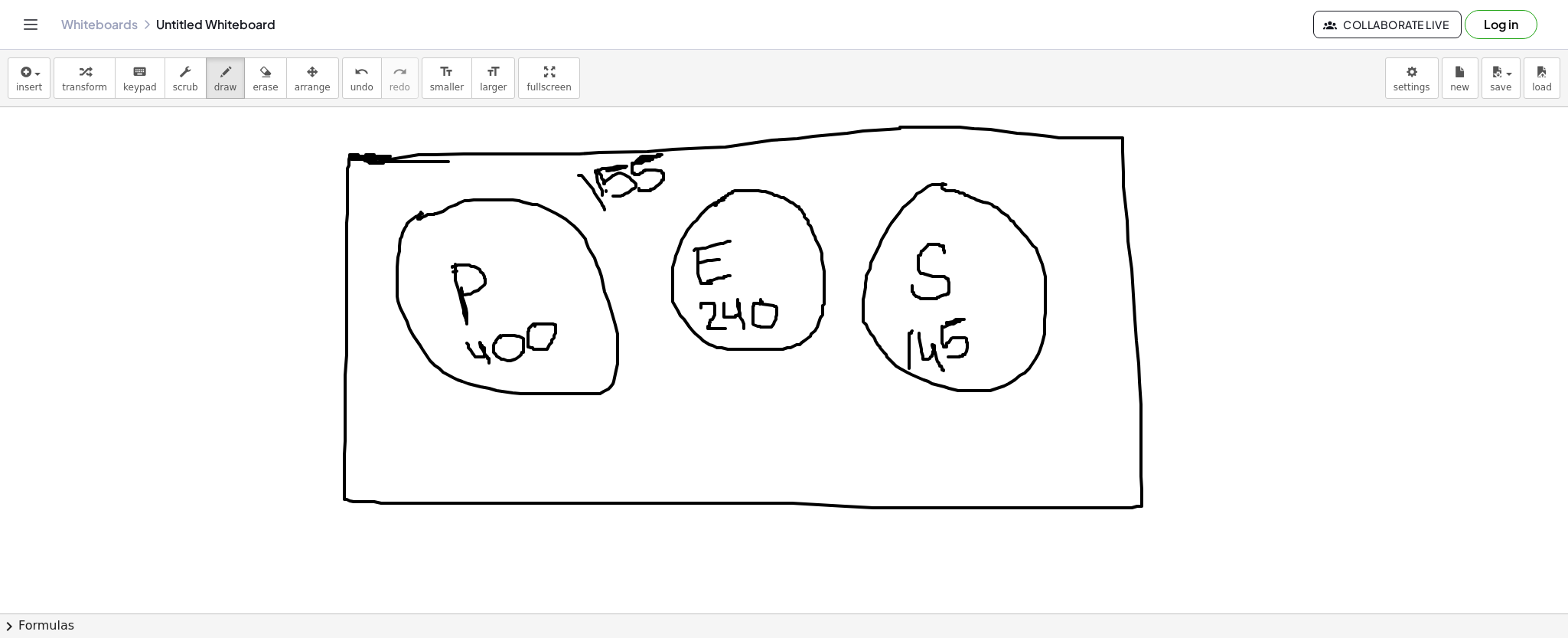
drag, startPoint x: 615, startPoint y: 196, endPoint x: 606, endPoint y: 189, distance: 11.4
